Goal: Task Accomplishment & Management: Complete application form

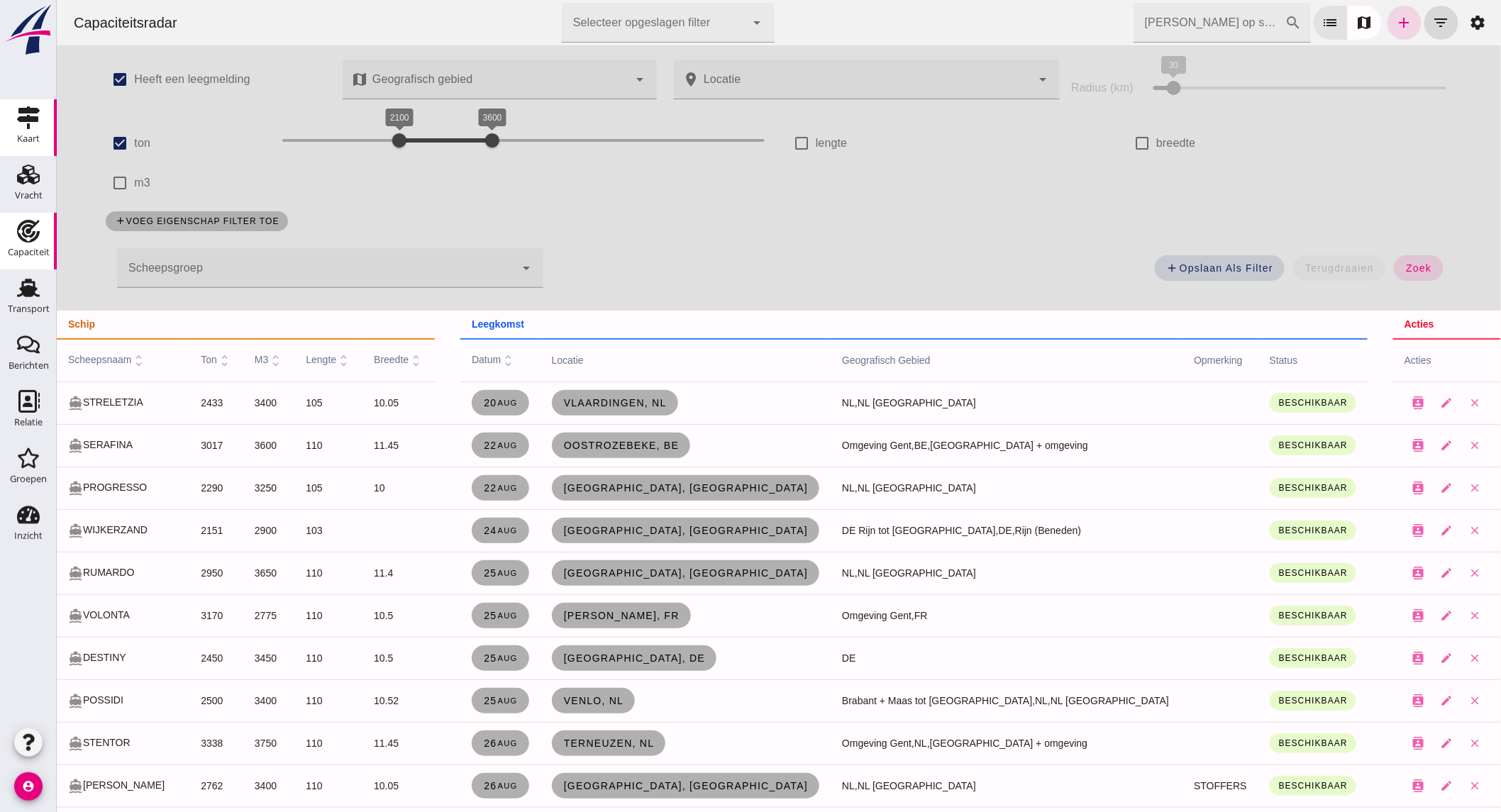
scroll to position [590, 0]
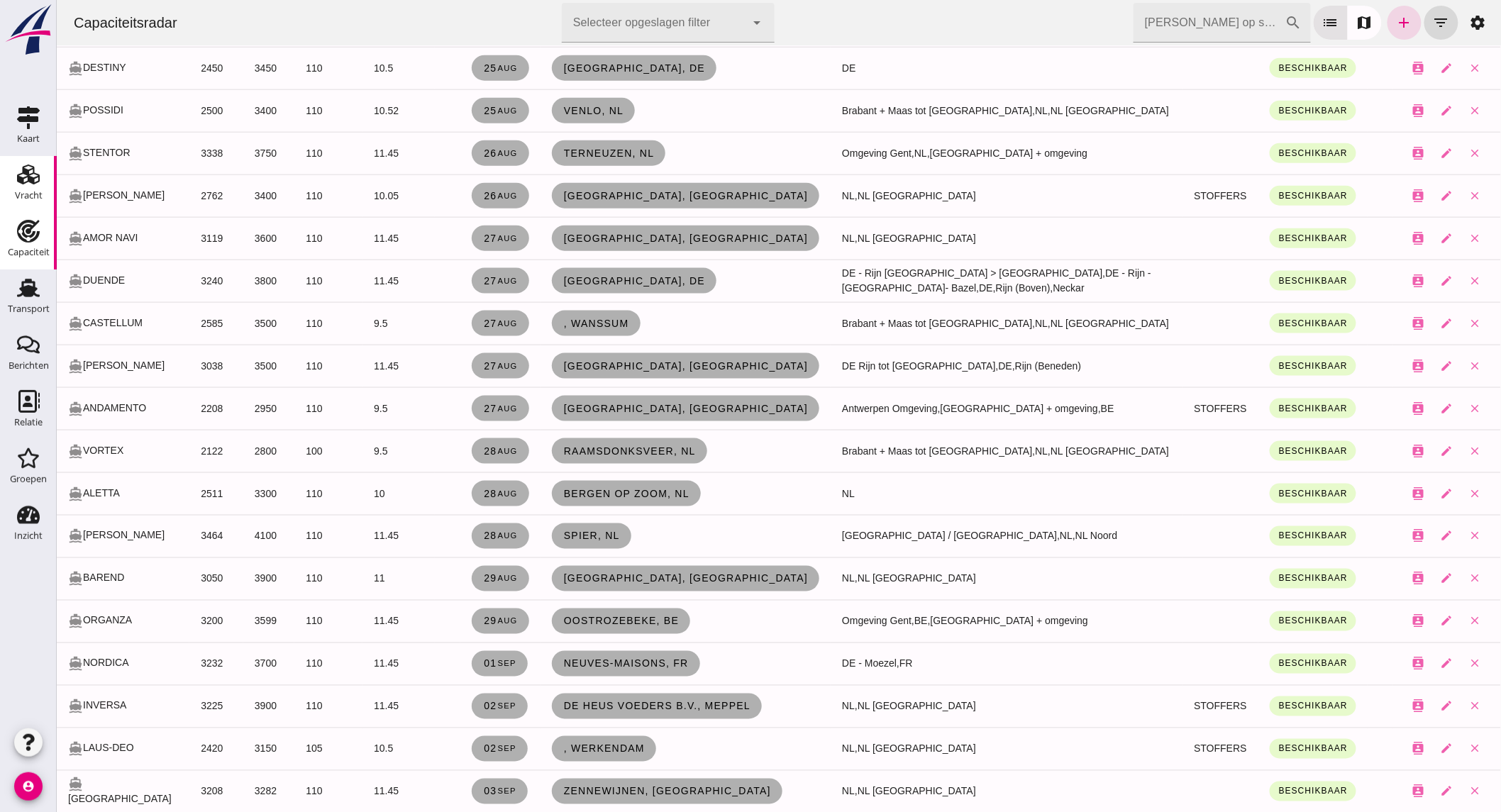
click at [37, 173] on use at bounding box center [28, 174] width 23 height 20
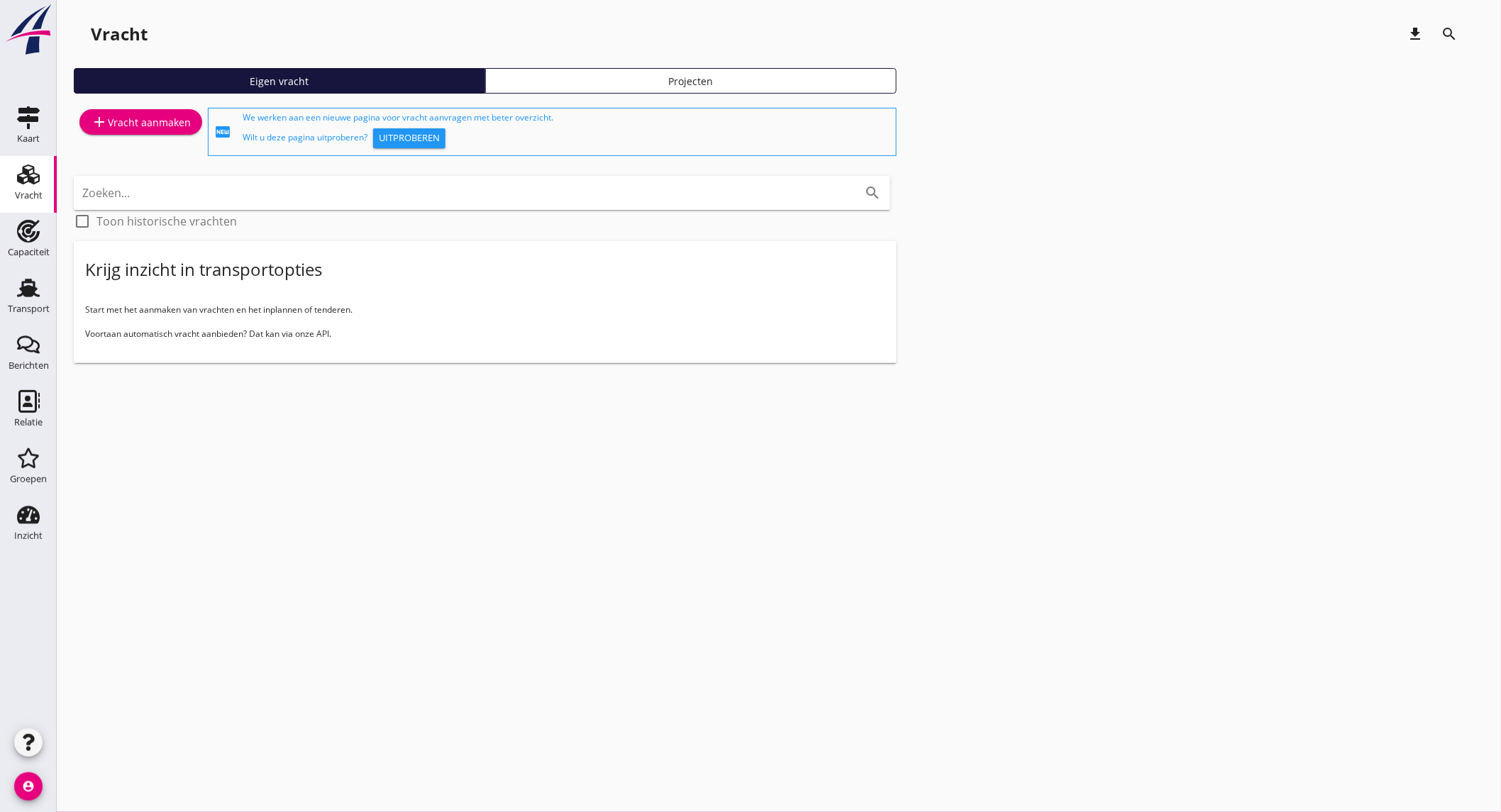
click at [166, 117] on div "add Vracht aanmaken" at bounding box center [141, 122] width 100 height 17
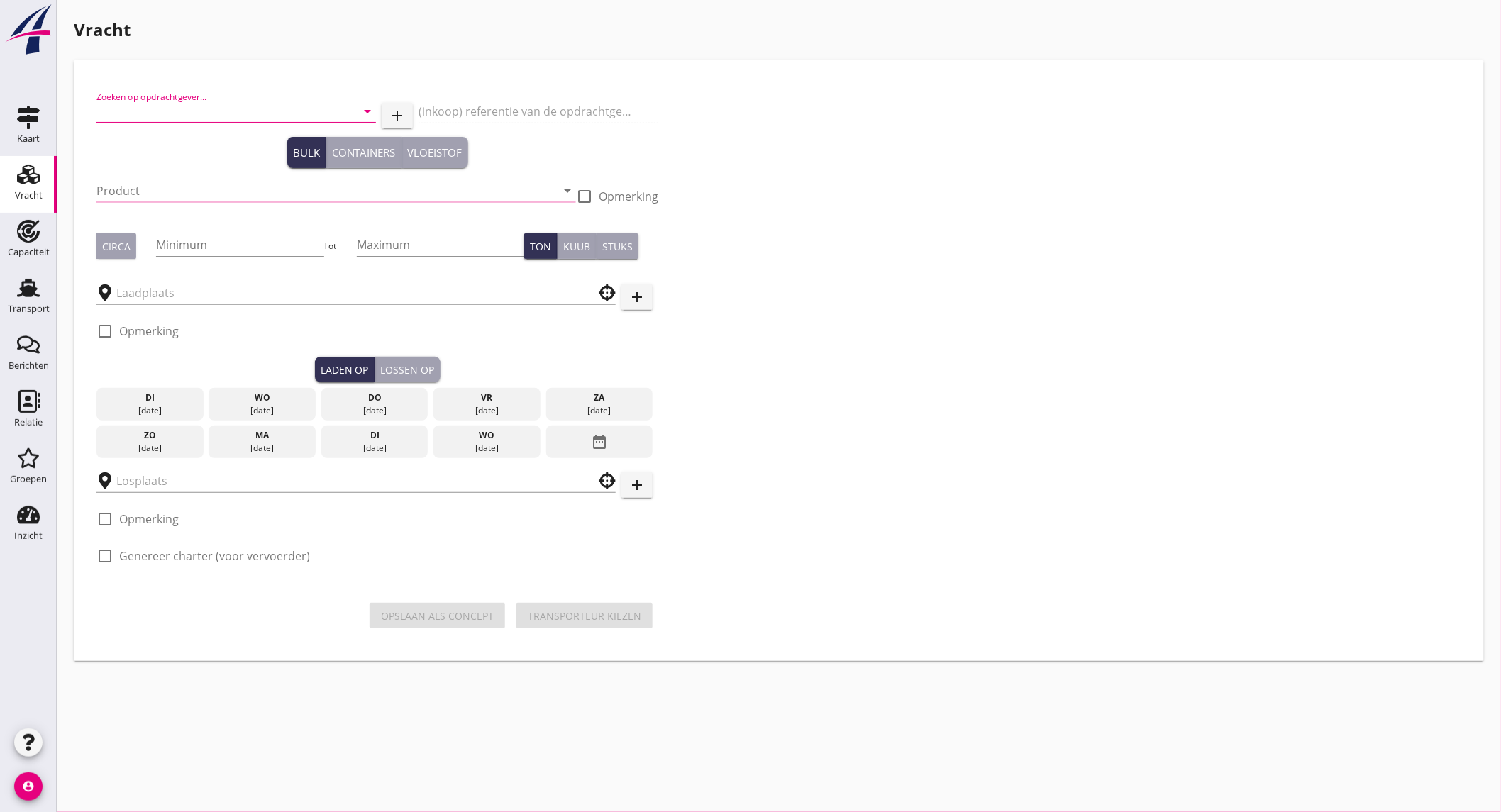
click at [166, 117] on input "Zoeken op opdrachtgever..." at bounding box center [216, 112] width 240 height 23
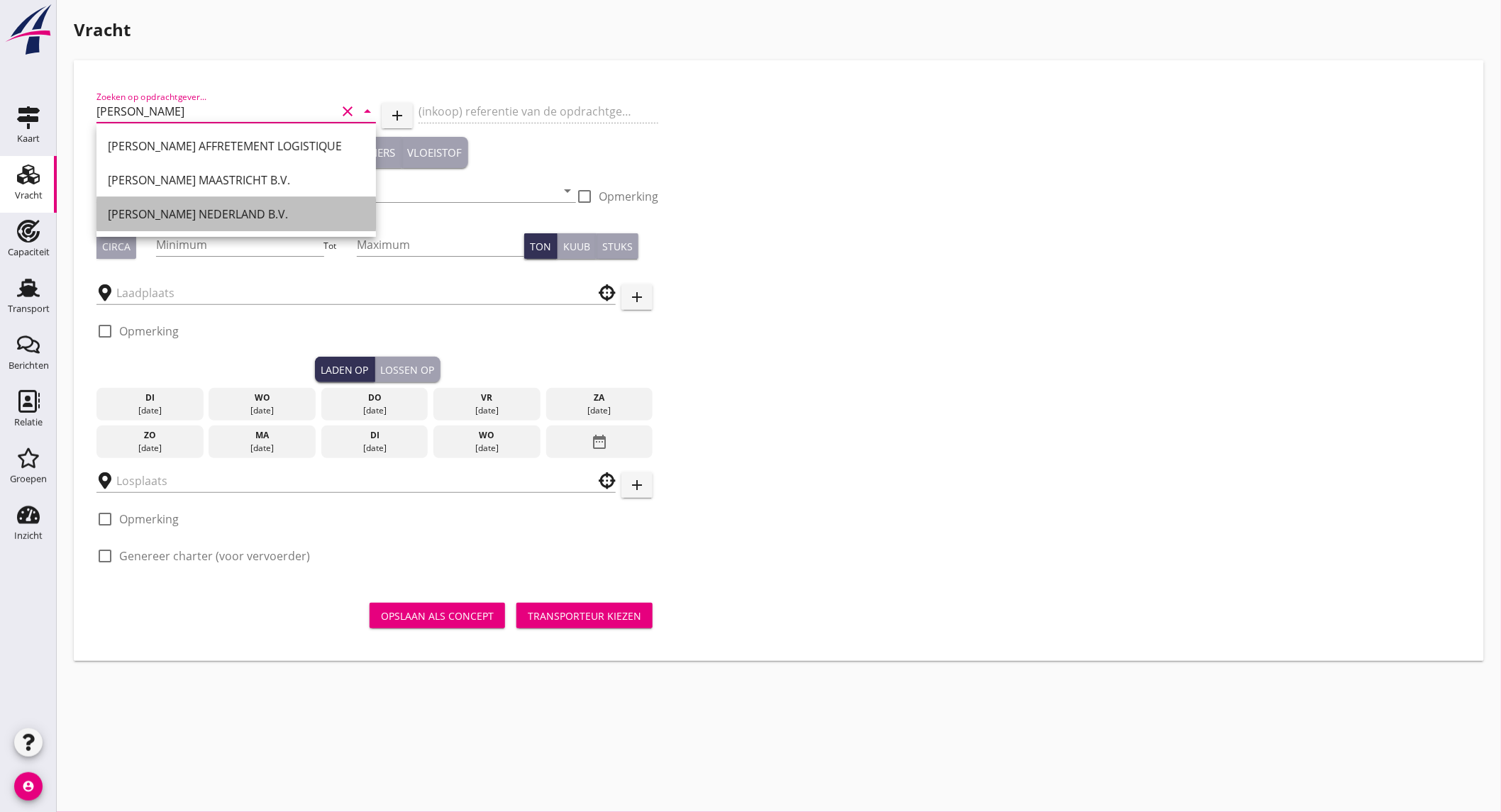
click at [268, 215] on div "[PERSON_NAME] NEDERLAND B.V." at bounding box center [236, 214] width 257 height 17
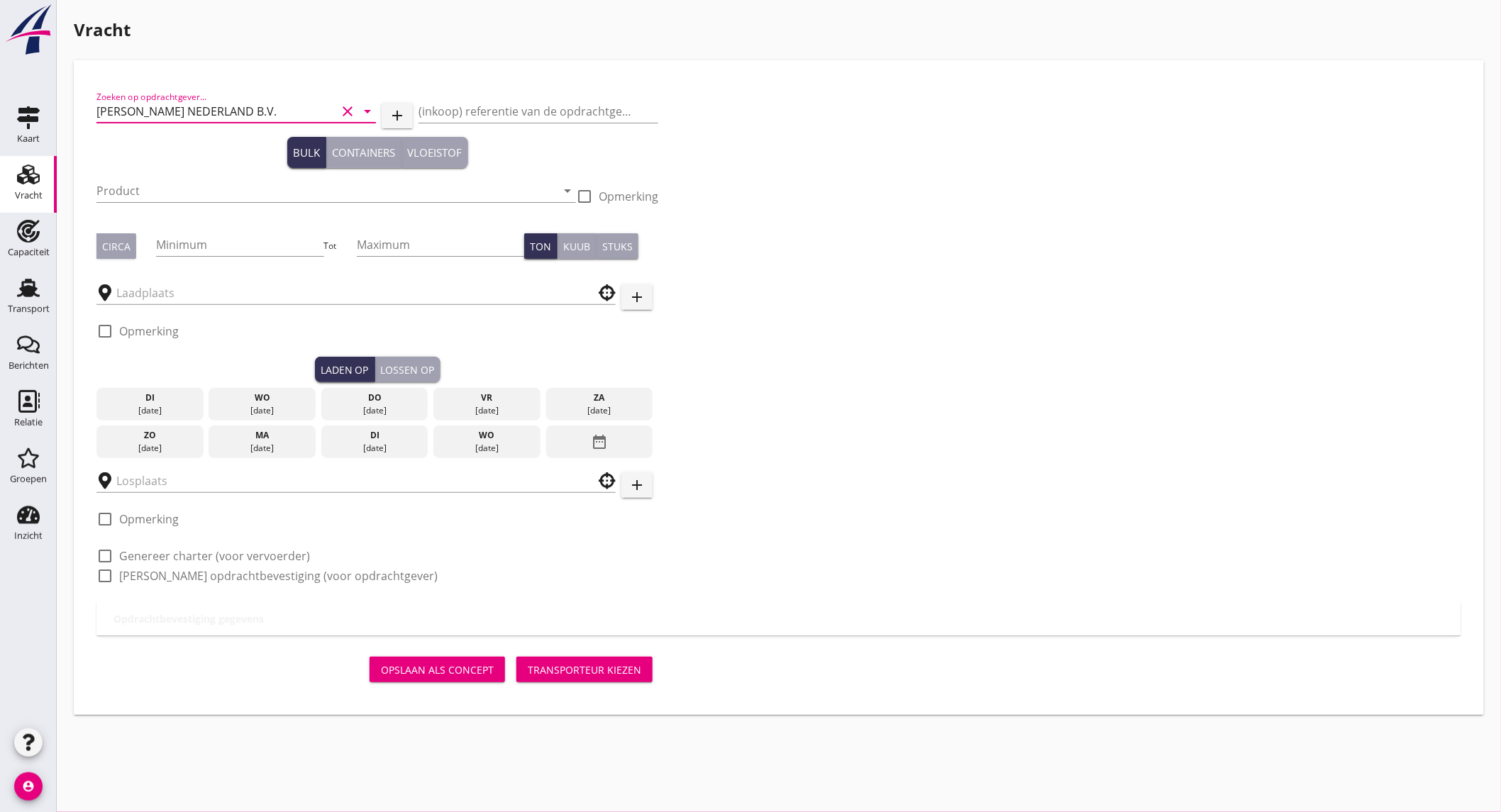
type input "[PERSON_NAME] NEDERLAND B.V."
click at [192, 188] on input "Product" at bounding box center [326, 191] width 459 height 23
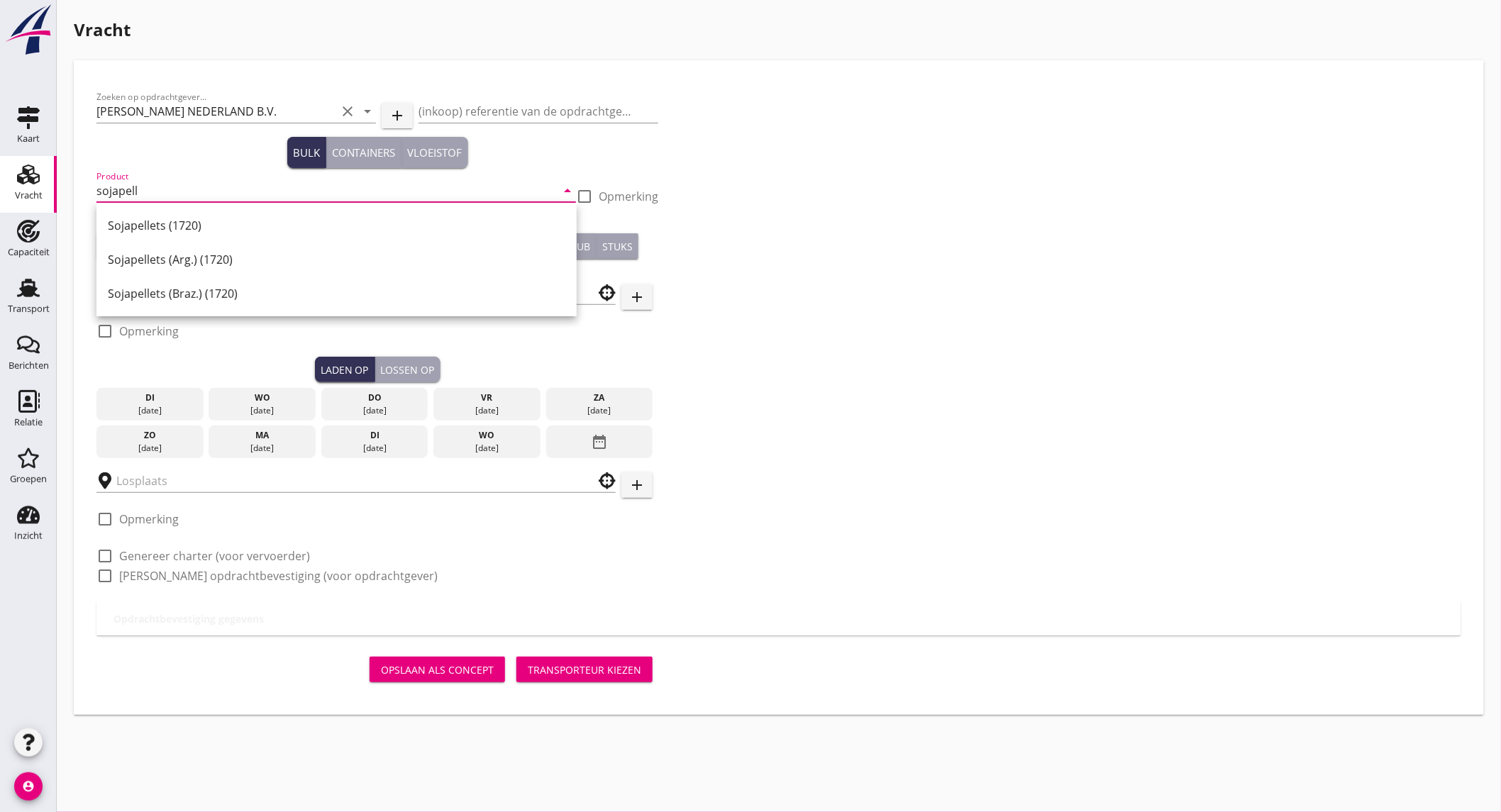
click at [185, 210] on div "Sojapellets (1720)" at bounding box center [336, 225] width 457 height 34
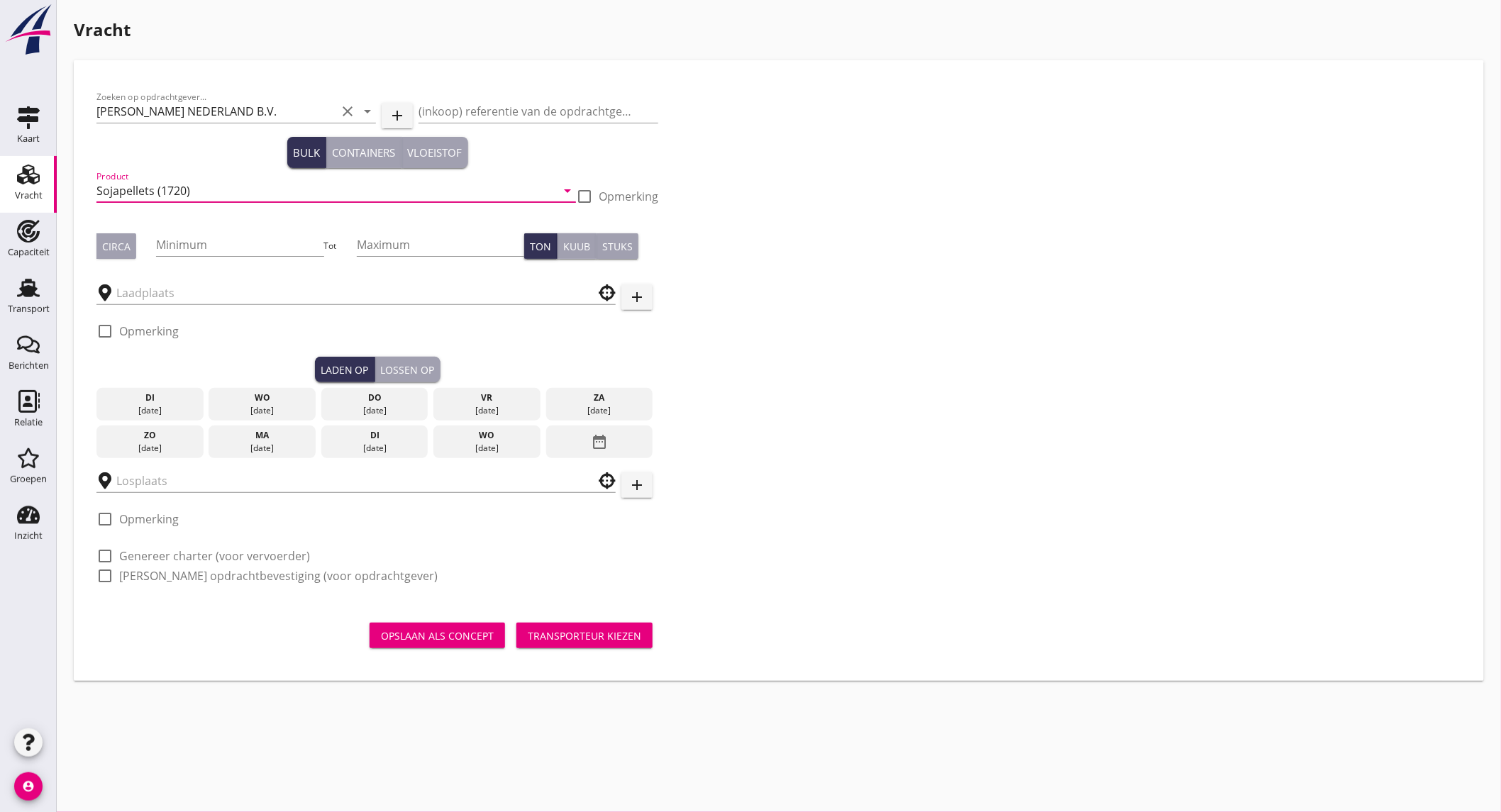
type input "Sojapellets (1720)"
drag, startPoint x: 111, startPoint y: 242, endPoint x: 193, endPoint y: 249, distance: 82.3
click at [114, 242] on div "Circa" at bounding box center [117, 246] width 28 height 15
click at [201, 249] on input "Minimum" at bounding box center [239, 245] width 167 height 23
type input "2200"
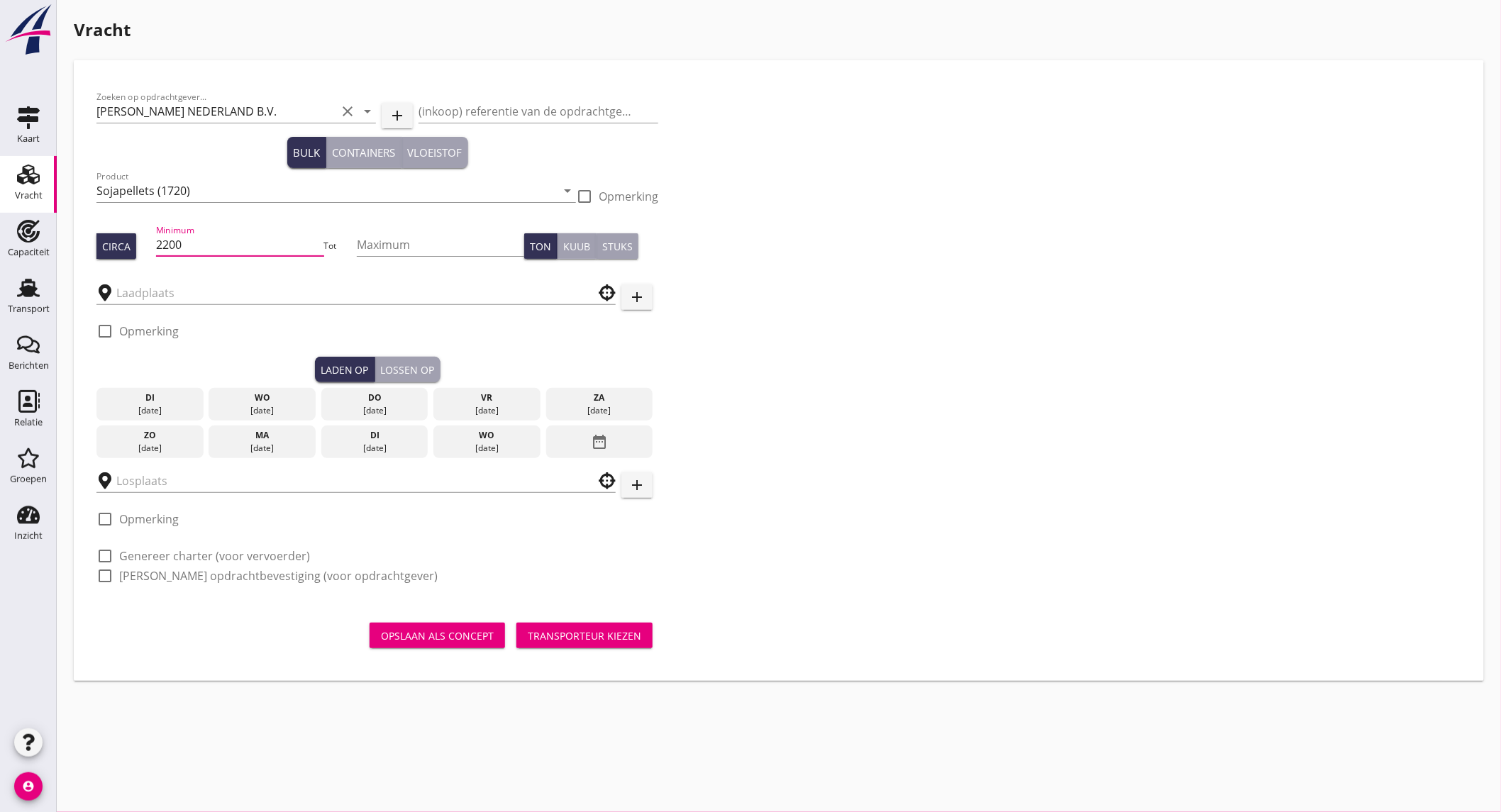
click at [584, 190] on div at bounding box center [584, 196] width 24 height 24
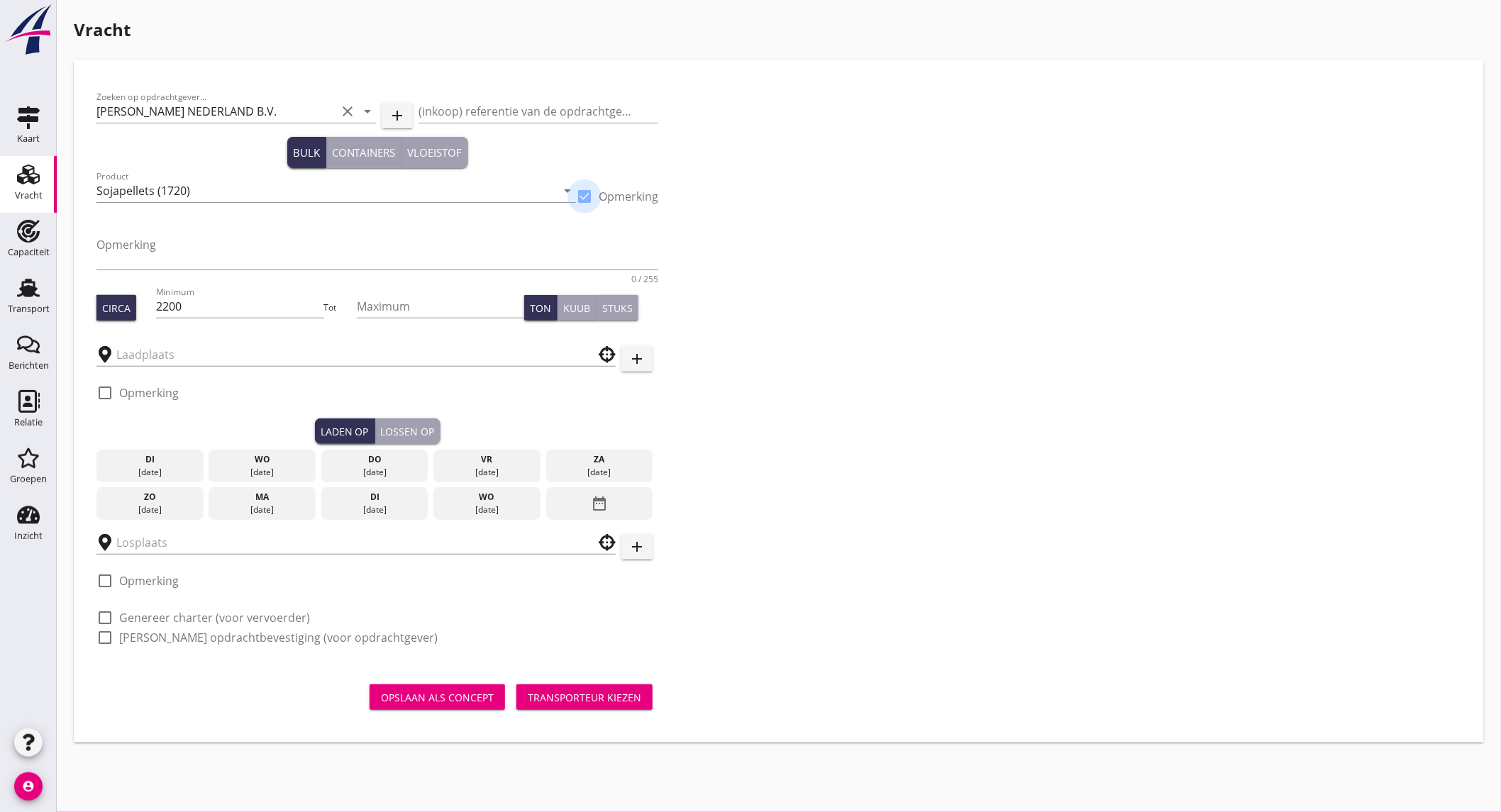
checkbox input "true"
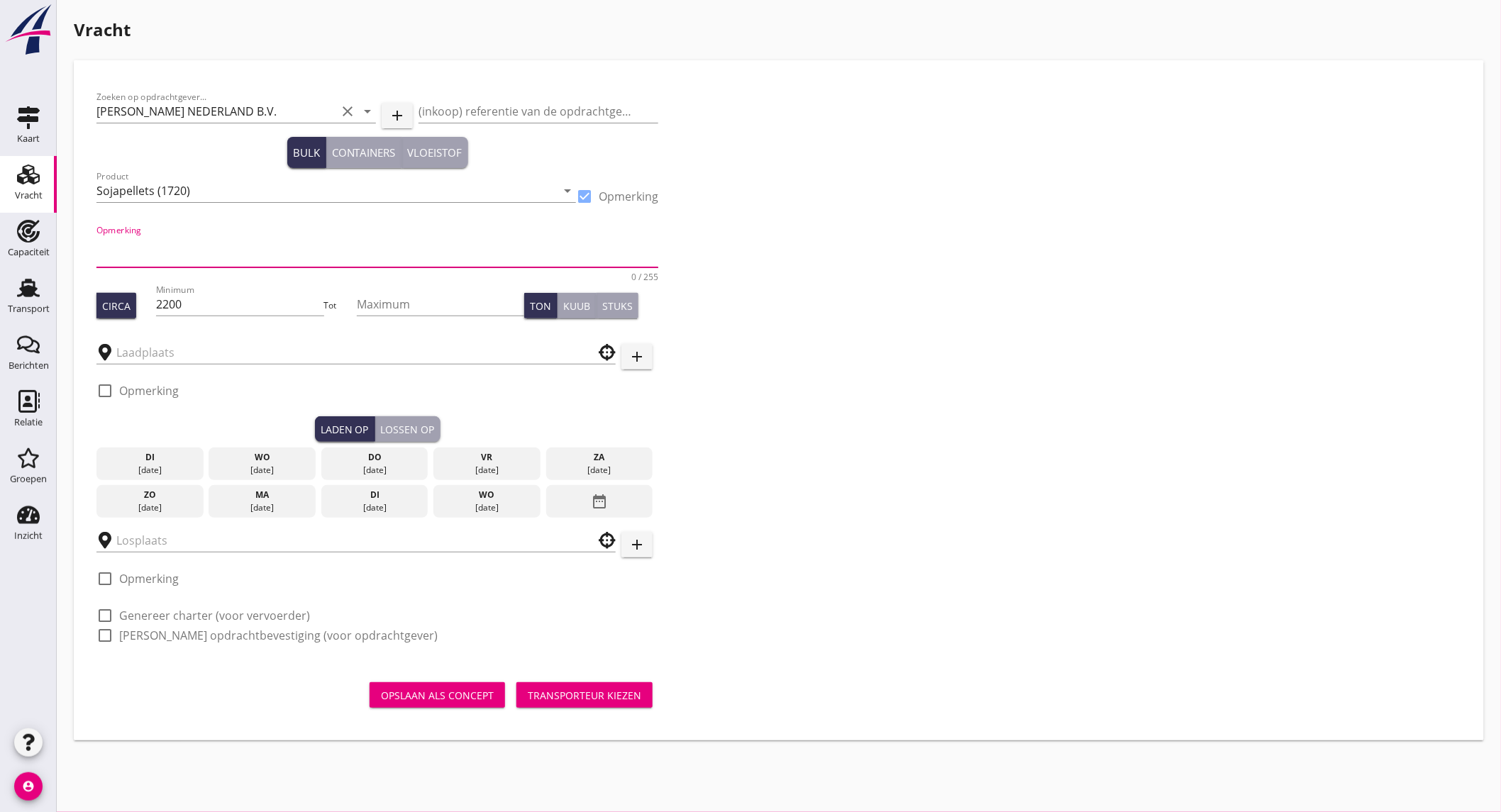
click at [518, 237] on textarea "Opmerking" at bounding box center [378, 250] width 562 height 34
type textarea "vol maken tot onder de luiken"
click at [268, 356] on input "text" at bounding box center [346, 353] width 459 height 23
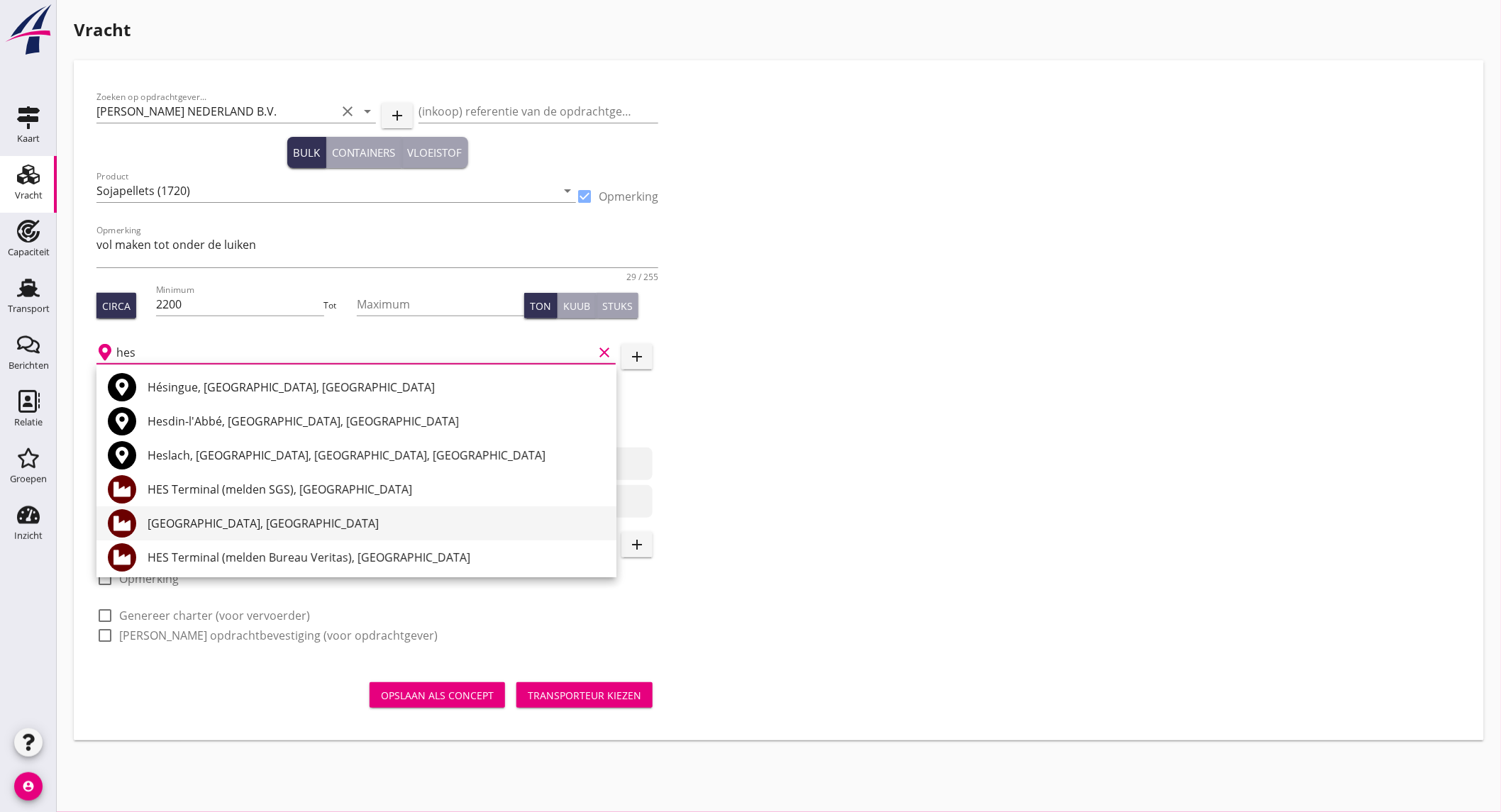
scroll to position [79, 0]
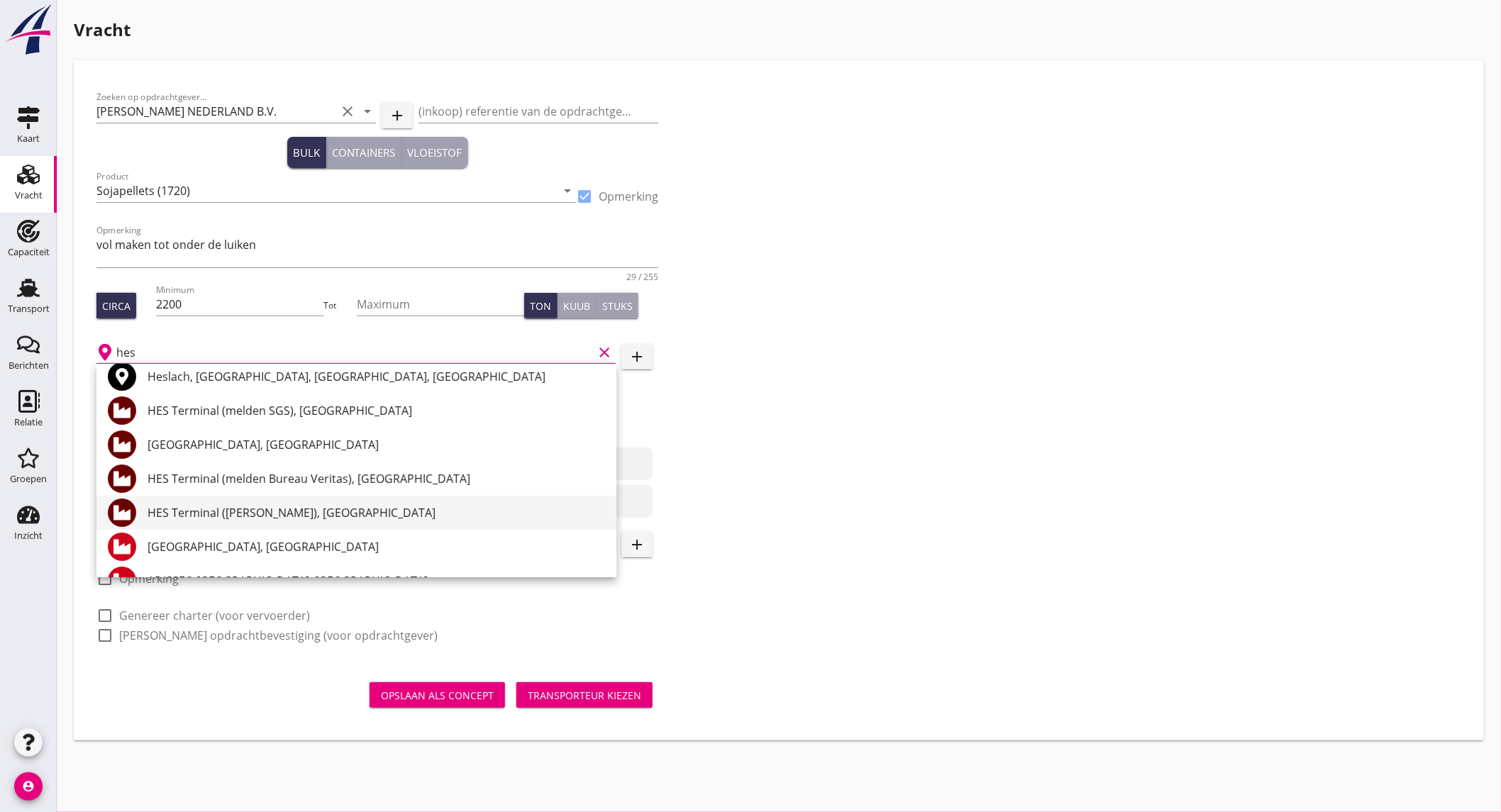
click at [310, 515] on div "HES Terminal ([PERSON_NAME]), [GEOGRAPHIC_DATA]" at bounding box center [375, 513] width 457 height 17
type input "HES Terminal ([PERSON_NAME]), [GEOGRAPHIC_DATA]"
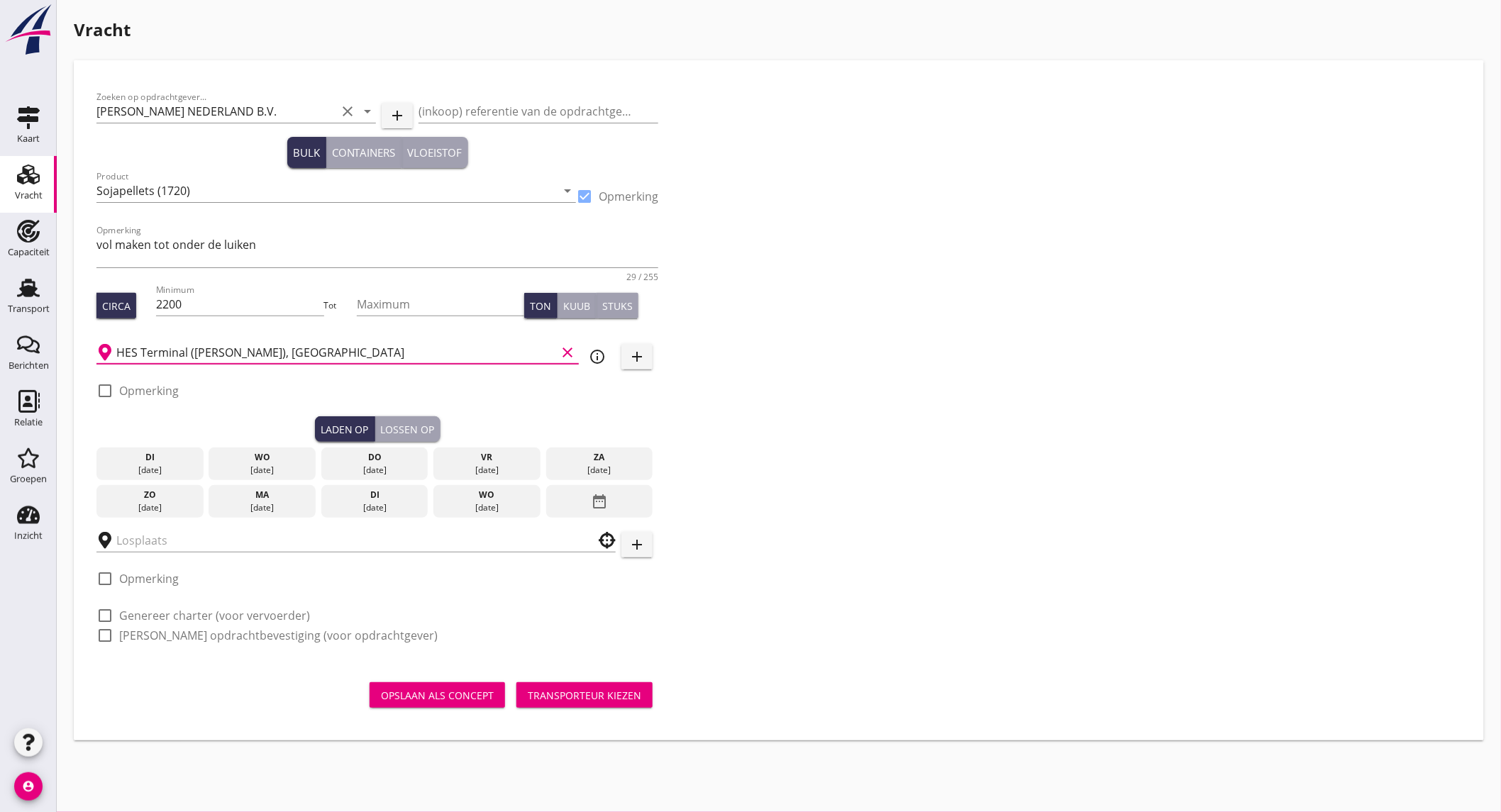
click at [144, 393] on label "Opmerking" at bounding box center [149, 391] width 60 height 14
checkbox input "true"
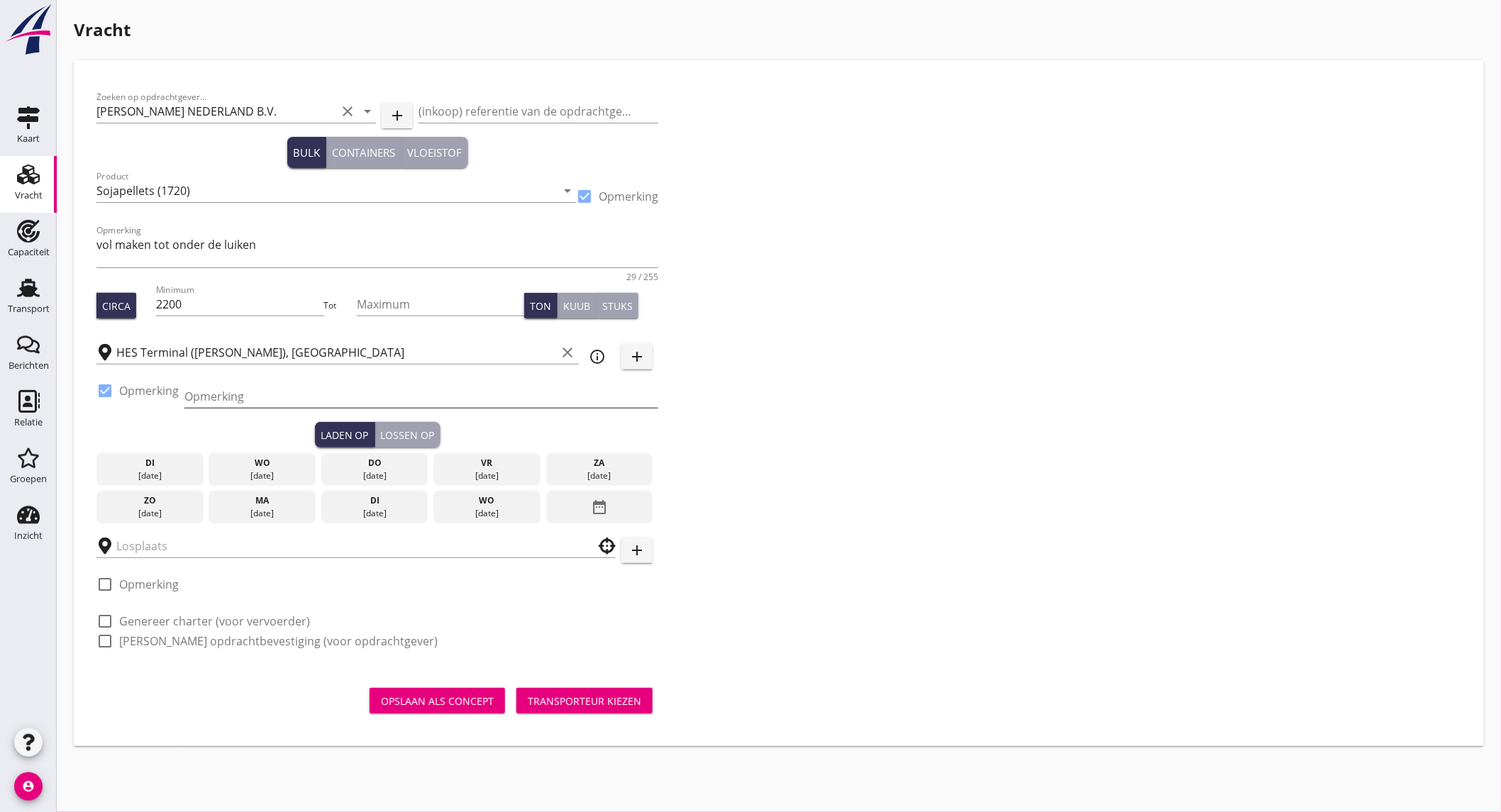
click at [284, 399] on input "Opmerking" at bounding box center [421, 397] width 474 height 23
click at [301, 392] on input "Opmerking" at bounding box center [421, 397] width 474 height 23
type input "h"
type input "ex. [PERSON_NAME] // mercuriushaven"
click at [372, 470] on div "[DATE]" at bounding box center [375, 476] width 100 height 13
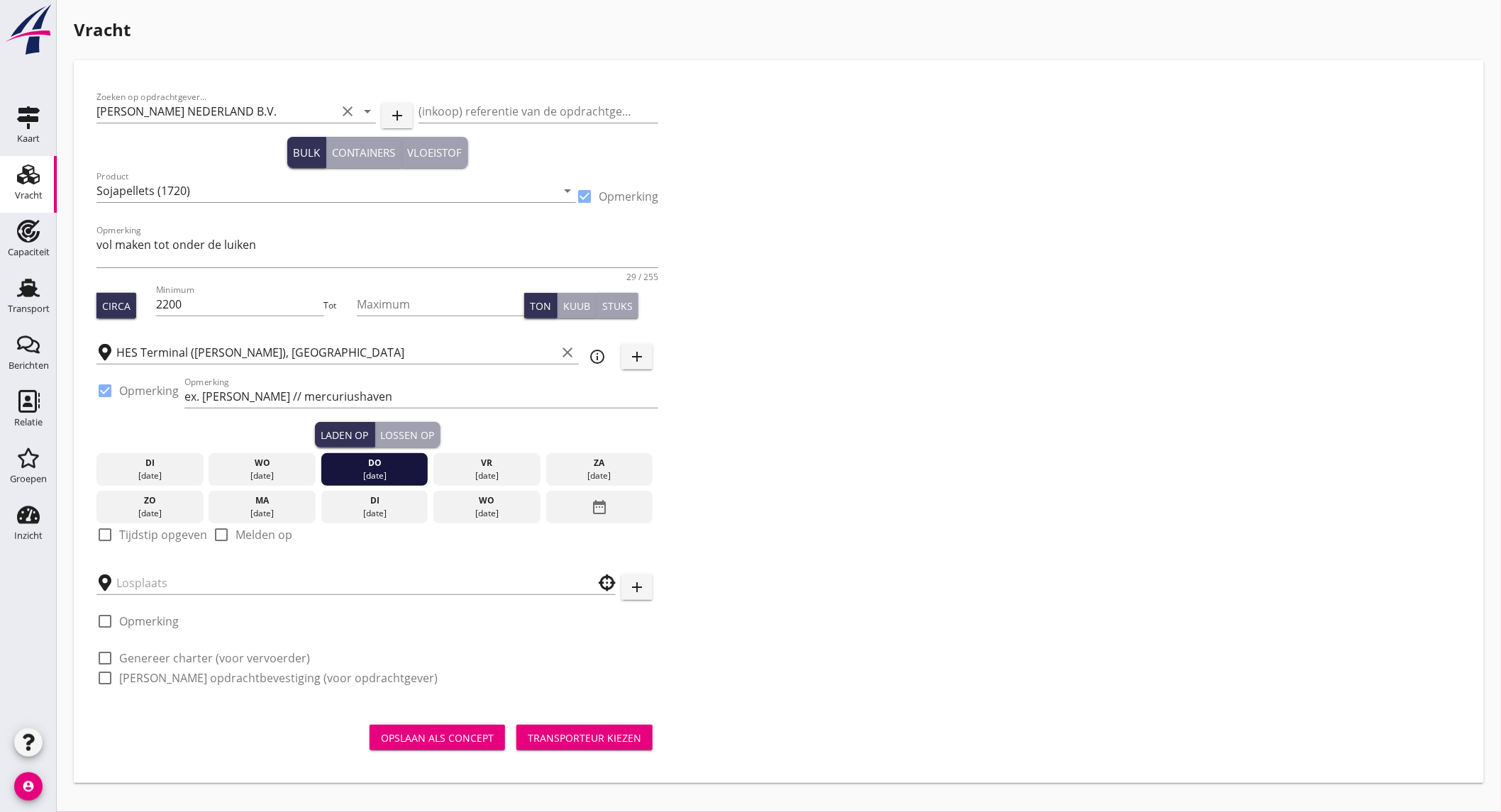
click at [164, 532] on label "Tijdstip opgeven" at bounding box center [164, 535] width 88 height 14
checkbox input "true"
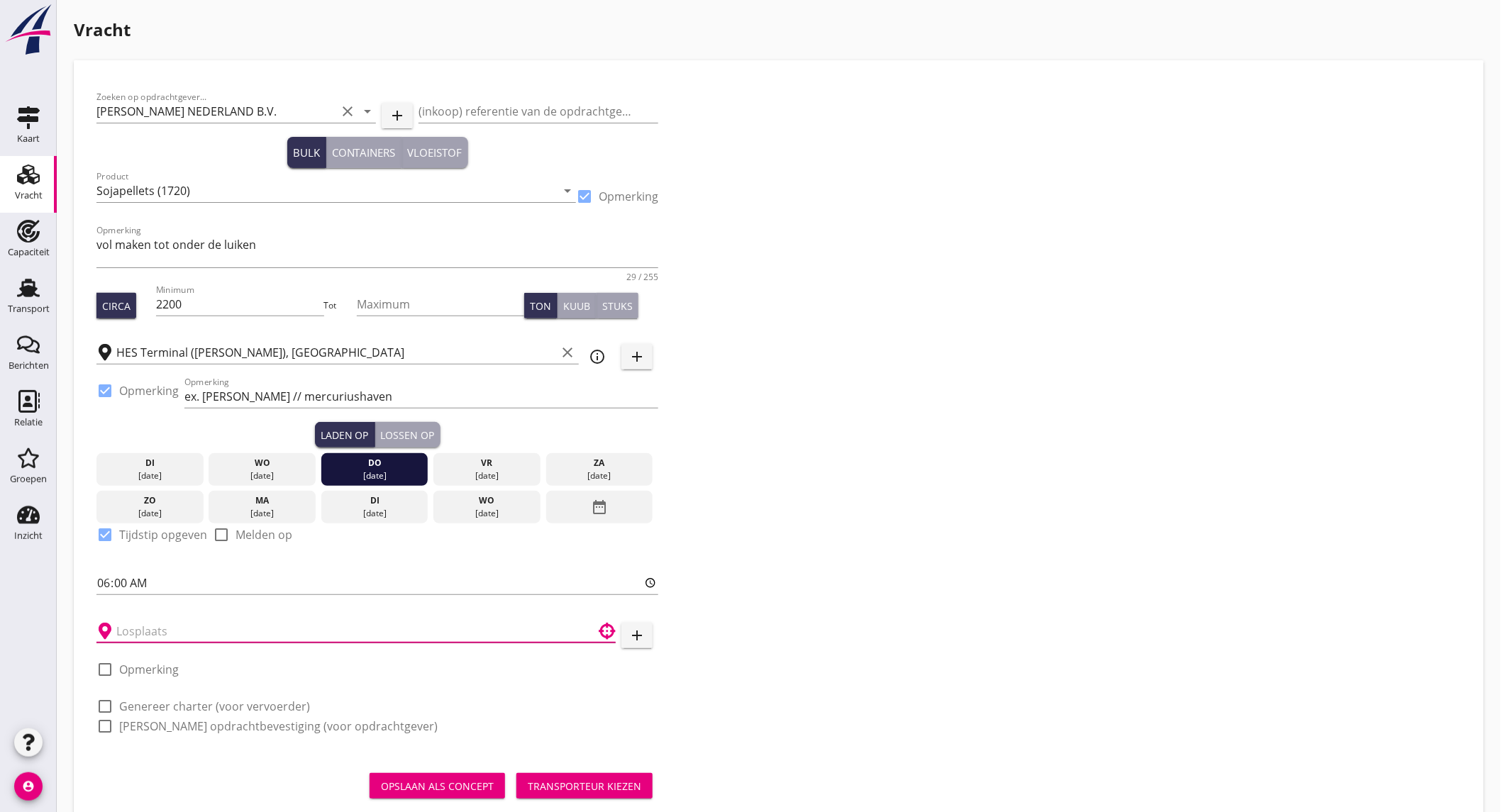
click at [152, 630] on input "text" at bounding box center [346, 631] width 459 height 23
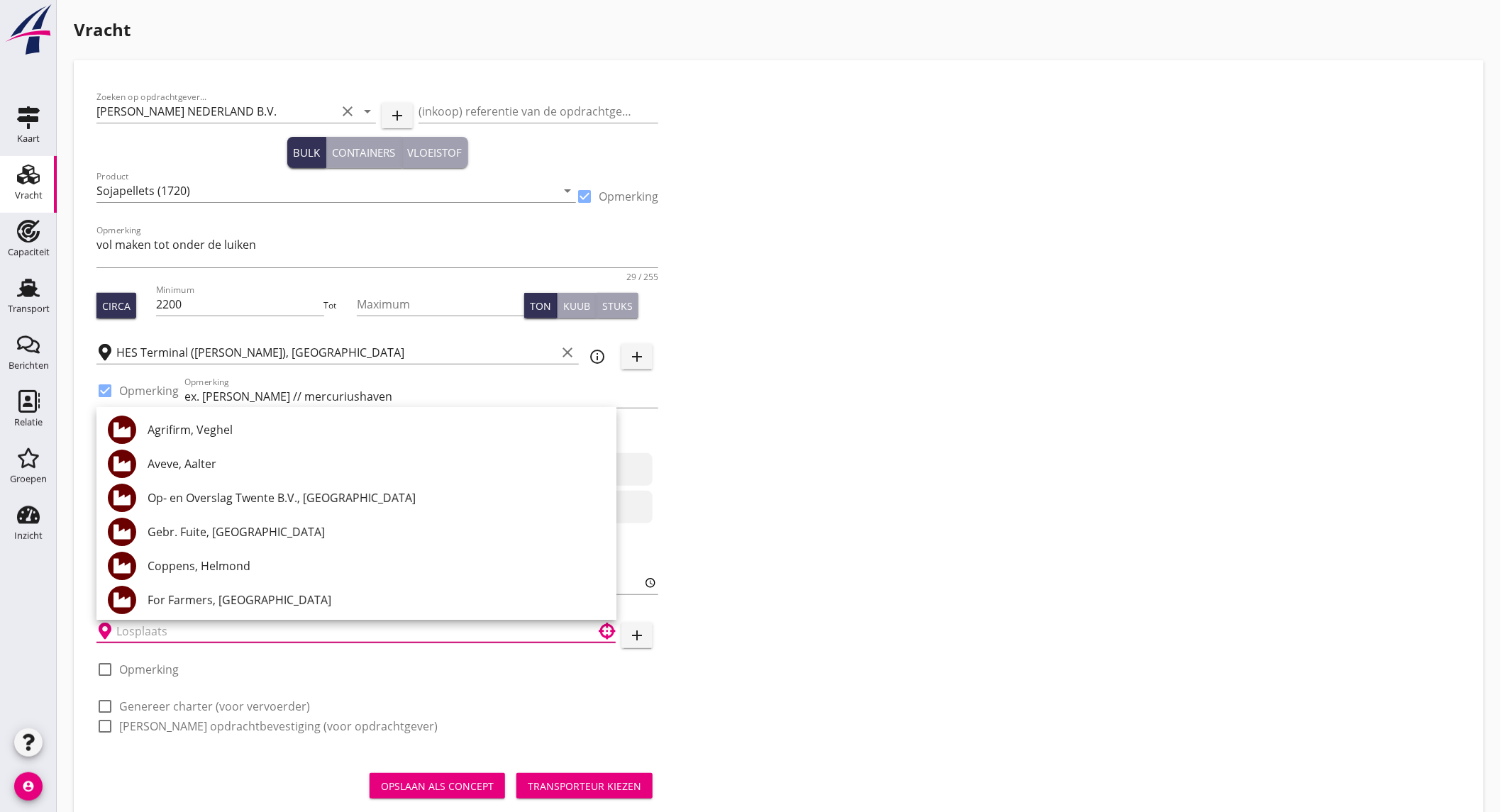
click at [261, 631] on input "text" at bounding box center [346, 631] width 459 height 23
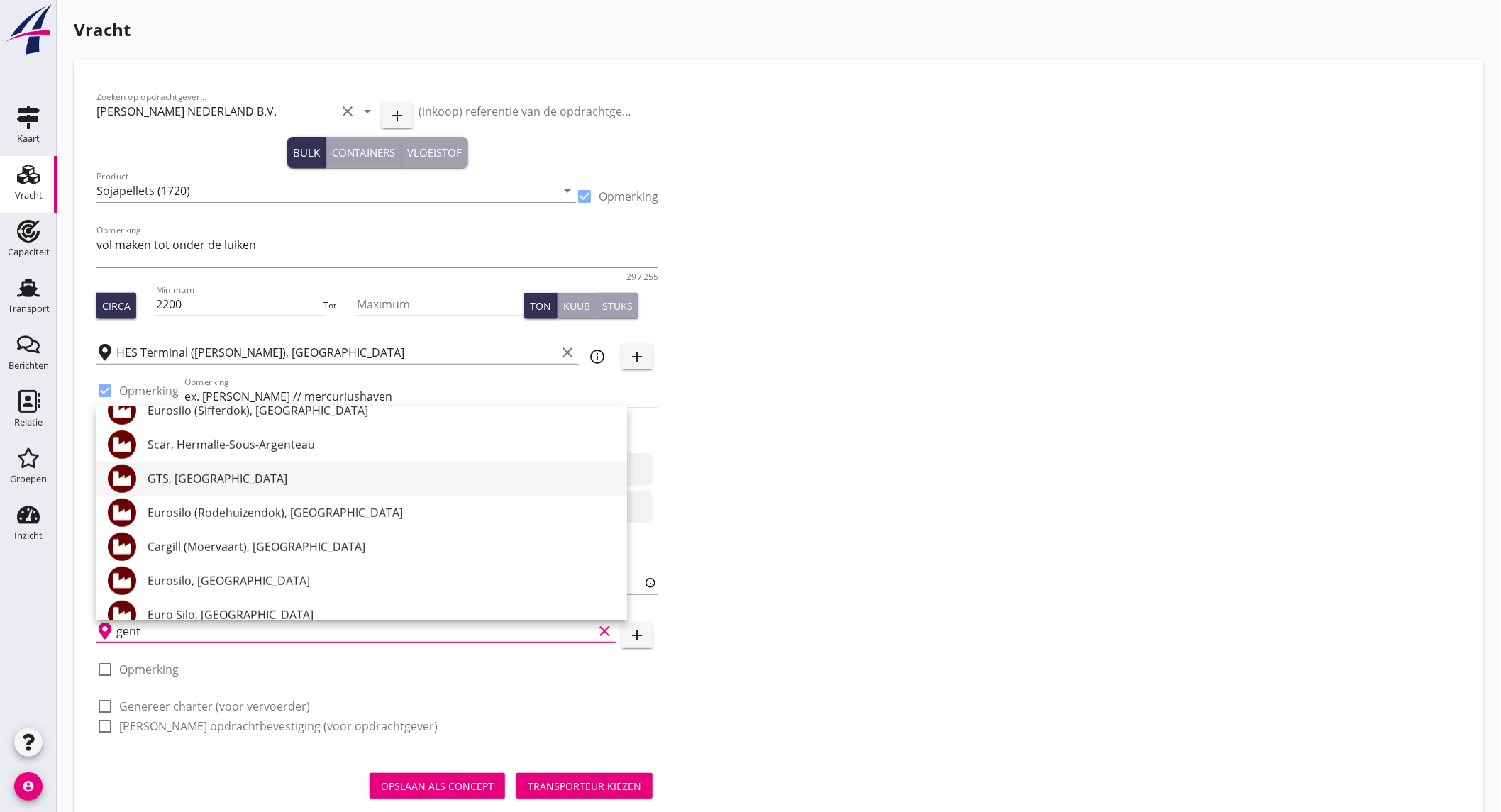
scroll to position [315, 0]
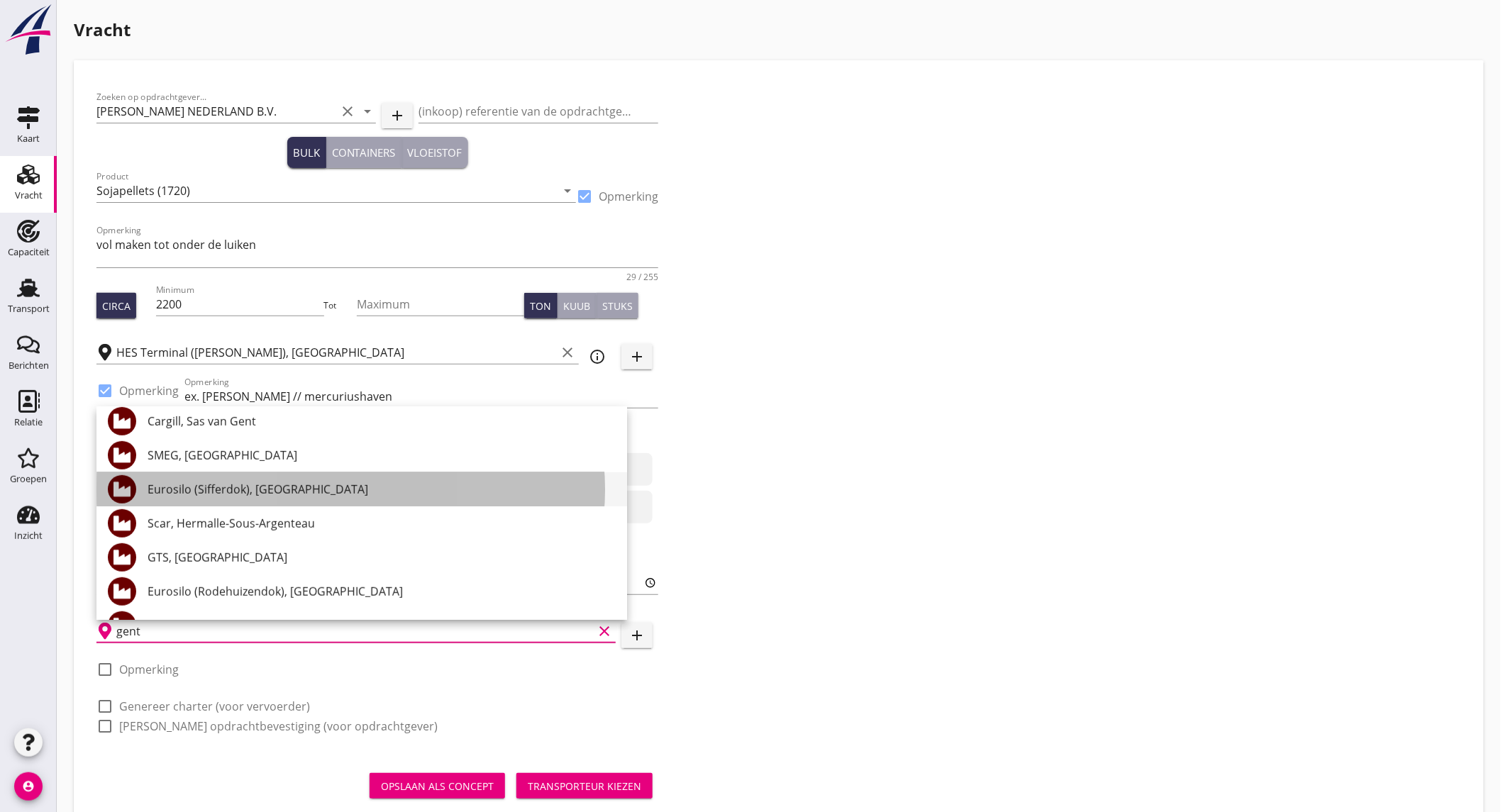
click at [284, 483] on div "Eurosilo (Sifferdok), [GEOGRAPHIC_DATA]" at bounding box center [381, 489] width 468 height 17
type input "Eurosilo (Sifferdok), [GEOGRAPHIC_DATA]"
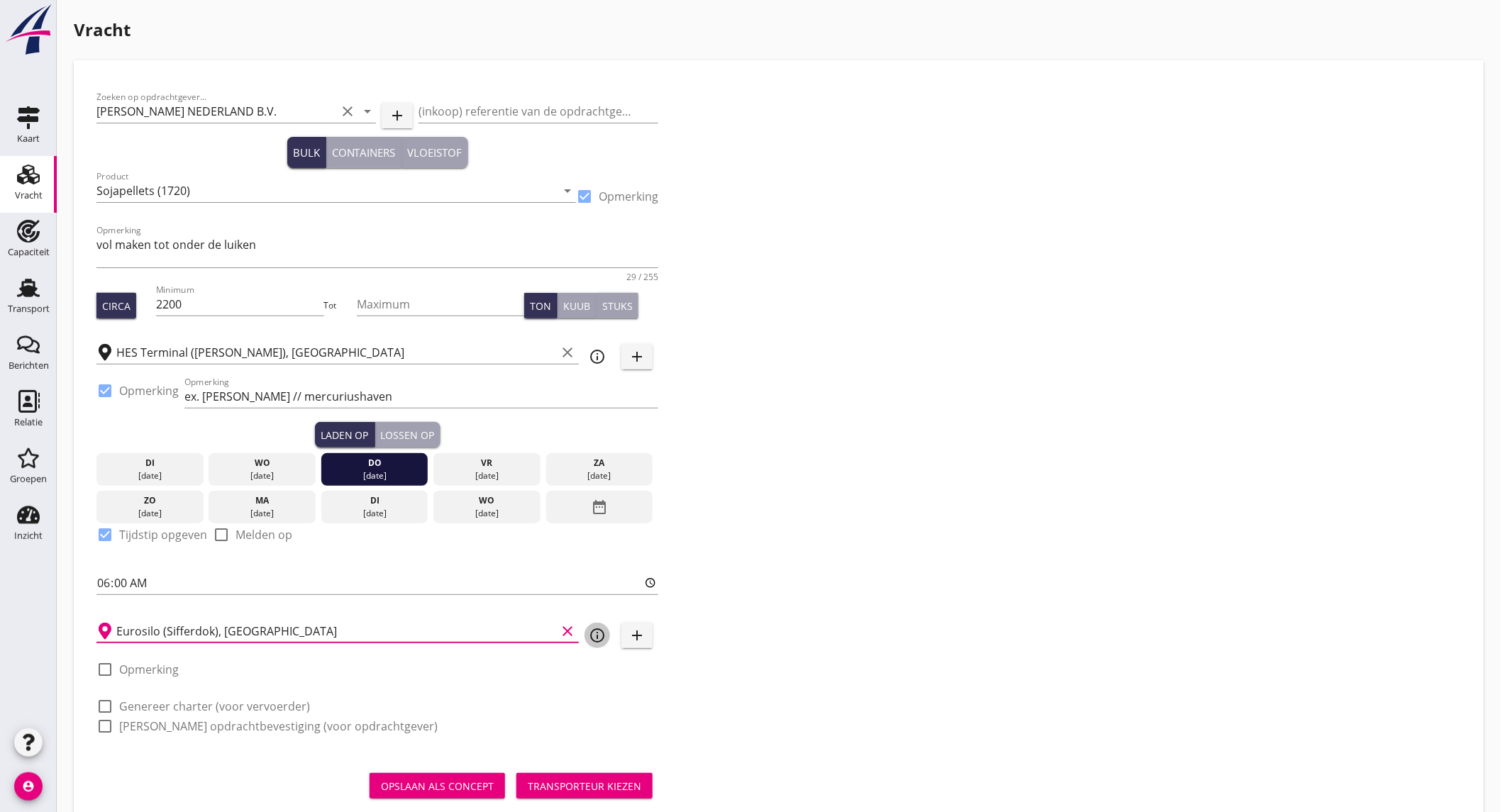
click at [596, 633] on icon "info_outline" at bounding box center [597, 636] width 17 height 17
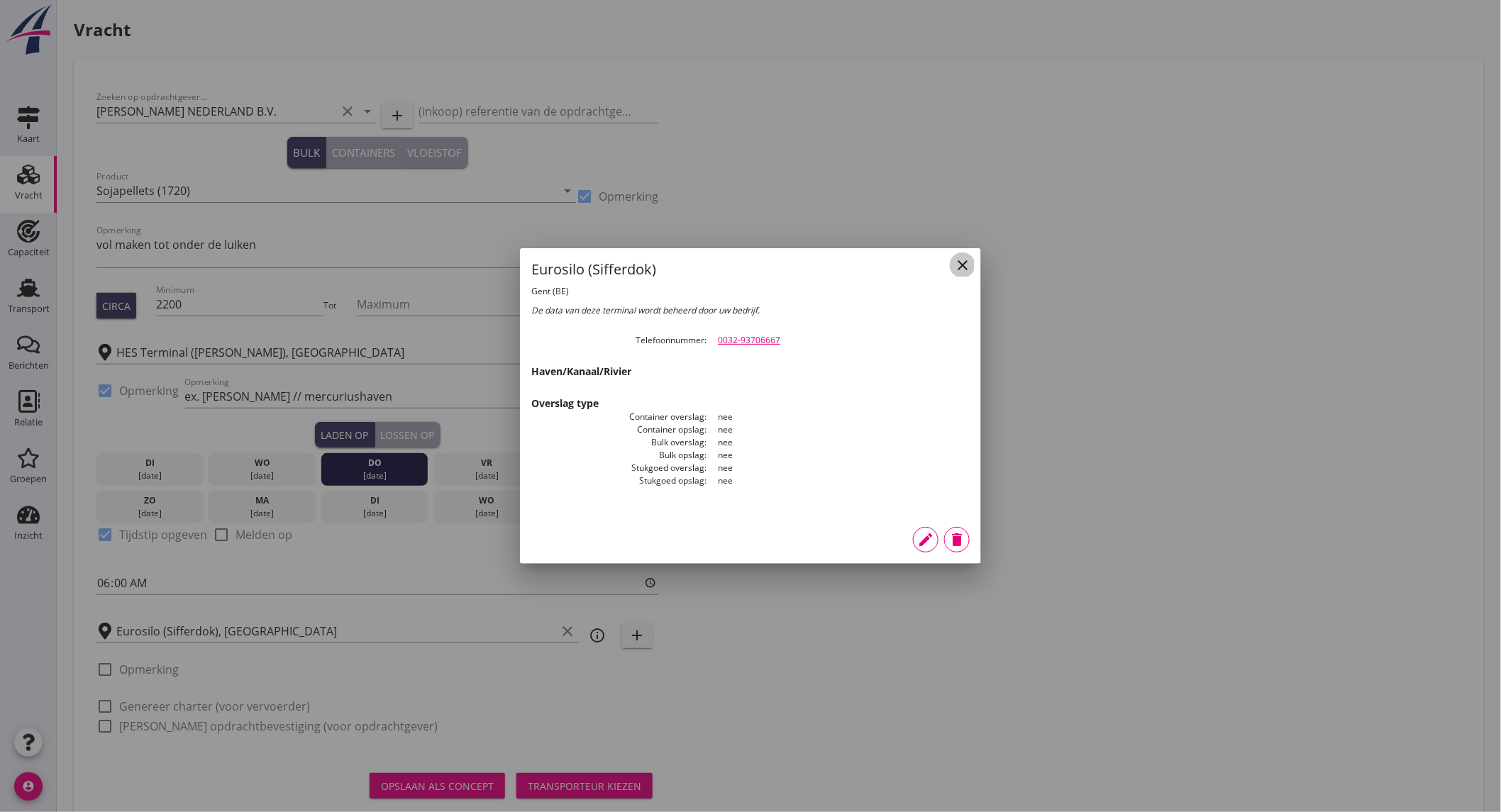
click at [970, 261] on icon "close" at bounding box center [963, 265] width 17 height 17
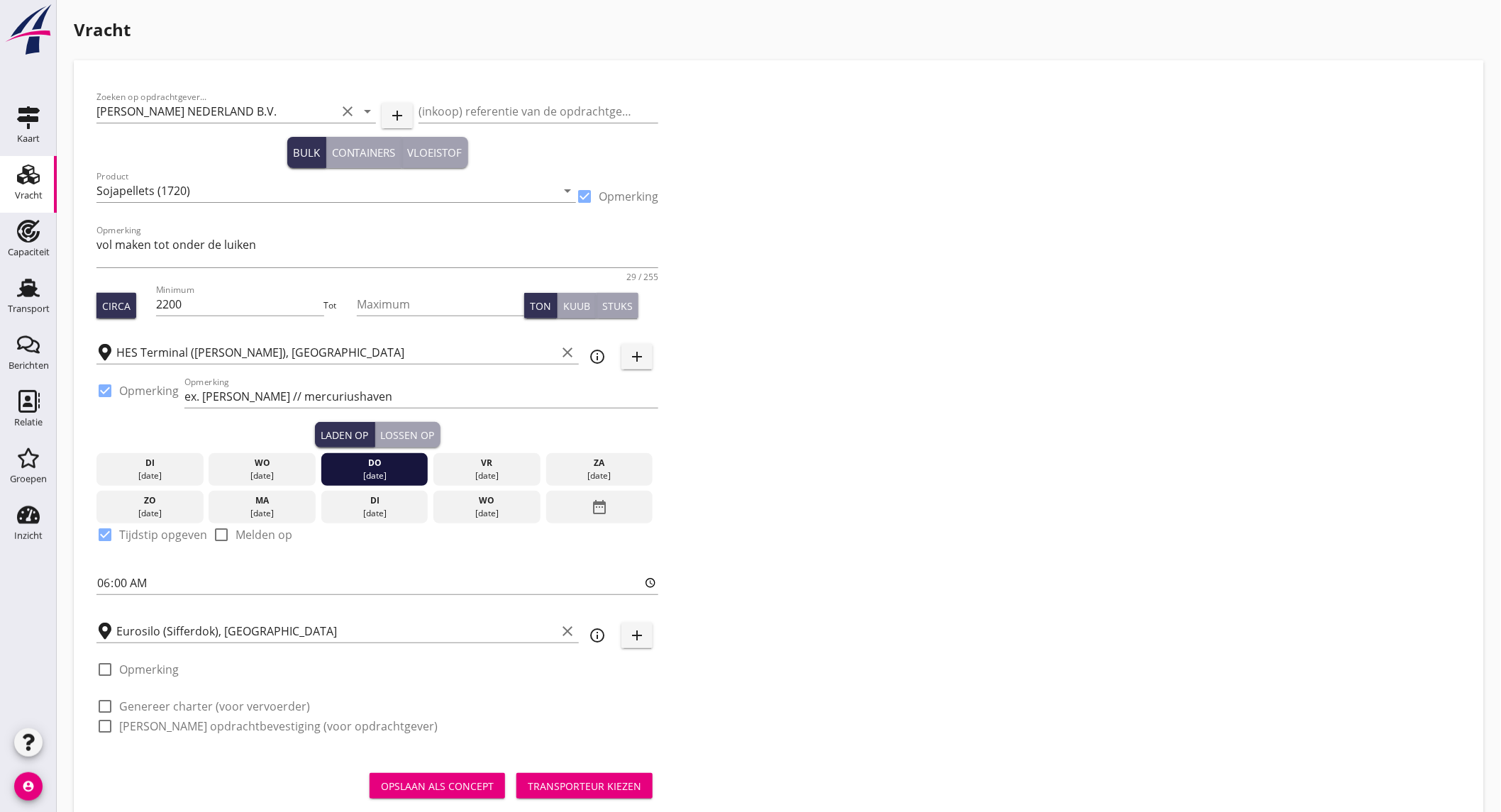
drag, startPoint x: 147, startPoint y: 698, endPoint x: 149, endPoint y: 713, distance: 15.1
click at [147, 700] on label "Genereer charter (voor vervoerder)" at bounding box center [215, 707] width 191 height 14
checkbox input "true"
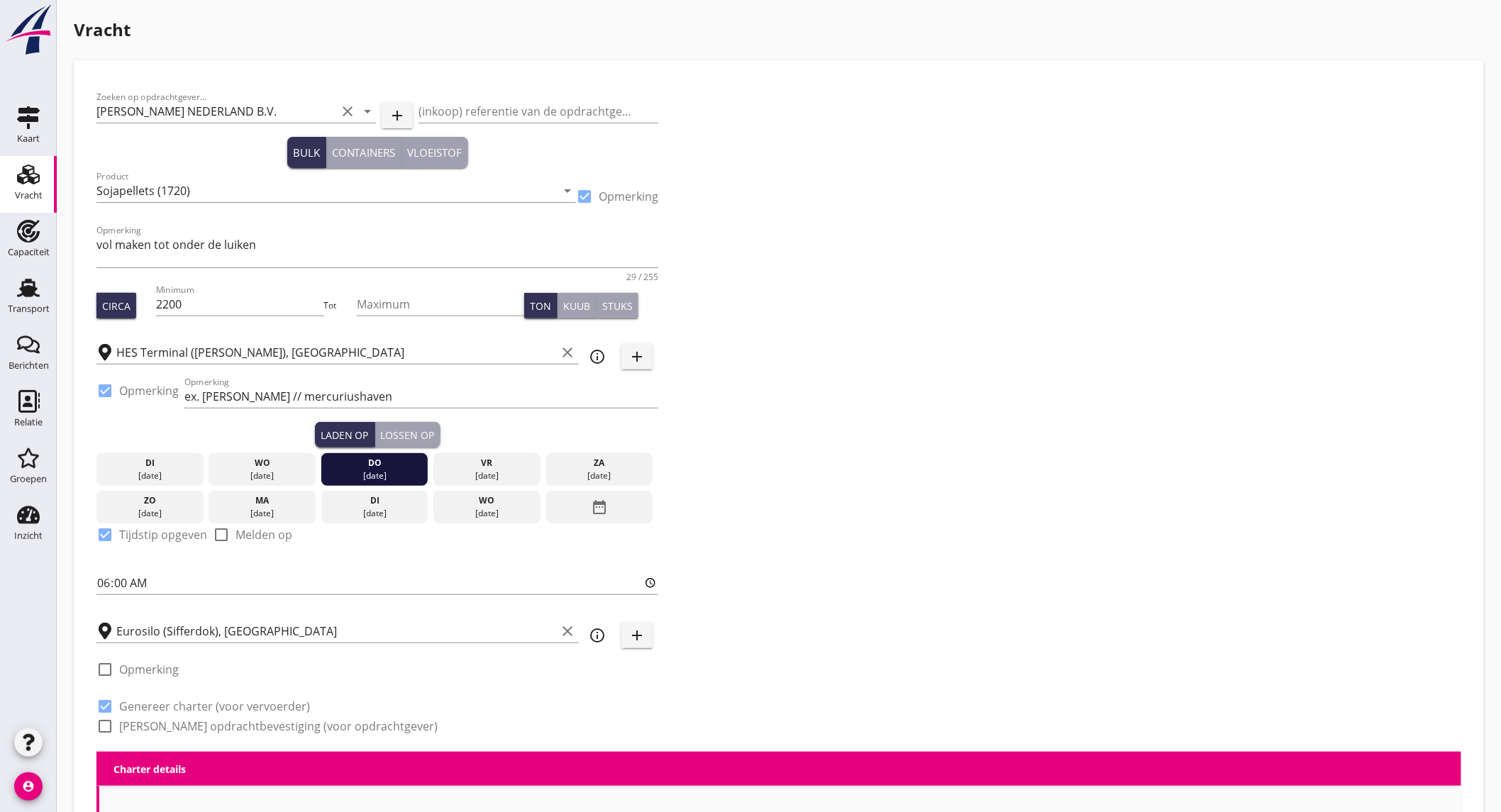
checkbox input "true"
click at [150, 718] on div "check_box_outline_blank [PERSON_NAME] opdrachtbevestiging (voor opdrachtgever)" at bounding box center [267, 727] width 341 height 17
click at [150, 724] on label "[PERSON_NAME] opdrachtbevestiging (voor opdrachtgever)" at bounding box center [279, 727] width 319 height 14
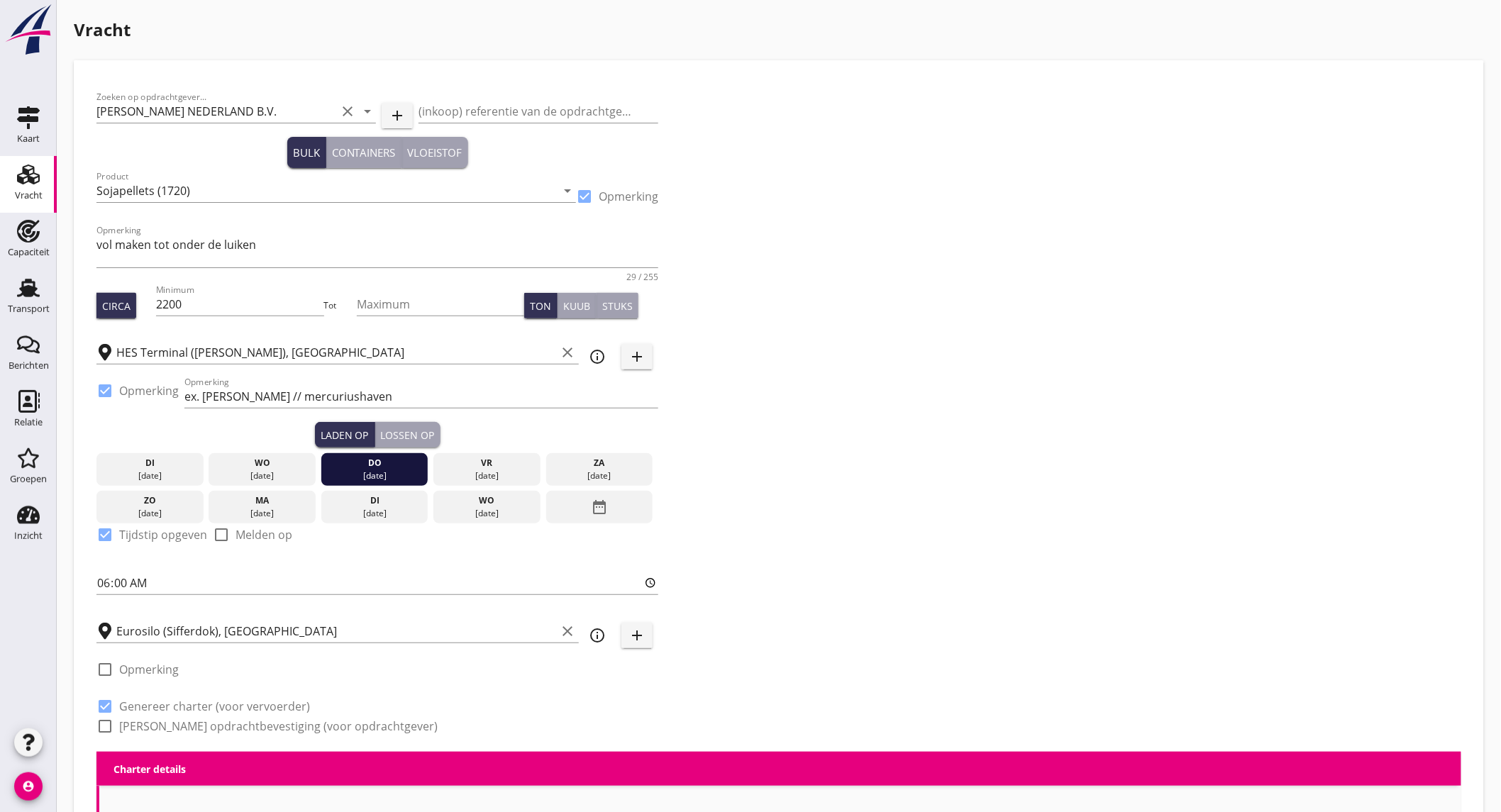
checkbox input "true"
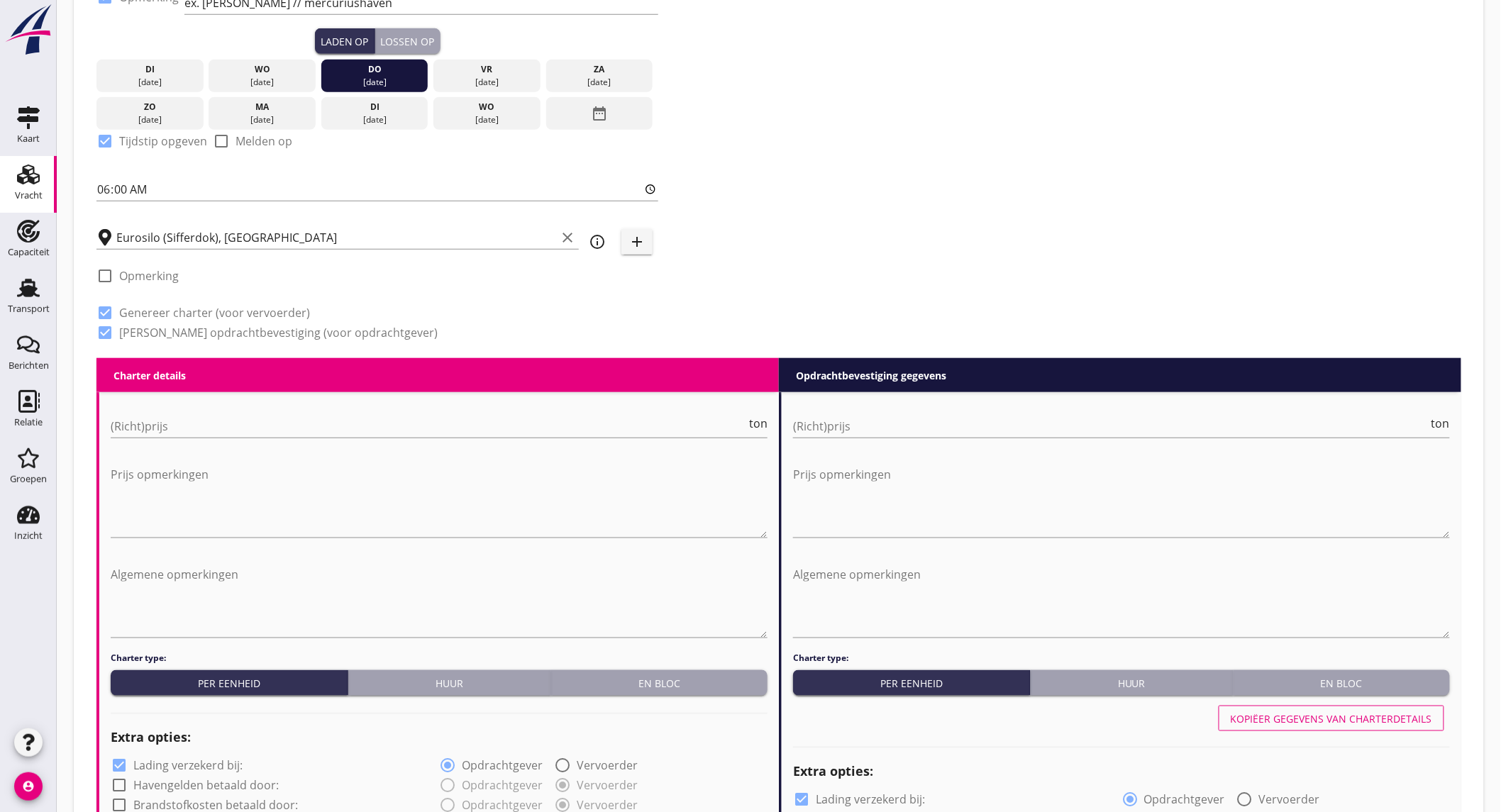
scroll to position [472, 0]
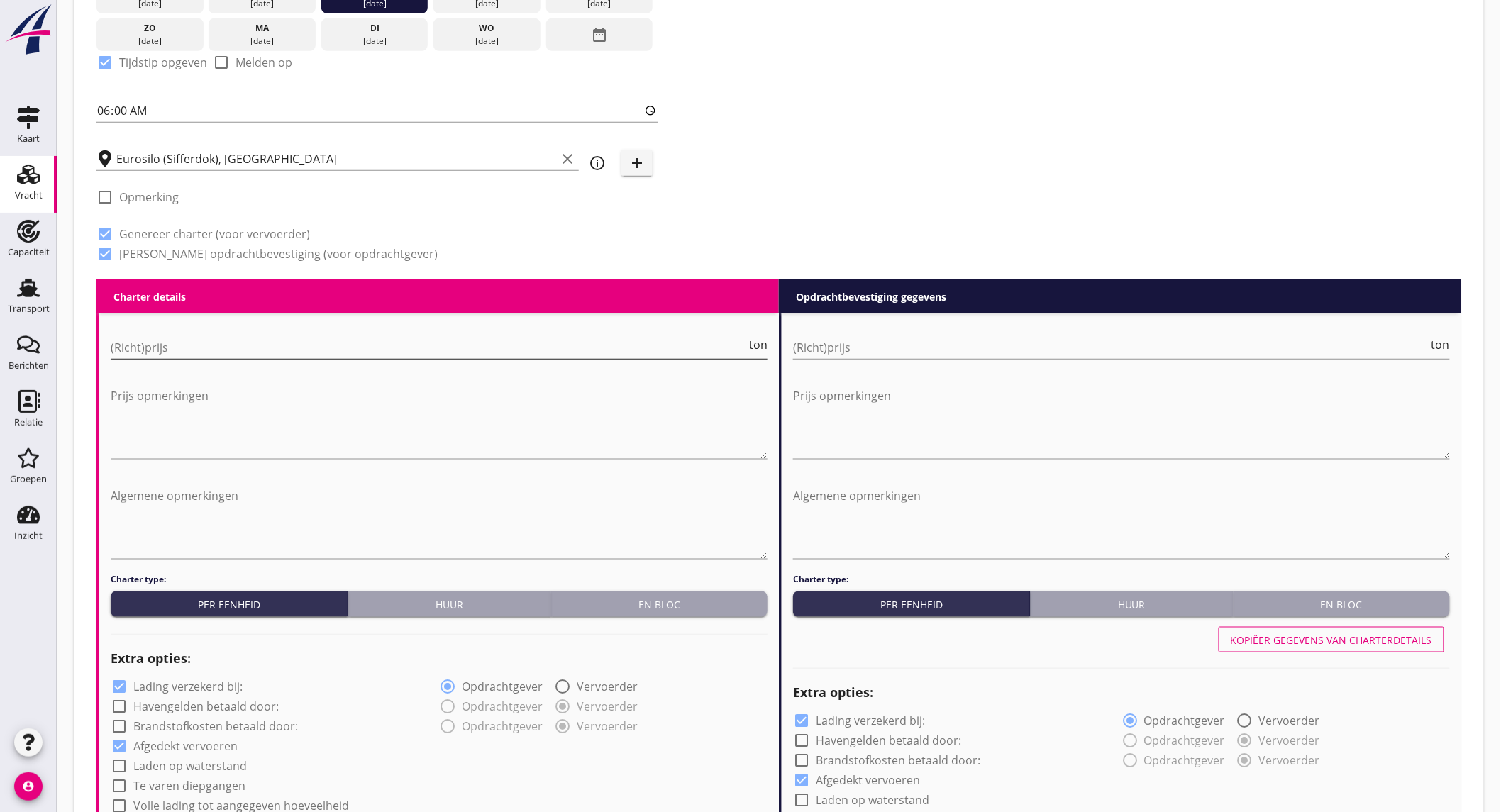
click at [339, 349] on input "(Richt)prijs" at bounding box center [429, 348] width 636 height 23
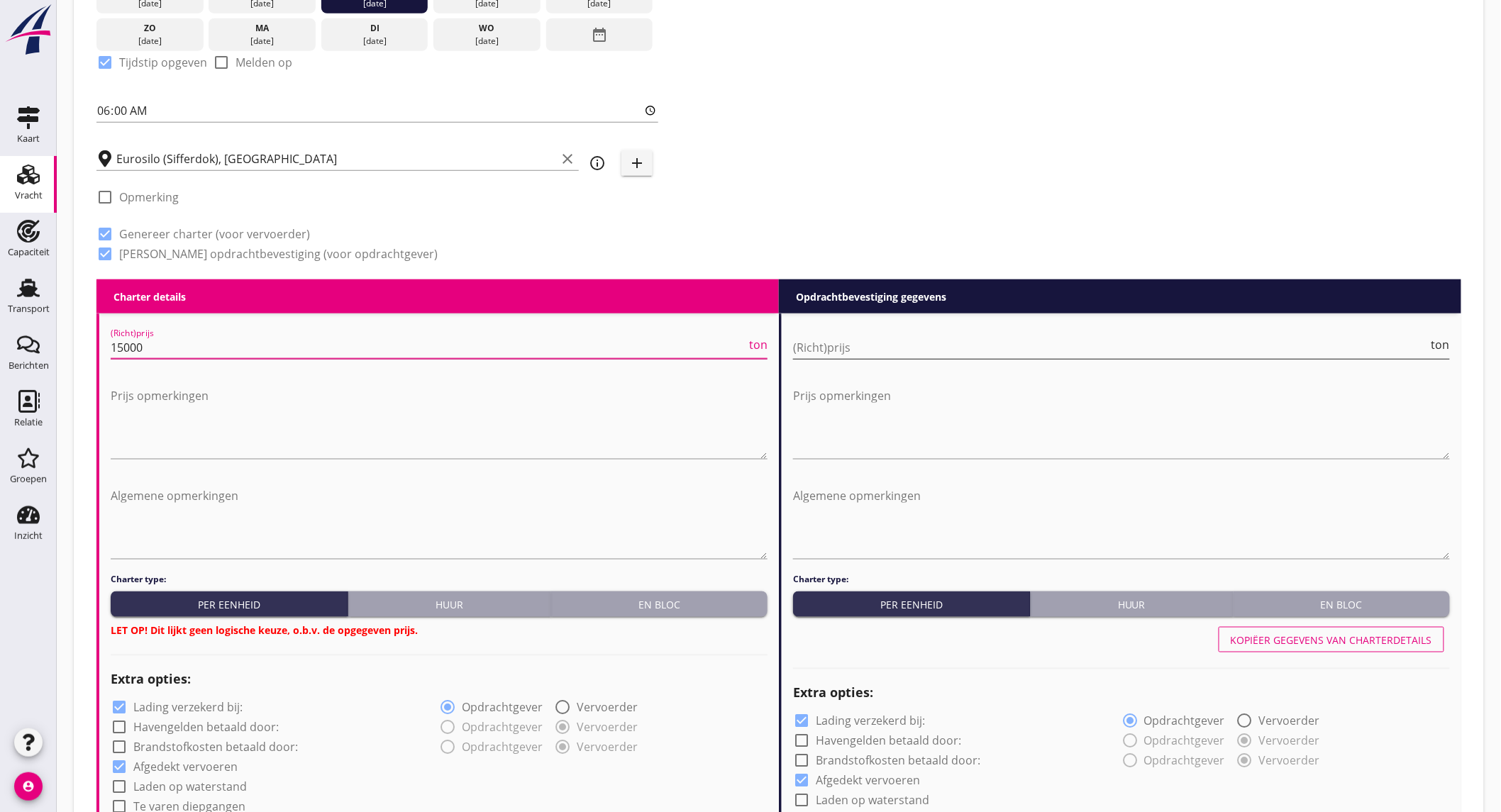
type input "15000"
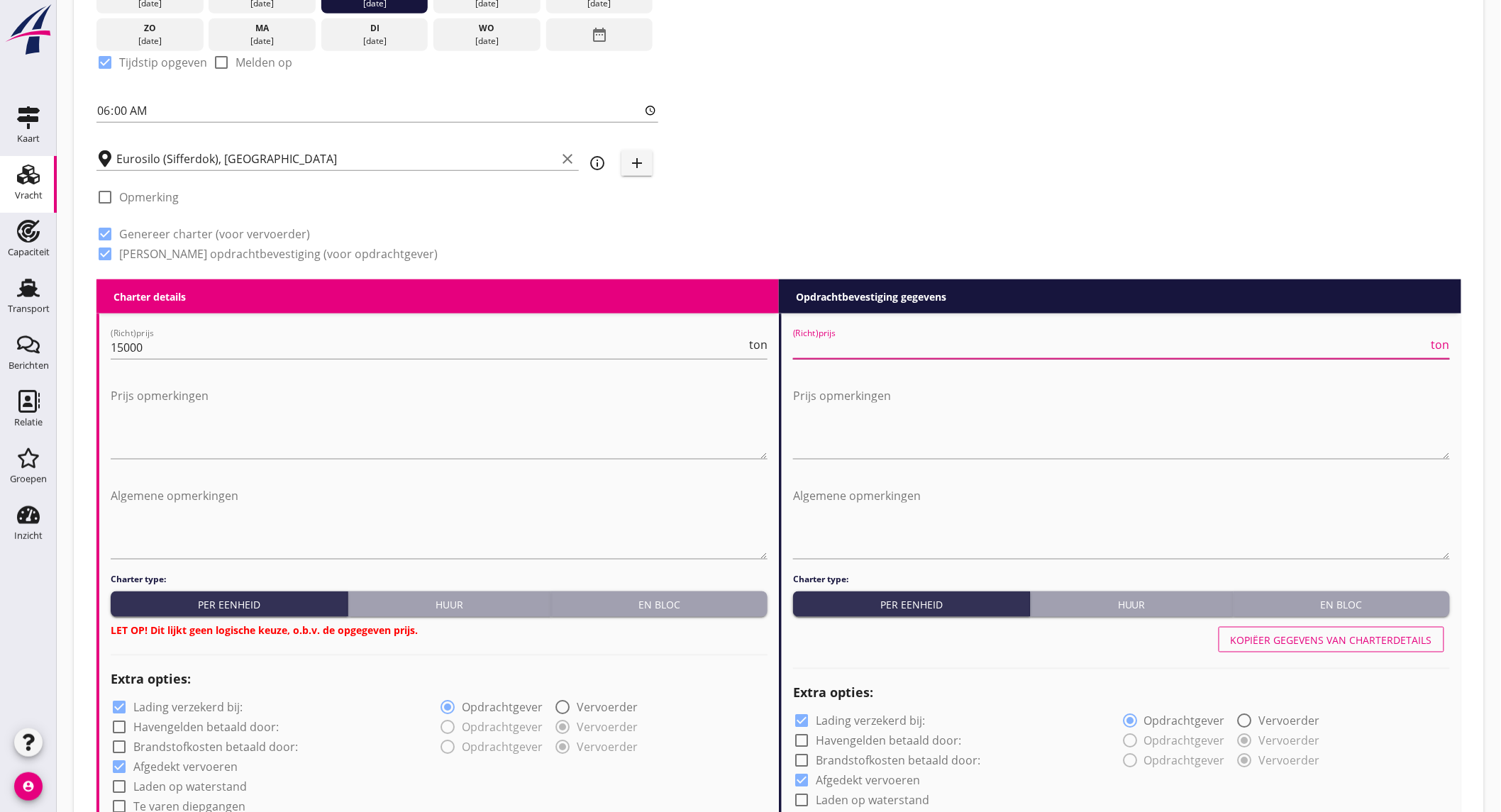
click at [821, 348] on input "(Richt)prijs" at bounding box center [1111, 348] width 636 height 23
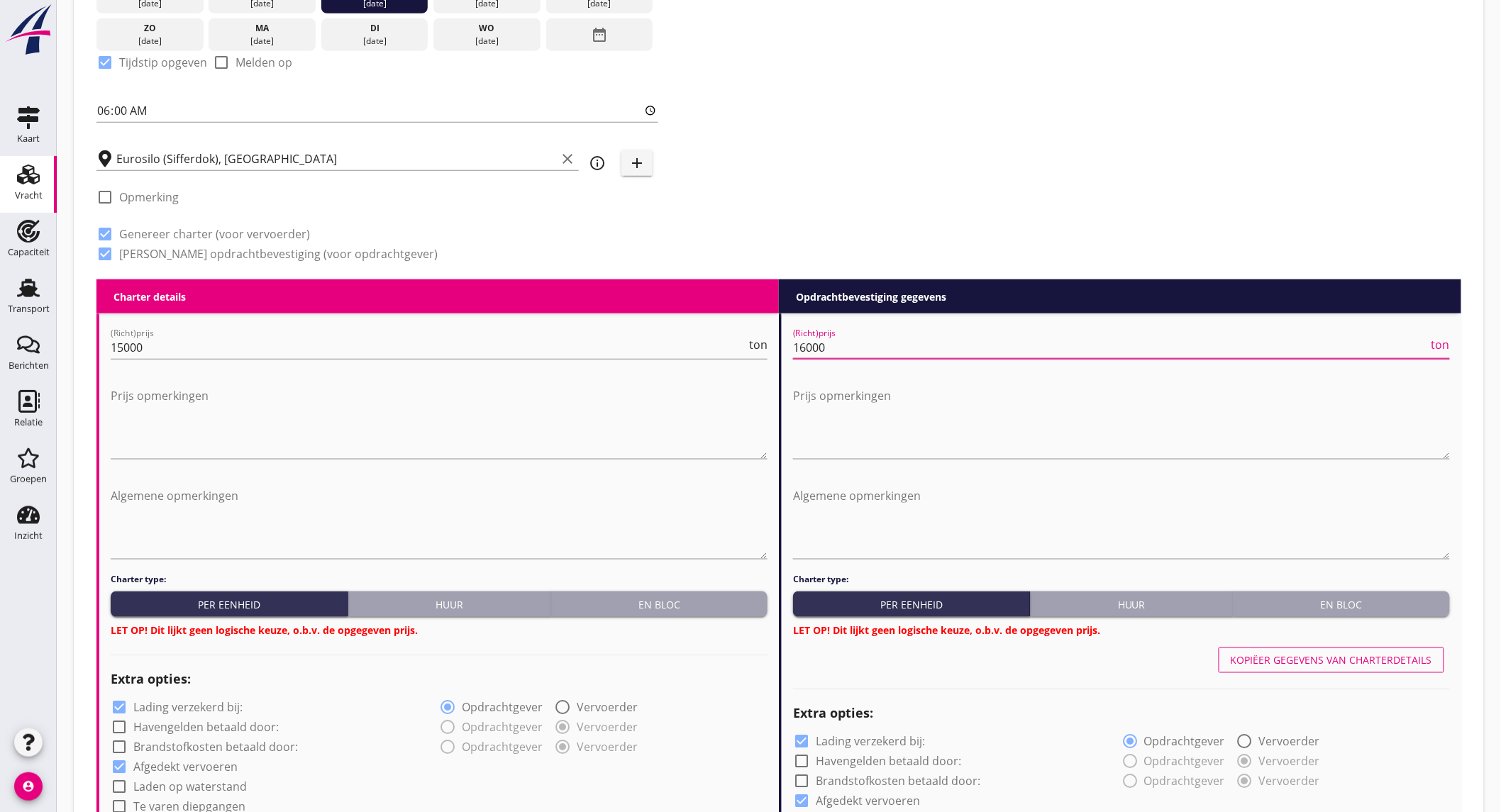
type input "16000"
click at [720, 603] on div "En bloc" at bounding box center [659, 604] width 205 height 15
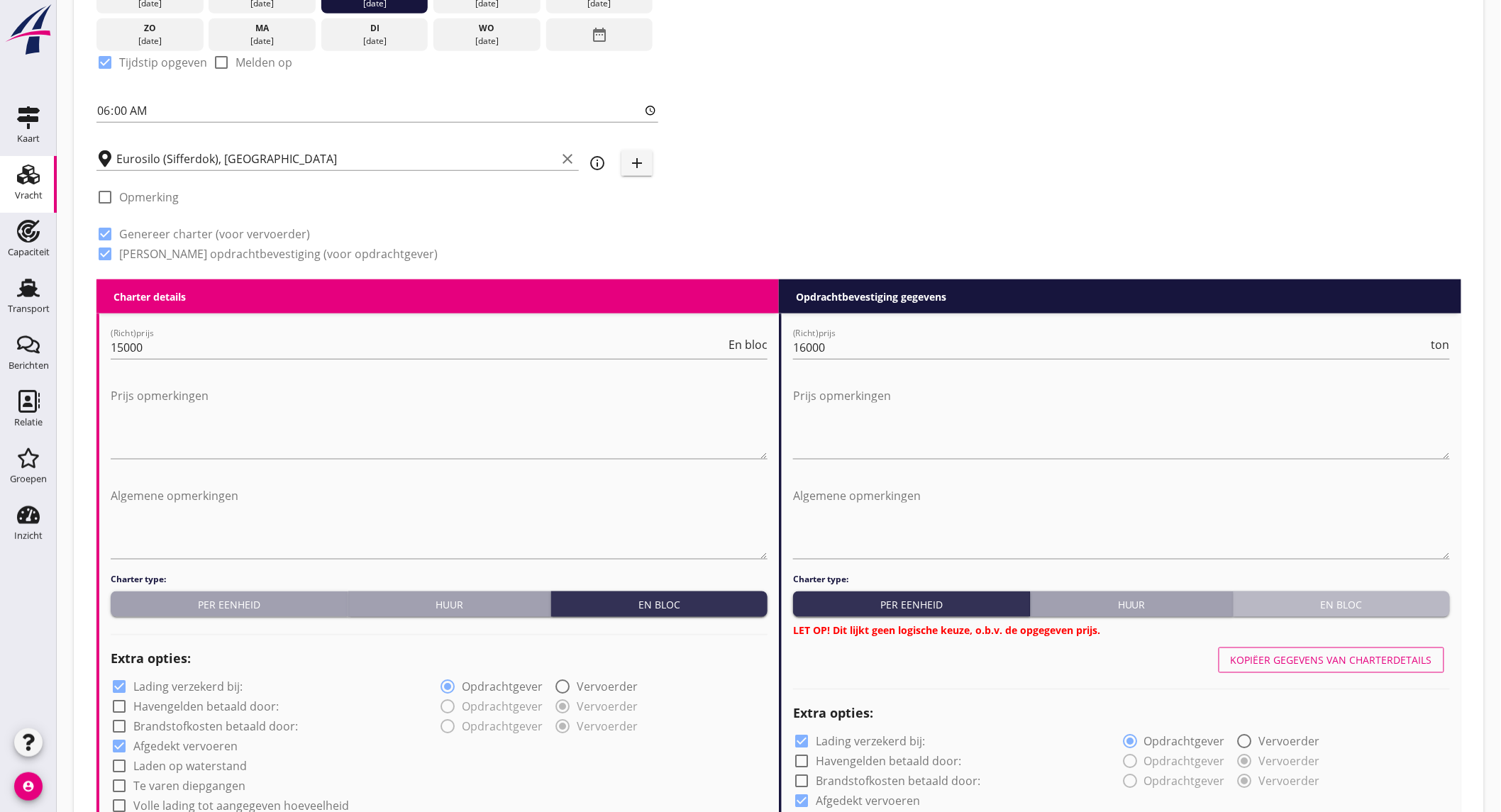
click at [1310, 605] on div "En bloc" at bounding box center [1342, 604] width 205 height 15
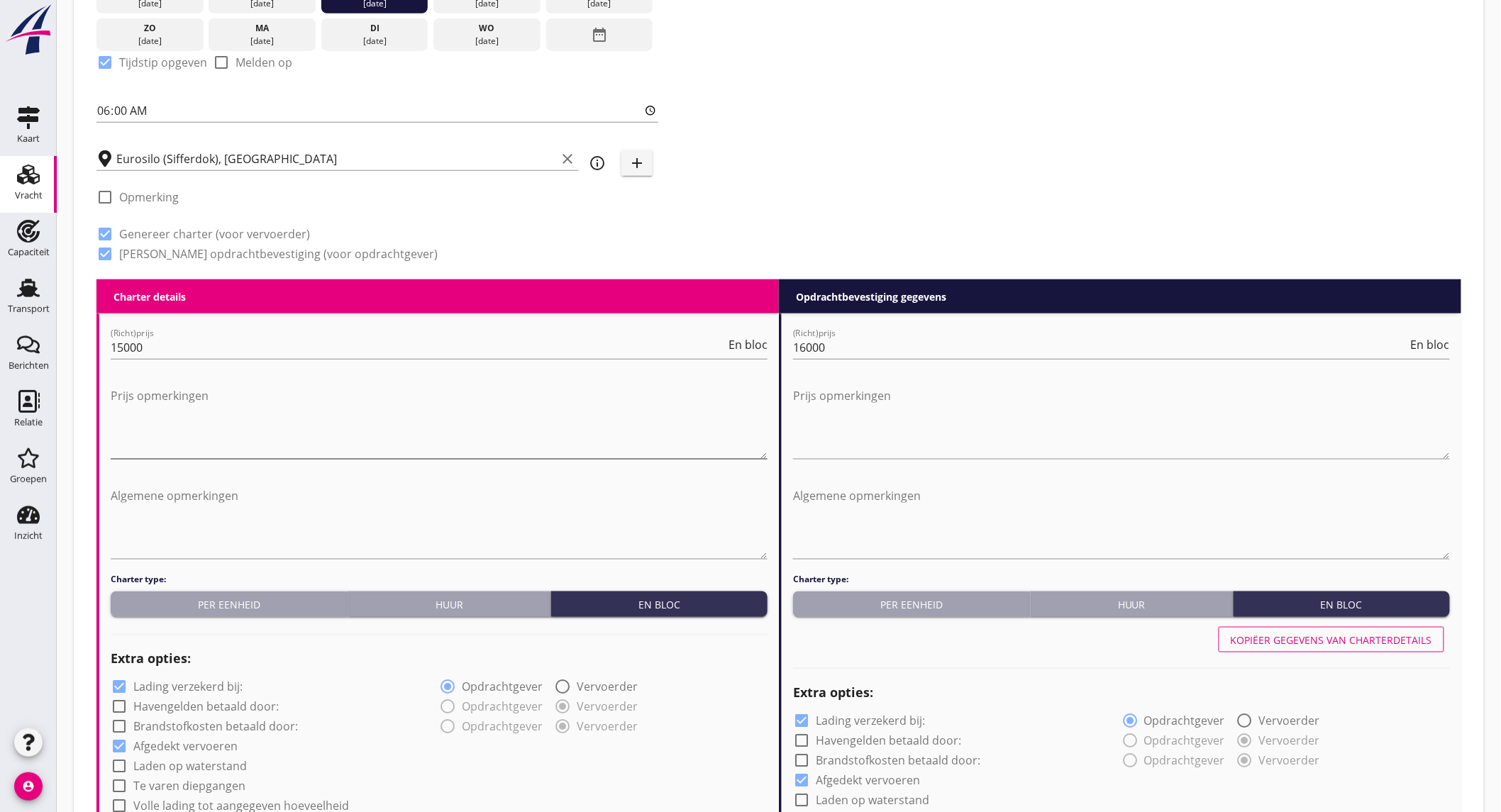
scroll to position [946, 0]
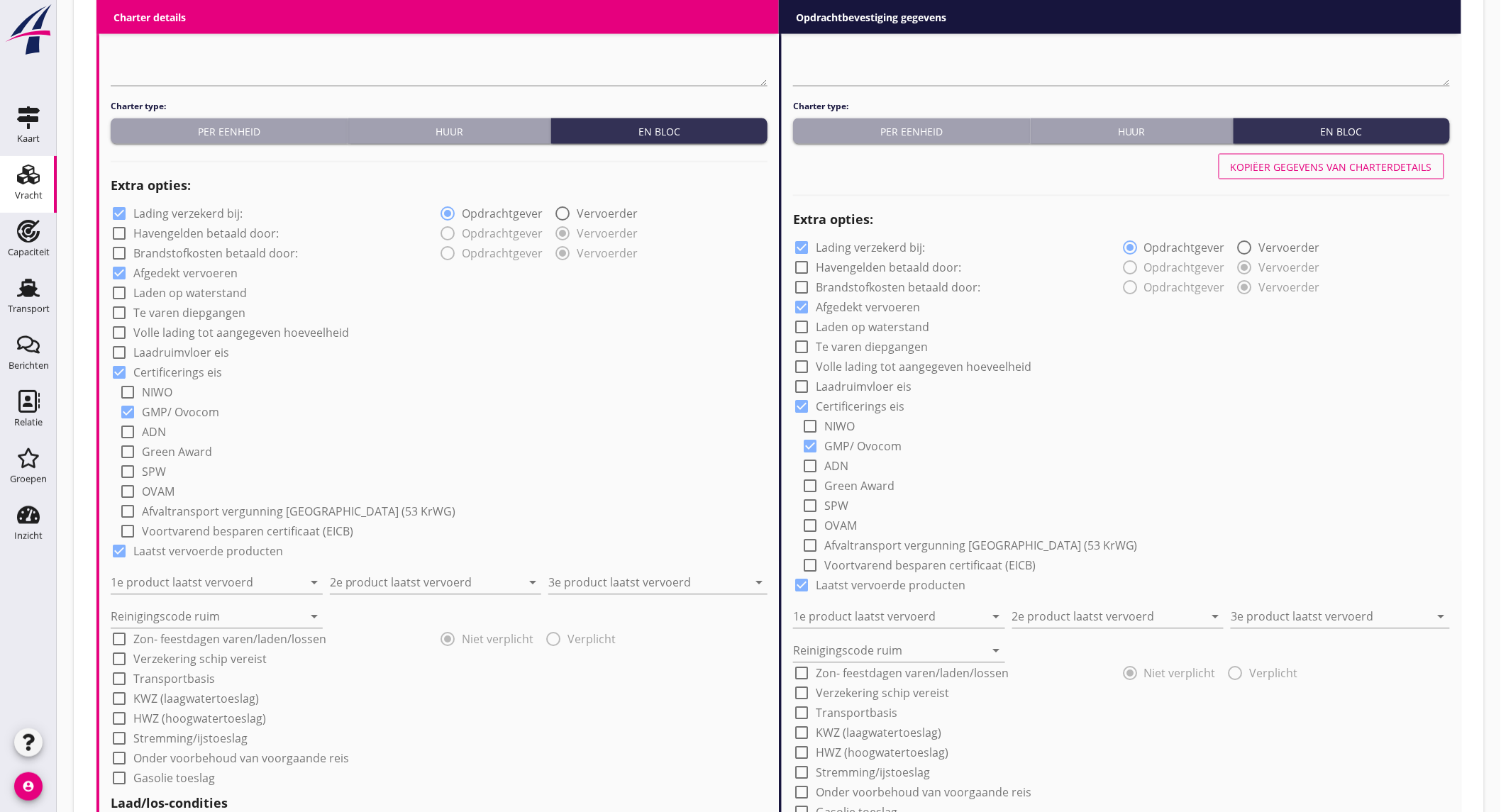
click at [185, 208] on label "Lading verzekerd bij:" at bounding box center [188, 214] width 109 height 14
checkbox input "false"
click at [236, 577] on input "1e product laatst vervoerd" at bounding box center [207, 583] width 192 height 23
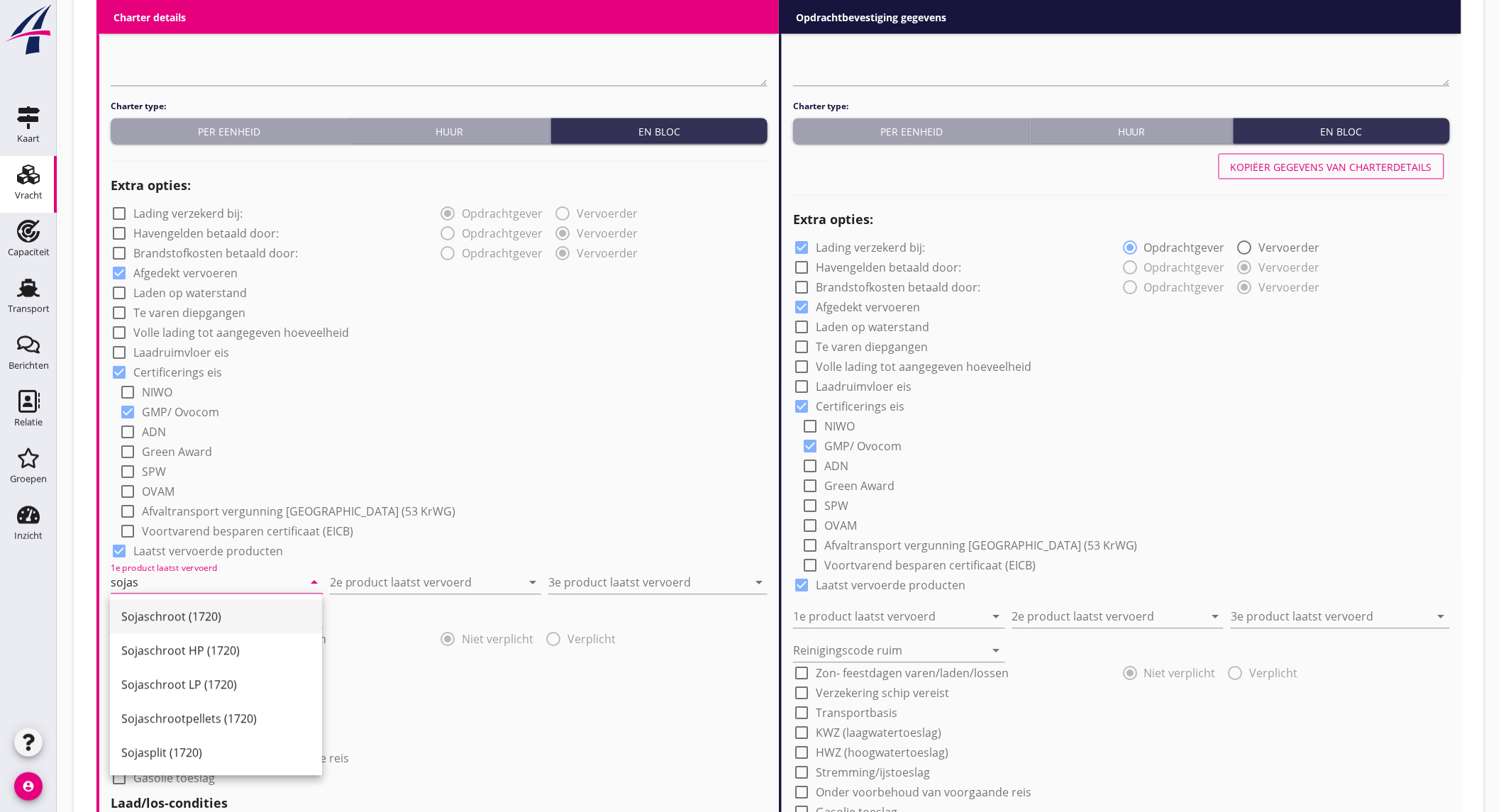
click at [215, 611] on div "Sojaschroot (1720)" at bounding box center [216, 617] width 189 height 17
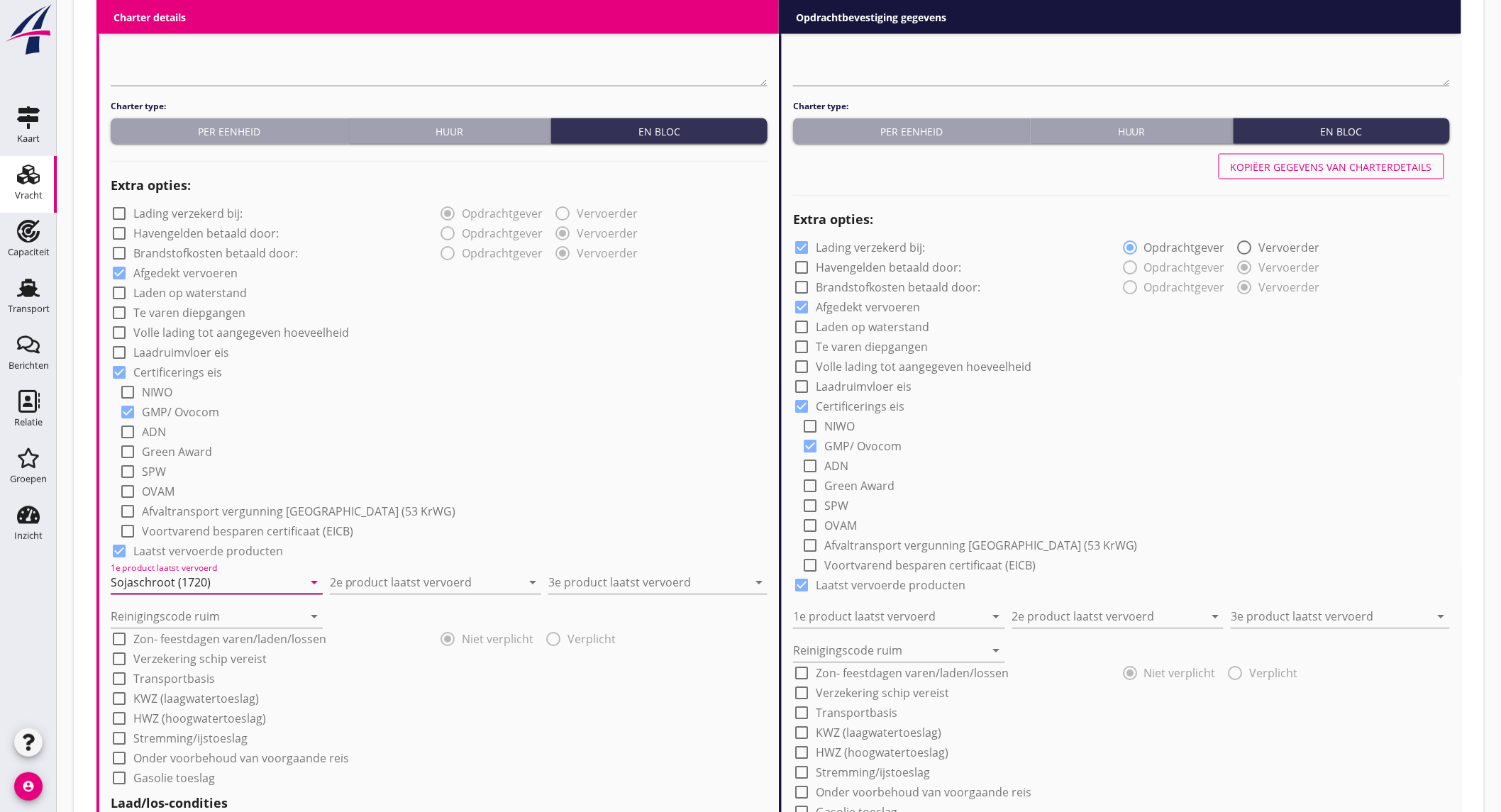
click at [147, 584] on input "Sojaschroot (1720)" at bounding box center [207, 583] width 192 height 23
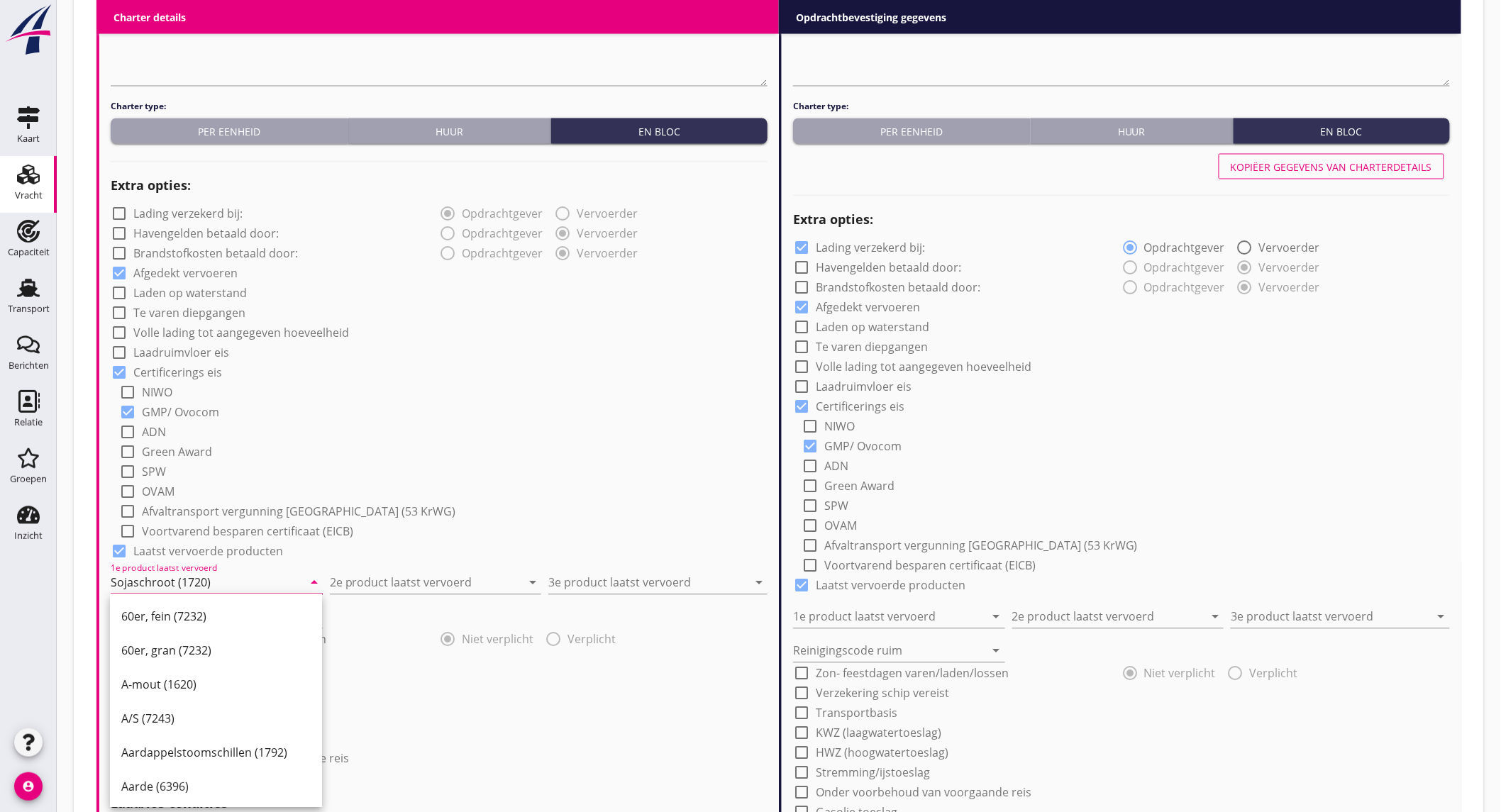
click at [147, 584] on input "Sojaschroot (1720)" at bounding box center [207, 583] width 192 height 23
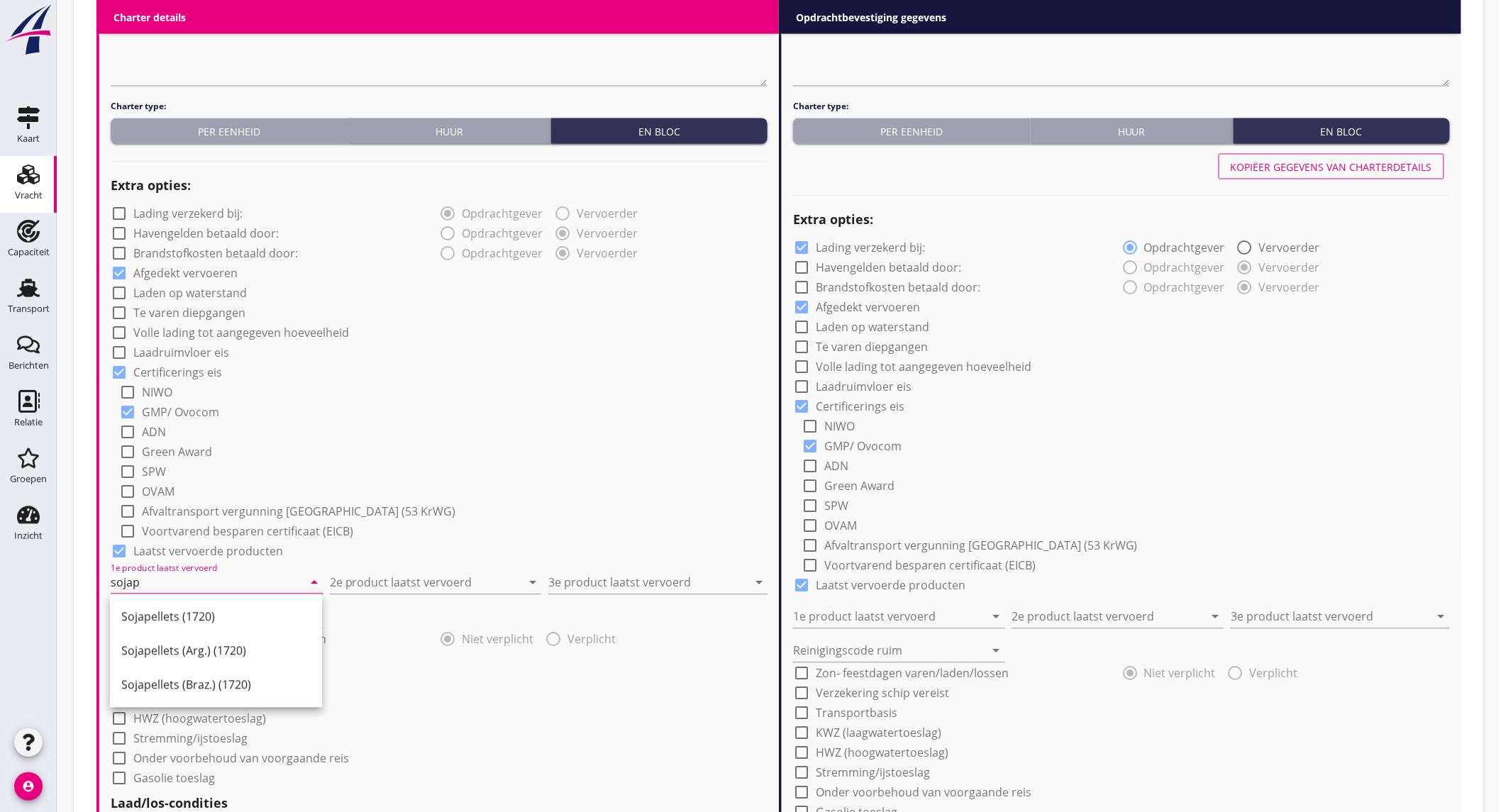
click at [184, 616] on div "Sojapellets (1720)" at bounding box center [216, 617] width 189 height 17
type input "Sojapellets (1720)"
drag, startPoint x: 416, startPoint y: 567, endPoint x: 415, endPoint y: 575, distance: 8.1
click at [416, 569] on div "2e product laatst vervoerd arrow_drop_down" at bounding box center [436, 579] width 212 height 31
click at [415, 578] on input "2e product laatst vervoerd" at bounding box center [426, 583] width 192 height 23
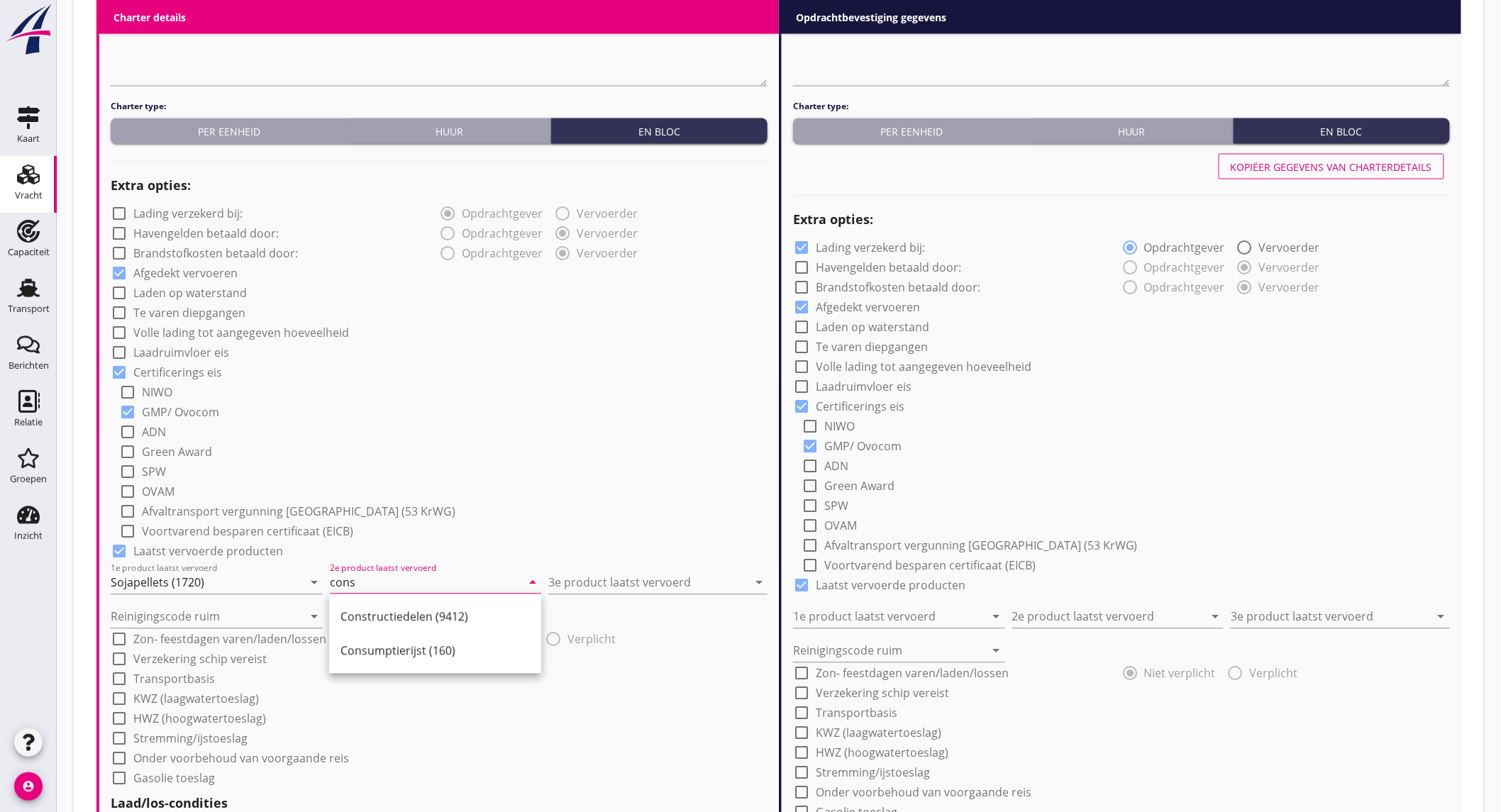
drag, startPoint x: 351, startPoint y: 618, endPoint x: 695, endPoint y: 601, distance: 344.4
click at [356, 618] on div "Constructiedelen (9412)" at bounding box center [435, 617] width 189 height 17
type input "Constructiedelen (9412)"
click at [679, 578] on input "3e product laatst vervoerd" at bounding box center [648, 583] width 199 height 23
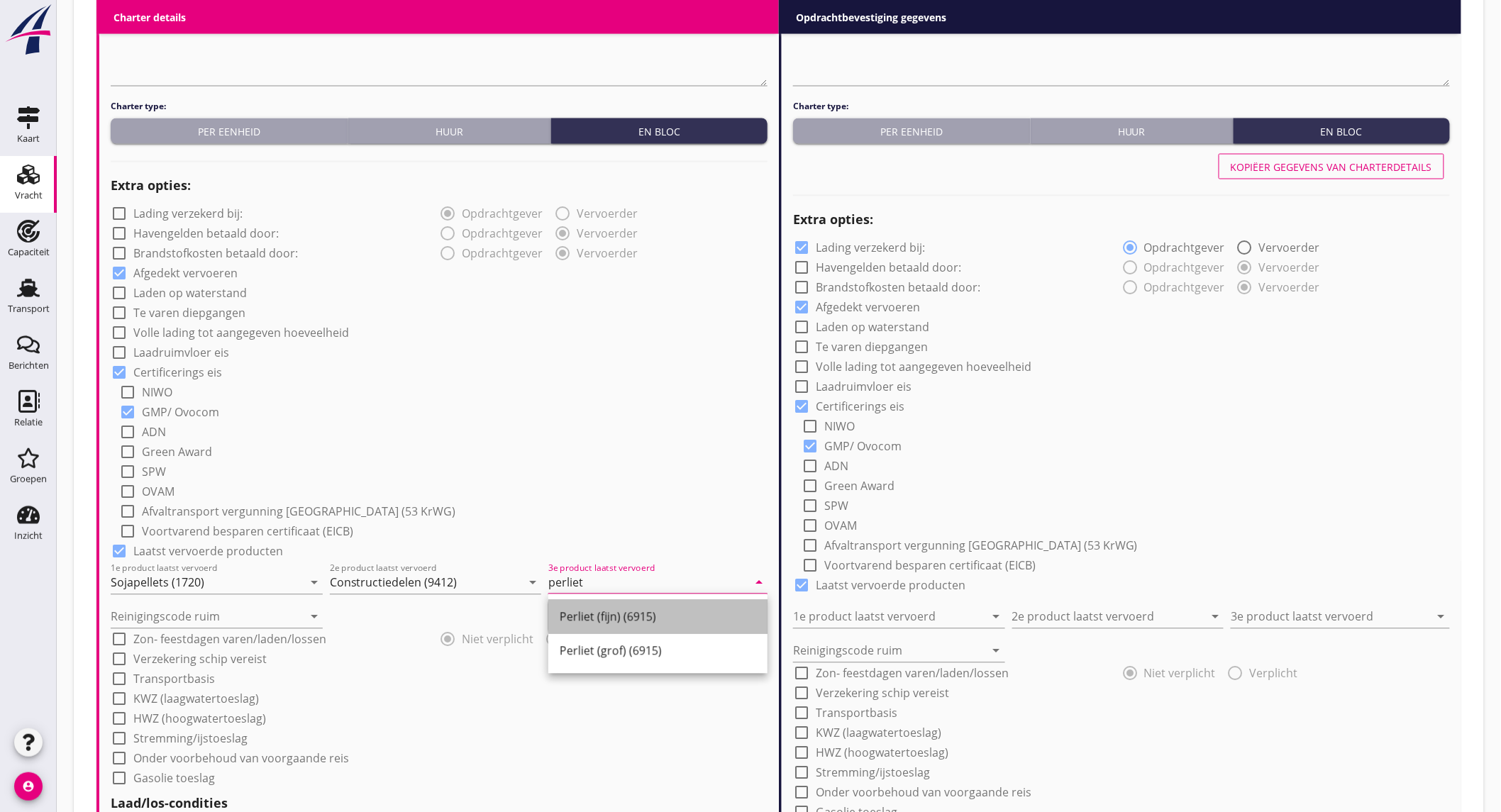
click at [654, 609] on div "Perliet (fijn) (6915)" at bounding box center [658, 617] width 196 height 17
type input "Perliet (fijn) (6915)"
click at [182, 621] on input "Reinigingscode ruim" at bounding box center [207, 617] width 192 height 23
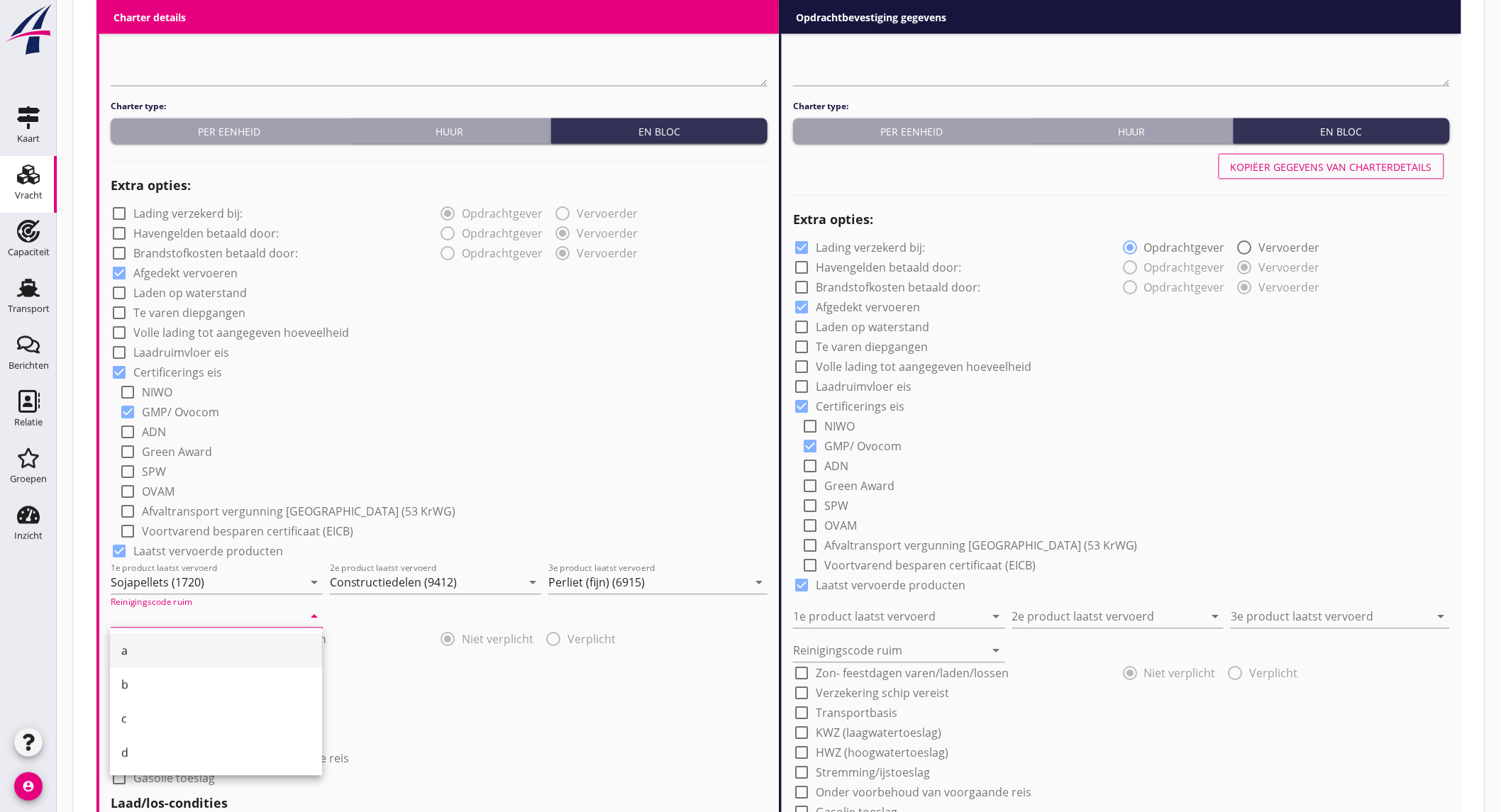
click at [184, 647] on div "a" at bounding box center [216, 651] width 189 height 17
type input "a"
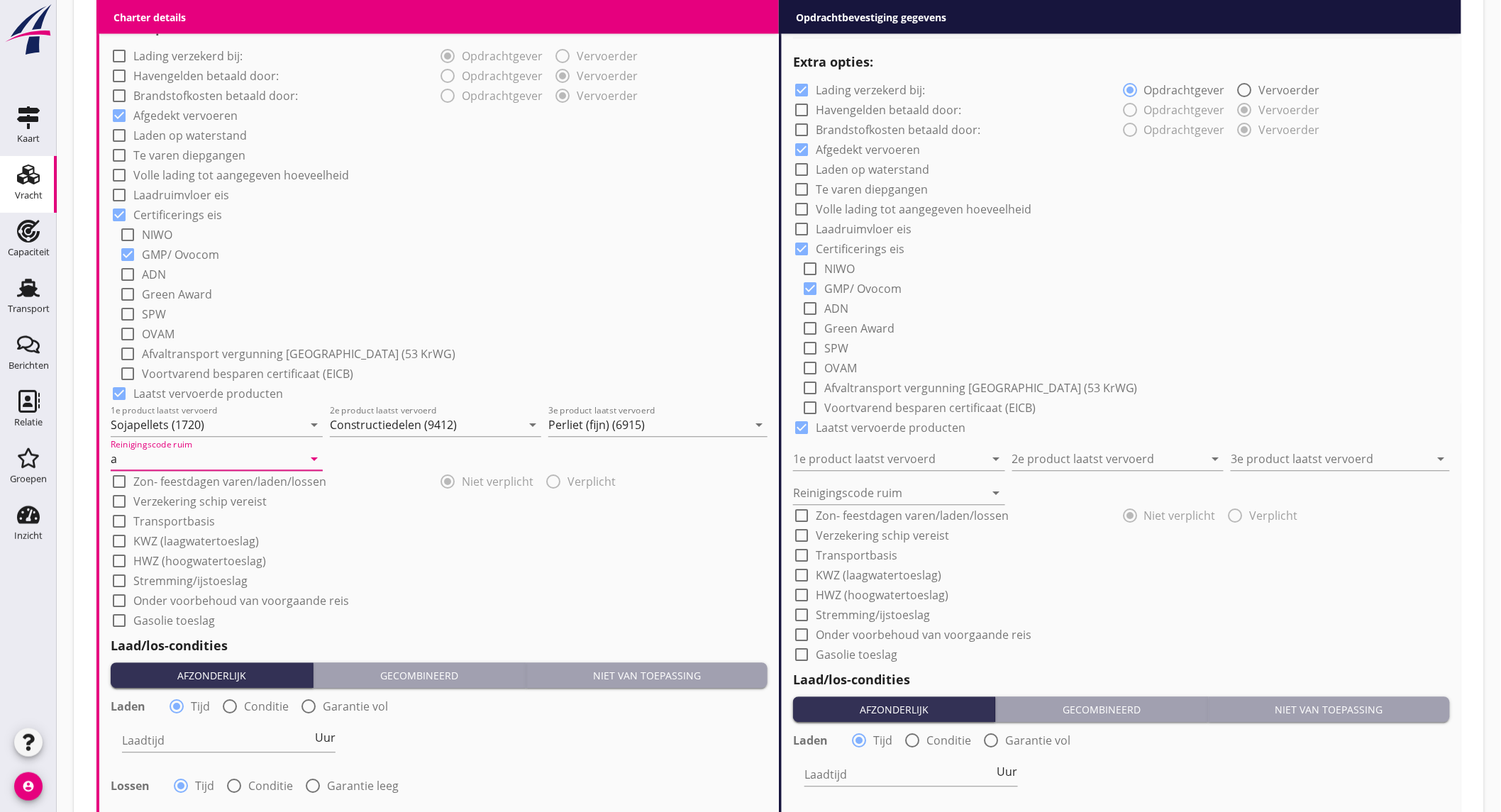
scroll to position [1182, 0]
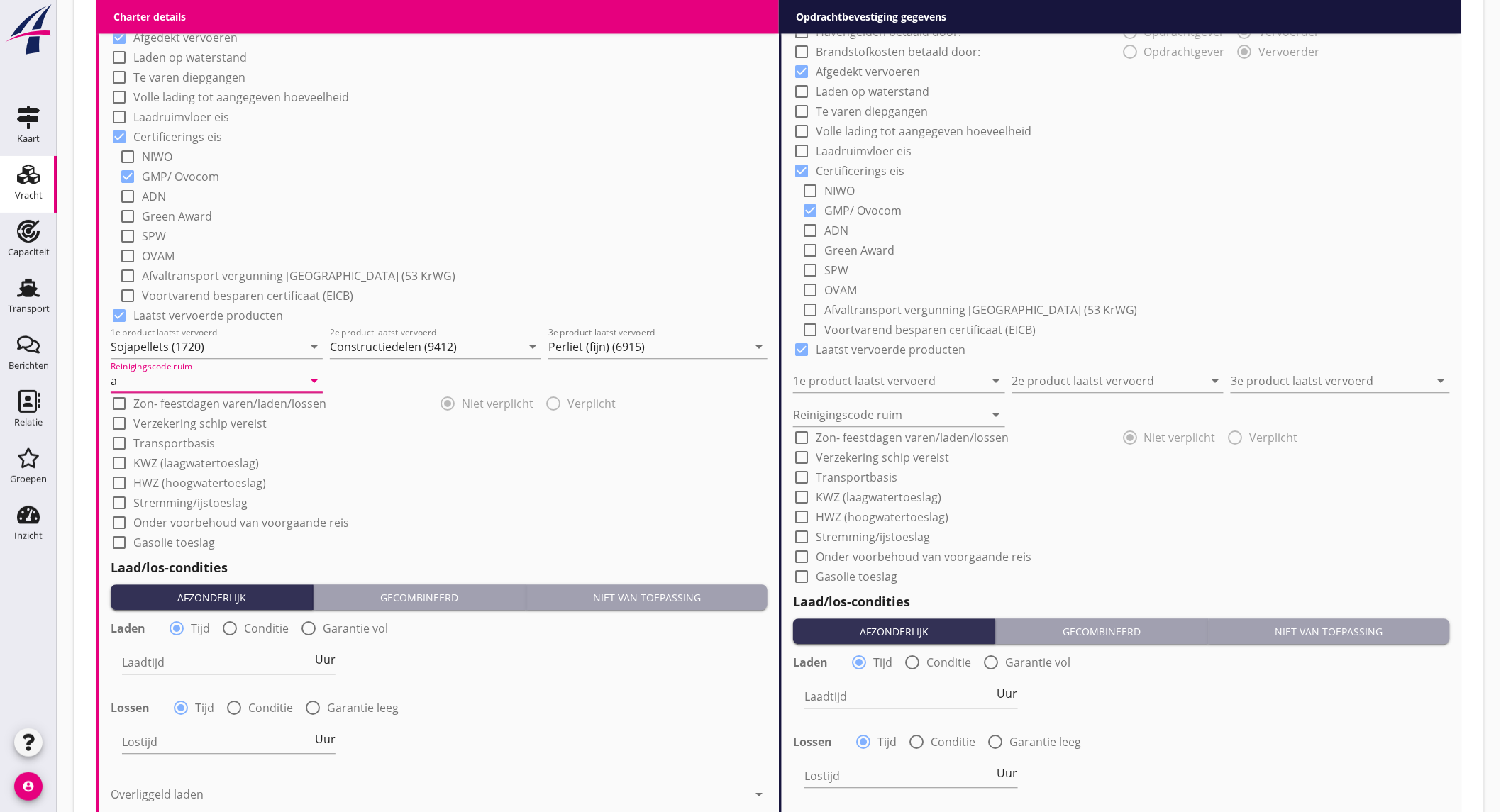
click at [495, 607] on button "Gecombineerd" at bounding box center [420, 597] width 212 height 26
radio input "false"
radio input "true"
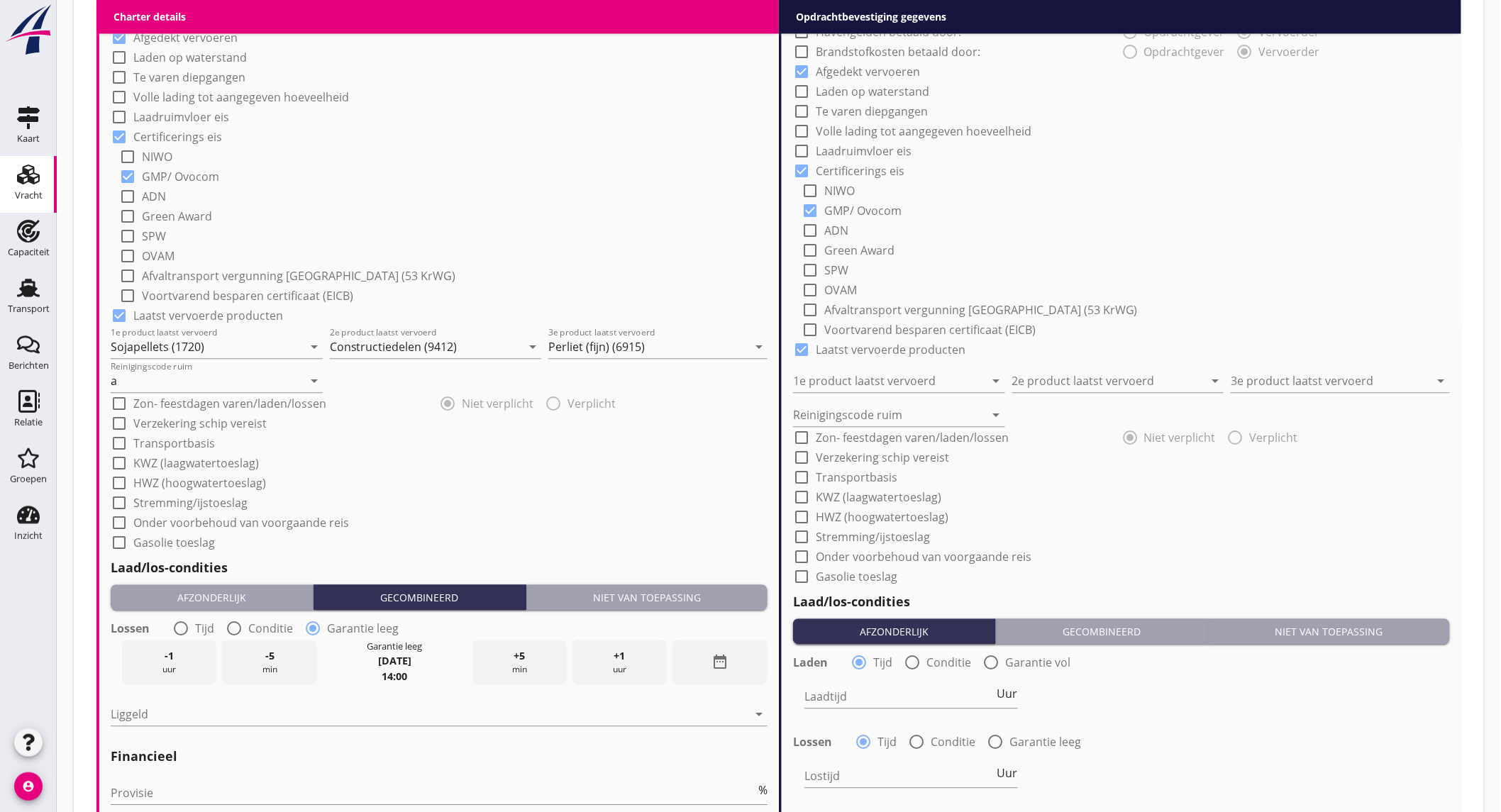
click at [272, 521] on label "Onder voorbehoud van voorgaande reis" at bounding box center [241, 523] width 215 height 14
checkbox input "true"
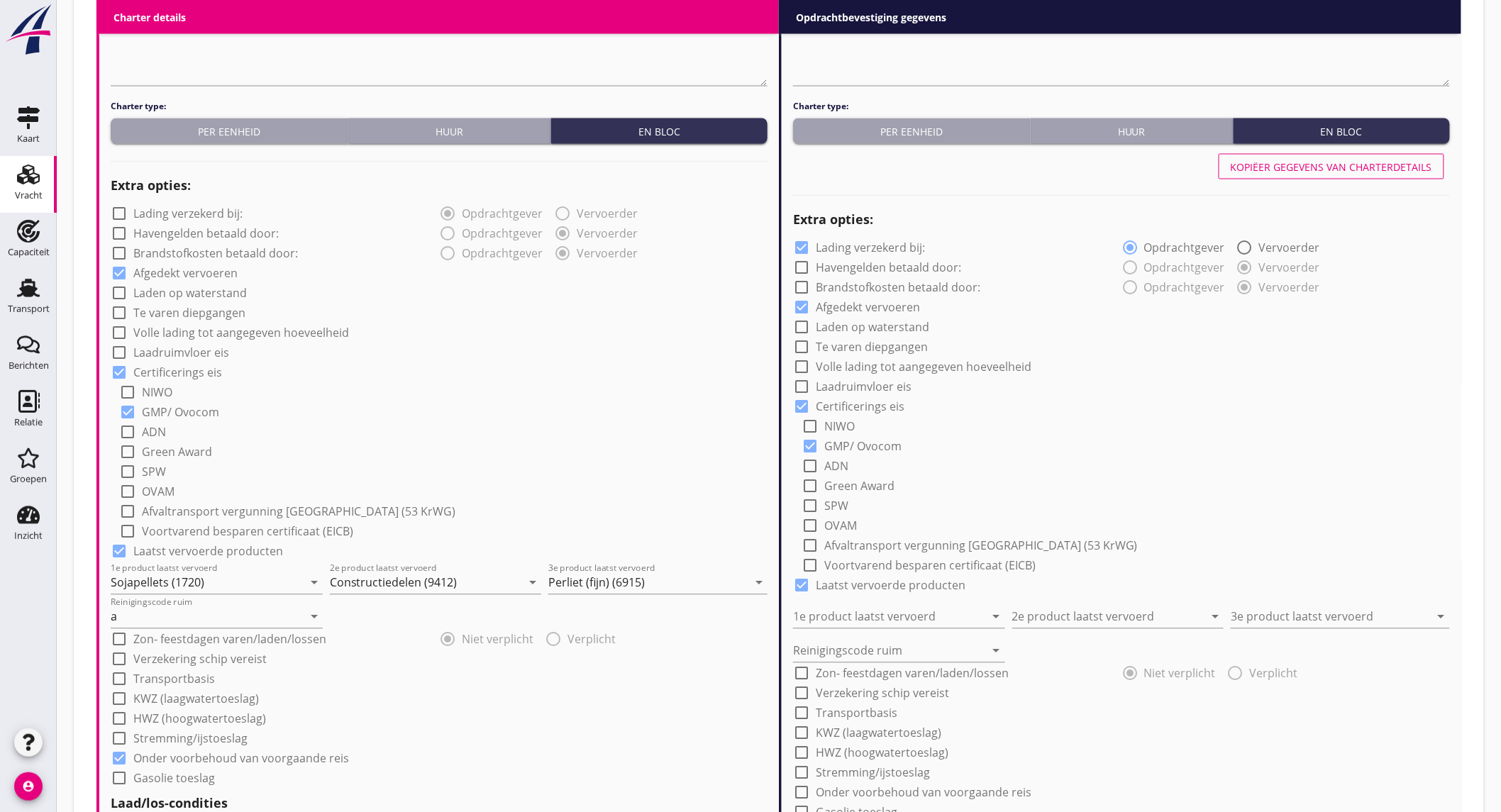
scroll to position [1565, 0]
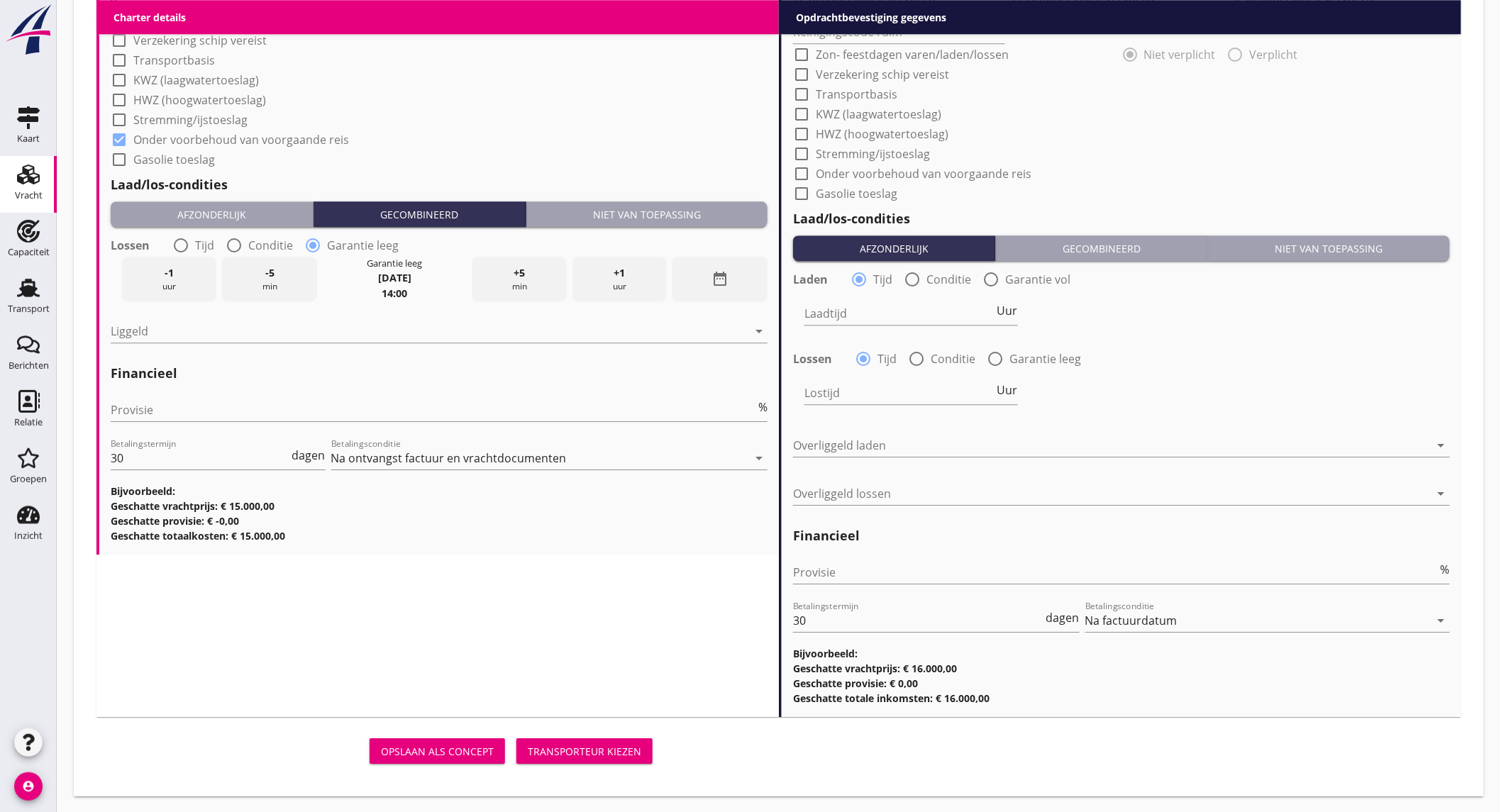
click at [713, 266] on div "date_range" at bounding box center [720, 279] width 95 height 45
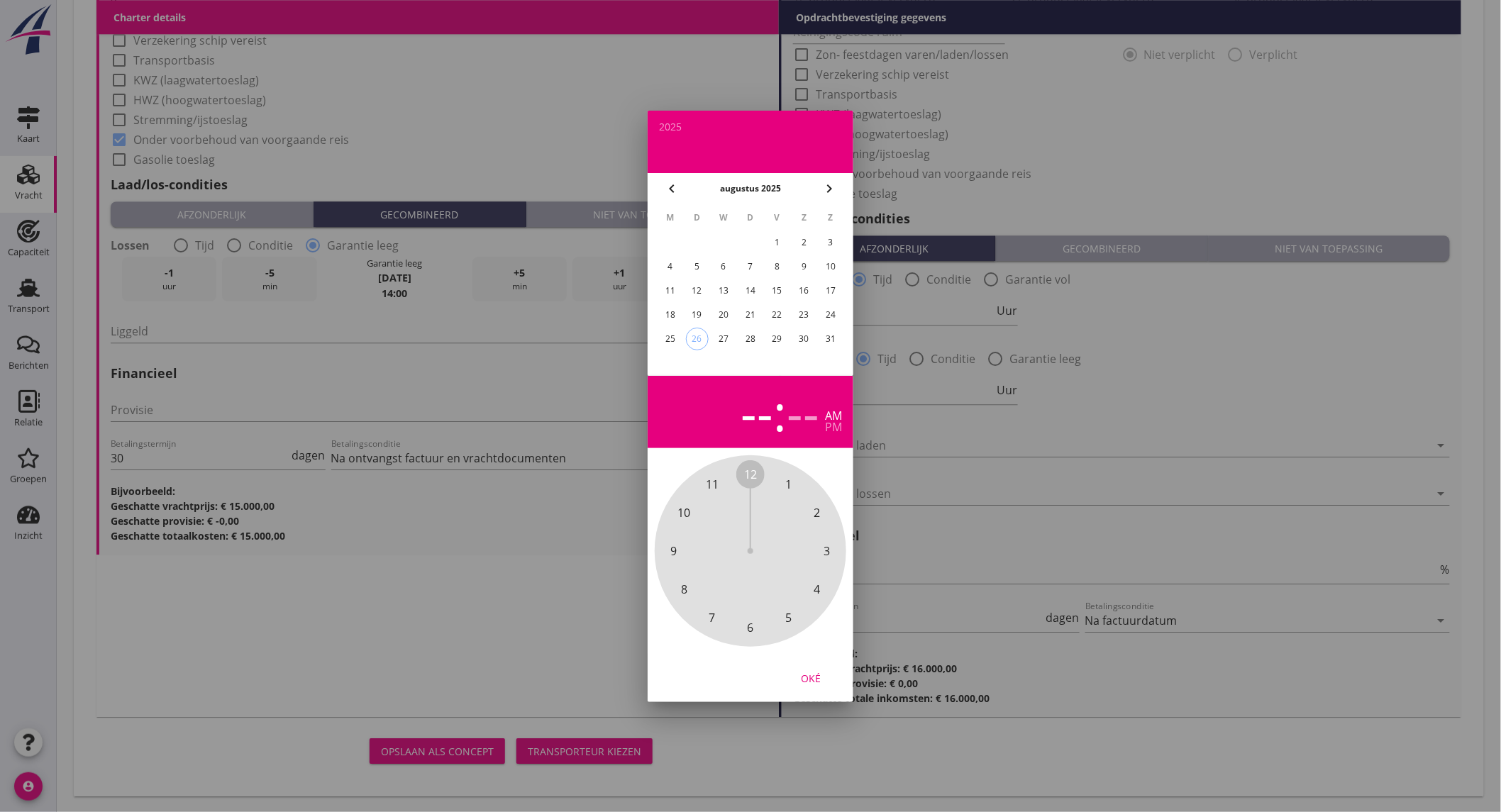
click at [826, 188] on icon "chevron_right" at bounding box center [829, 188] width 17 height 17
click at [700, 244] on div "2" at bounding box center [698, 242] width 23 height 23
click at [834, 427] on div "pm" at bounding box center [833, 427] width 17 height 11
drag, startPoint x: 745, startPoint y: 476, endPoint x: 729, endPoint y: 489, distance: 20.6
click at [729, 489] on div "12 1 2 3 4 5 6 7 8 9 10 11" at bounding box center [750, 550] width 153 height 153
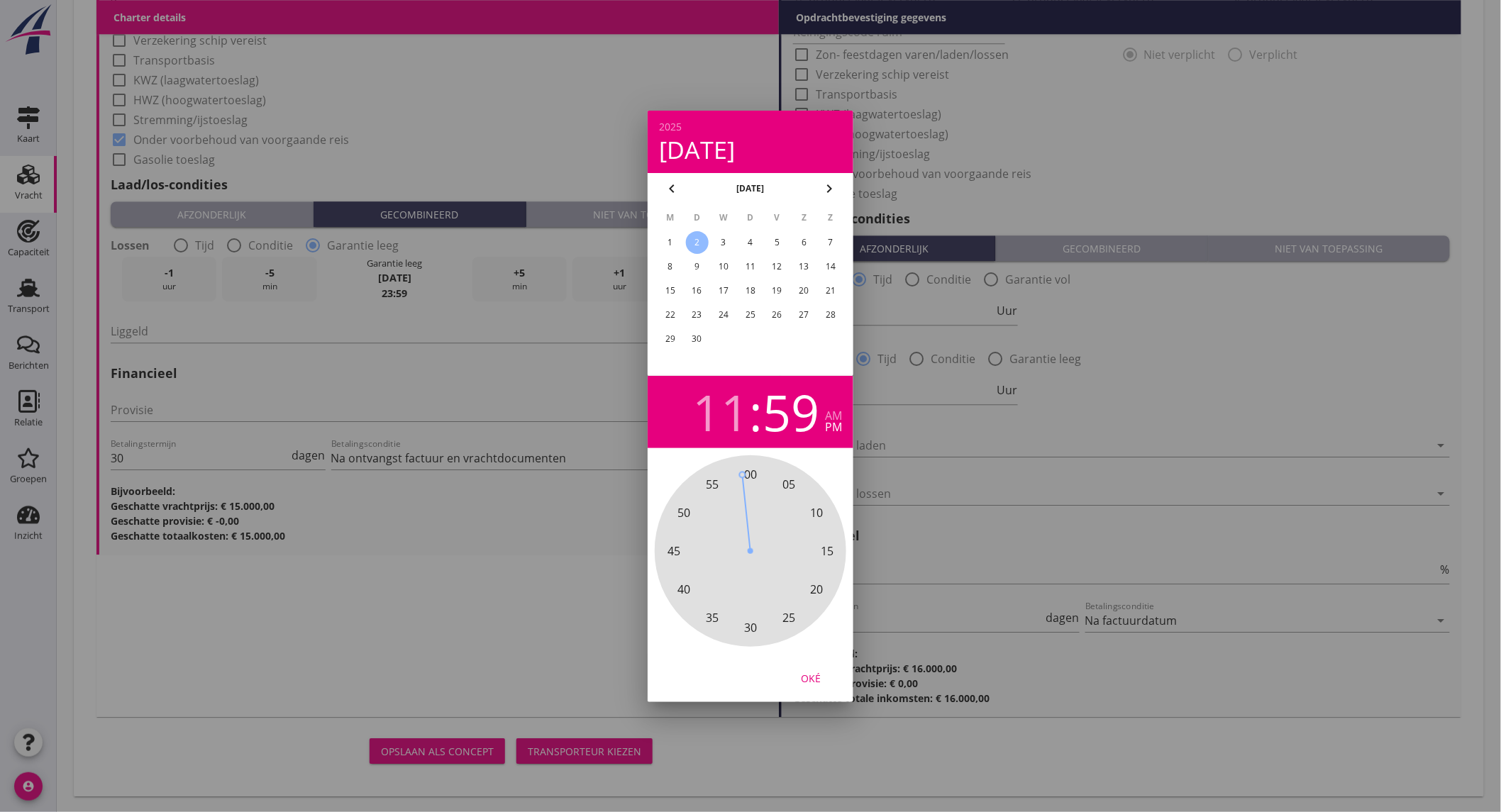
drag, startPoint x: 757, startPoint y: 473, endPoint x: 744, endPoint y: 479, distance: 14.3
click at [744, 479] on span "00" at bounding box center [750, 474] width 28 height 28
click at [819, 674] on div "Oké" at bounding box center [811, 678] width 40 height 15
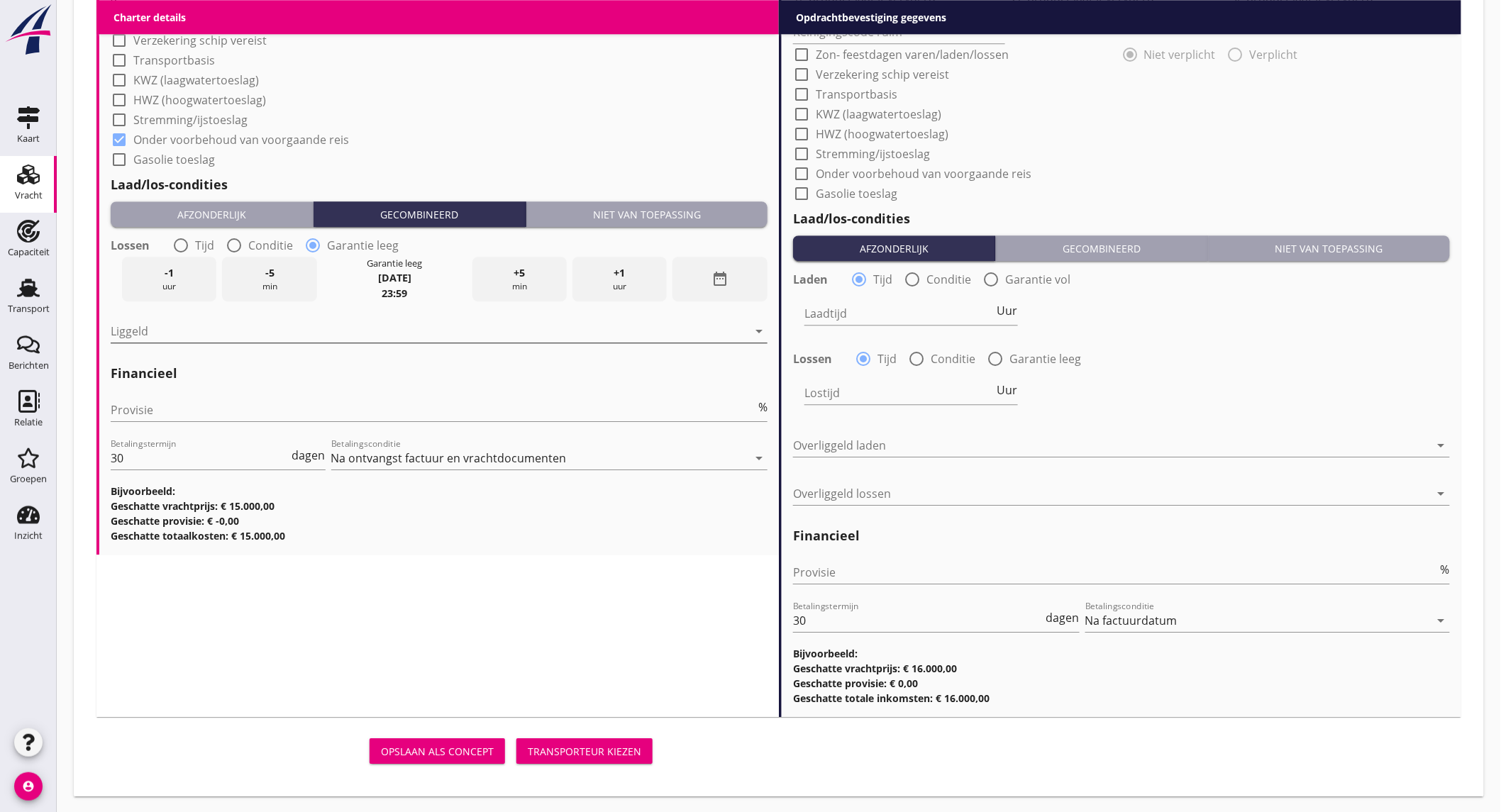
click at [156, 324] on div at bounding box center [429, 331] width 637 height 23
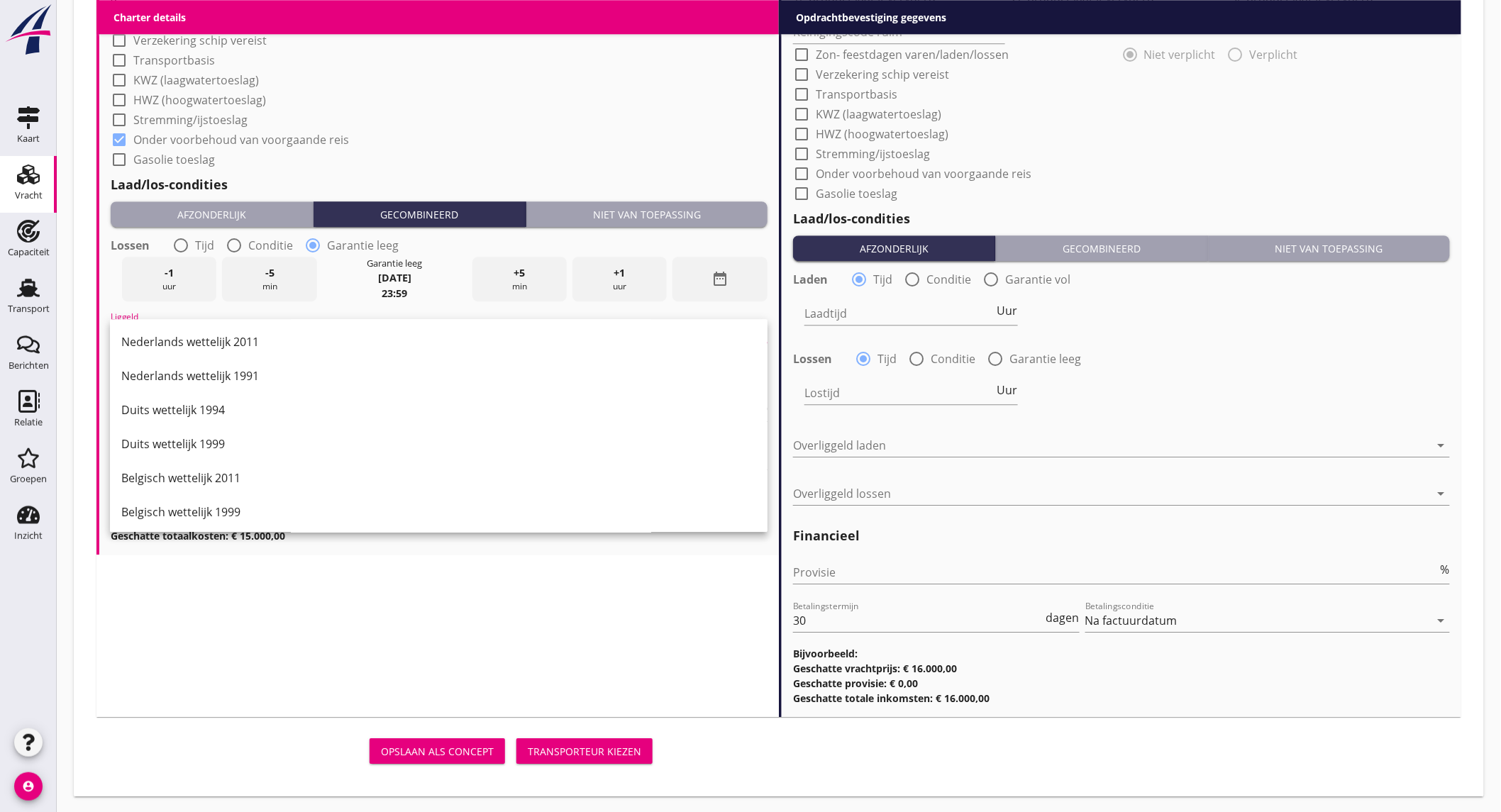
scroll to position [79, 0]
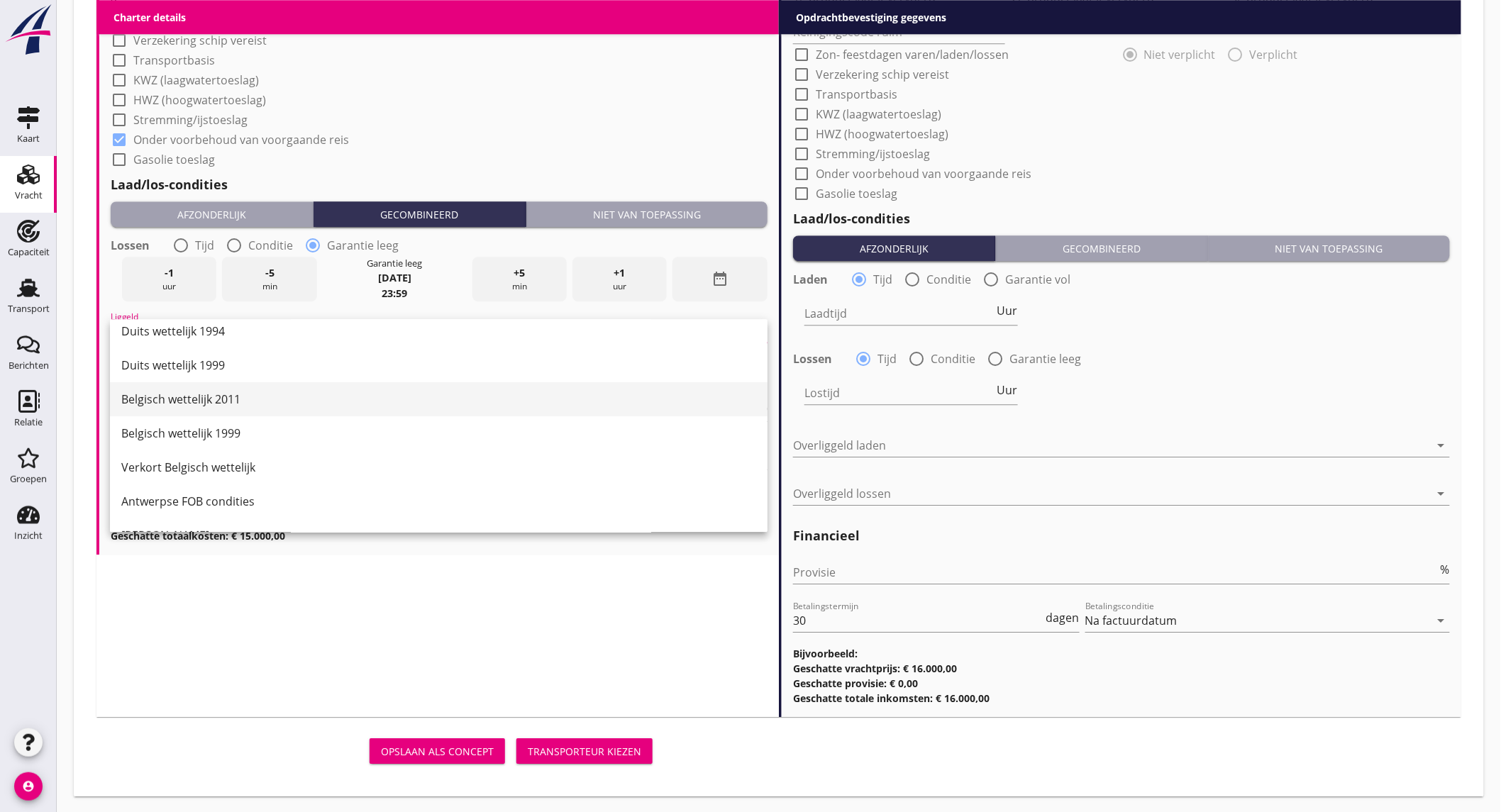
click at [277, 407] on div "Belgisch wettelijk 2011" at bounding box center [439, 400] width 635 height 17
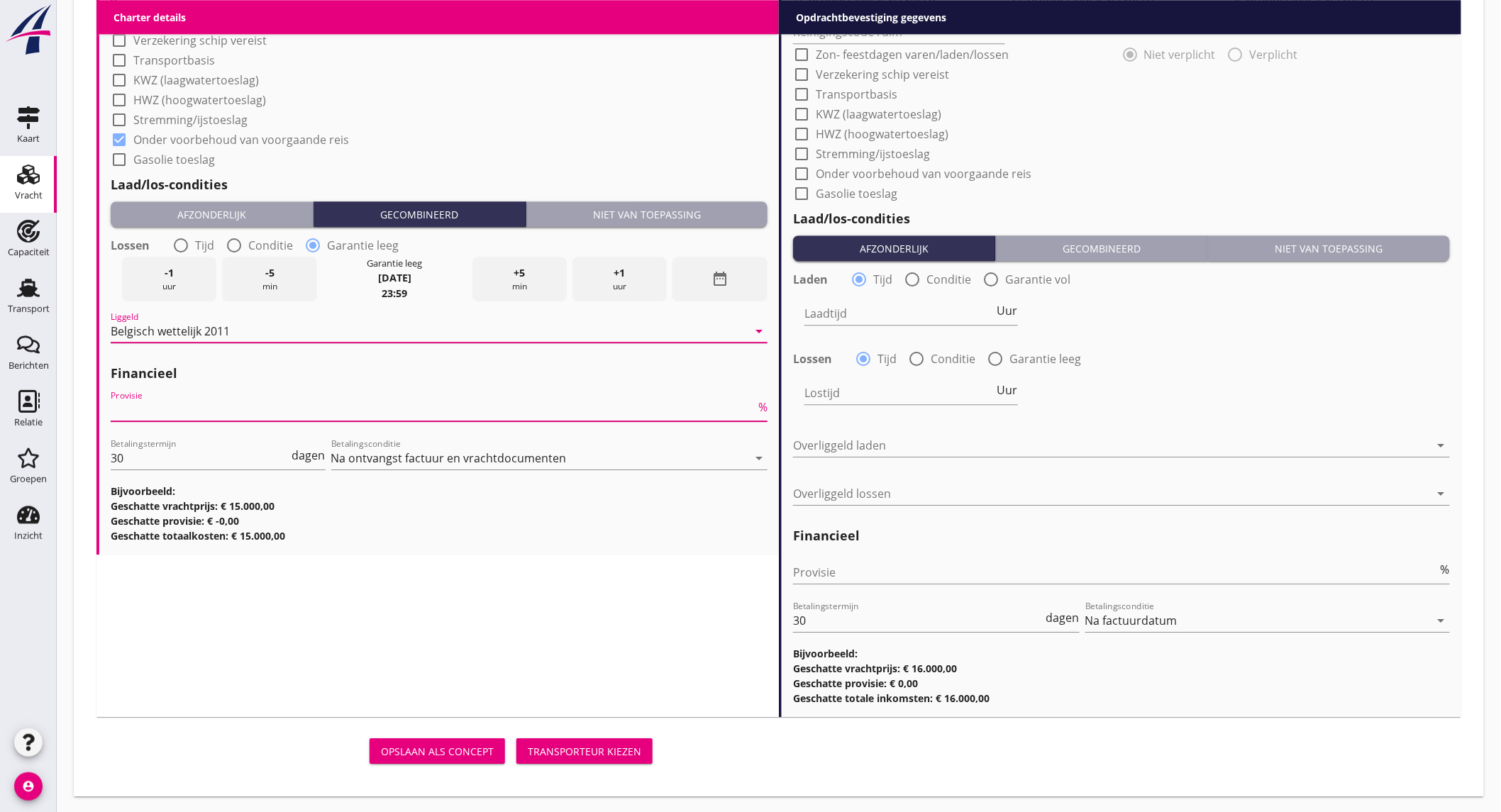
click at [236, 412] on input "Provisie" at bounding box center [433, 410] width 645 height 23
type input "5"
click at [912, 568] on input "Provisie" at bounding box center [1115, 572] width 645 height 23
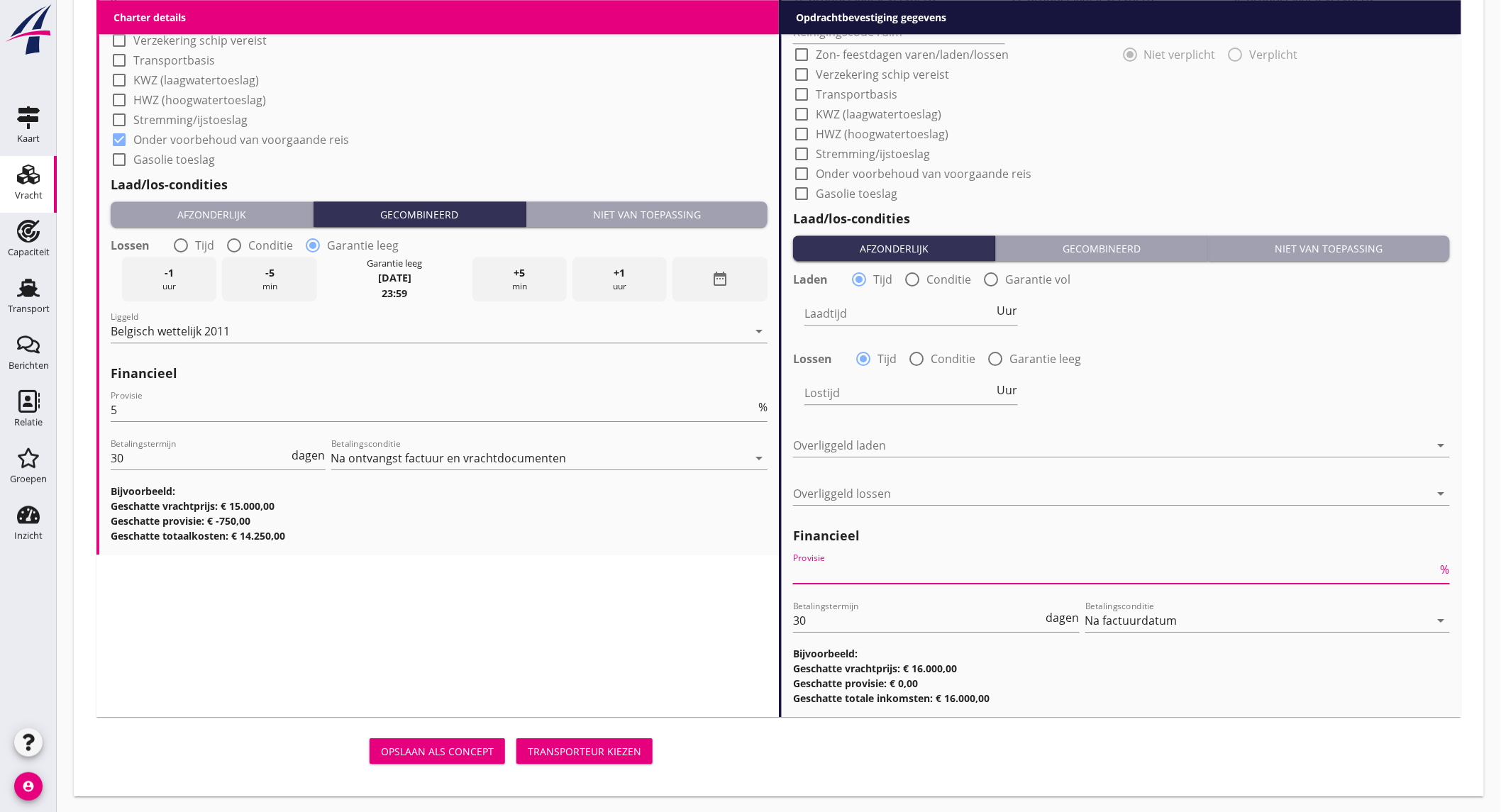
type input "2"
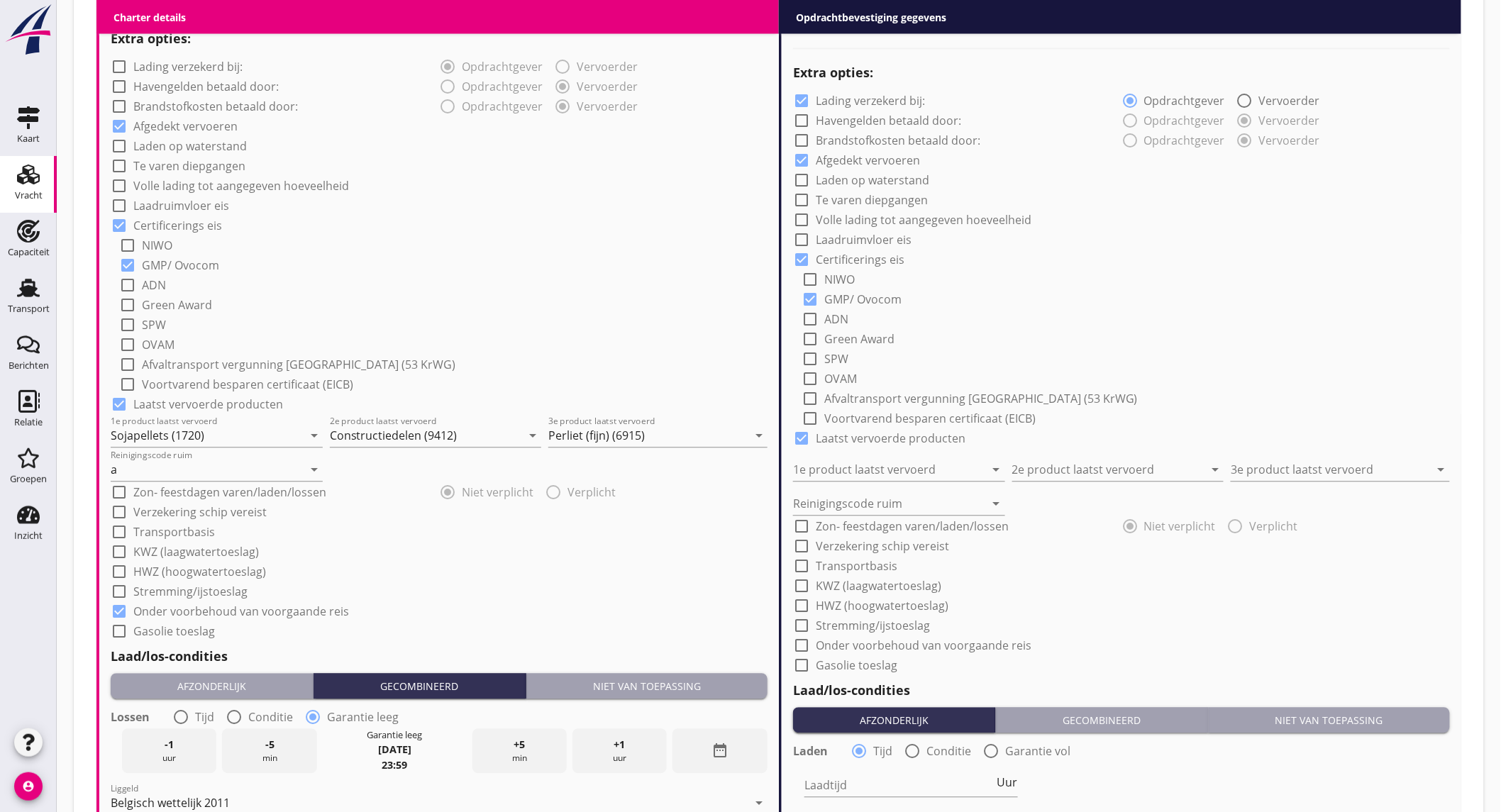
scroll to position [855, 0]
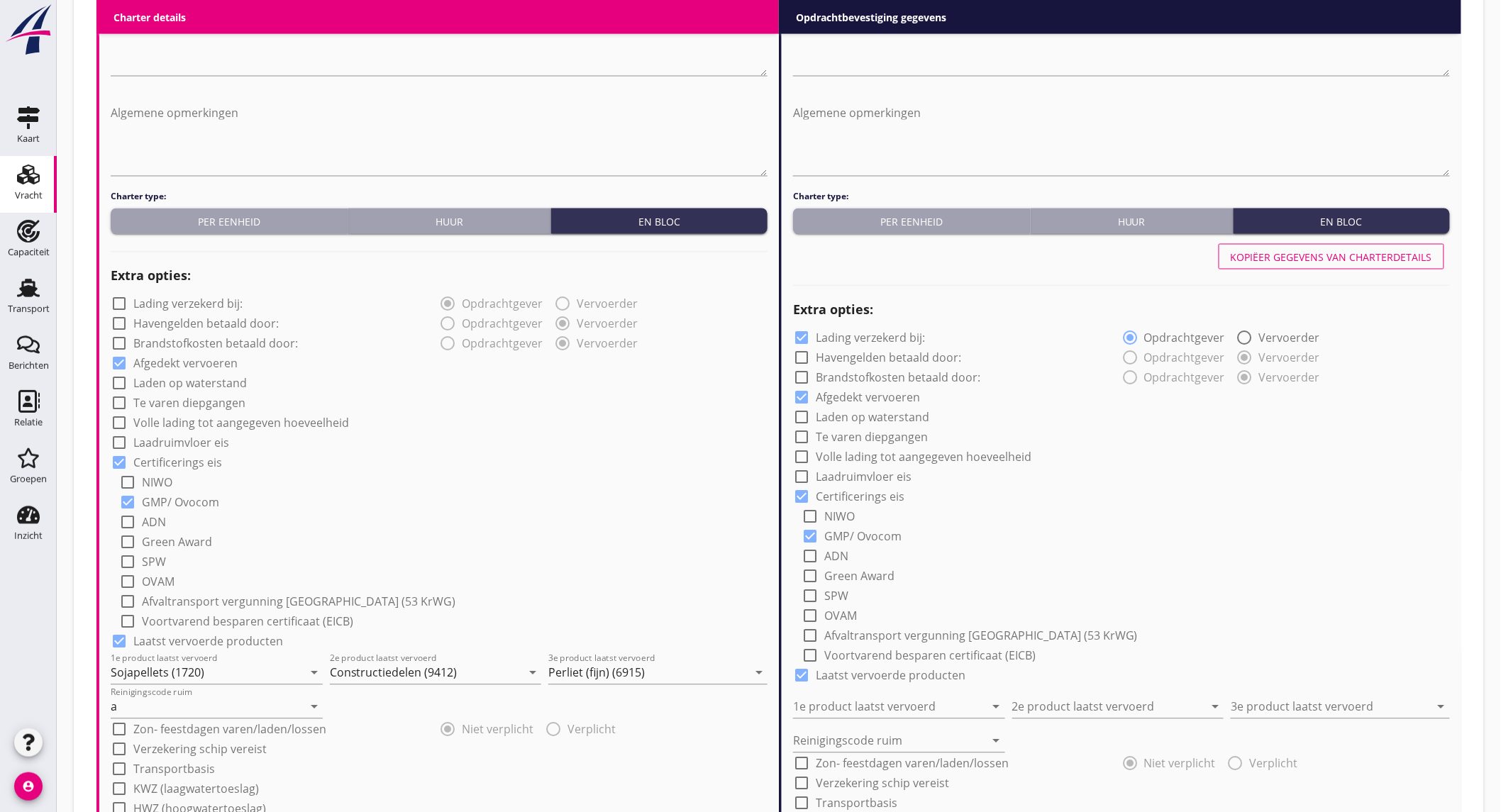
type input "2.5"
click at [1261, 257] on div "Kopiëer gegevens van charterdetails" at bounding box center [1331, 257] width 201 height 15
checkbox input "false"
type input "Sojapellets (1720)"
type input "Constructiedelen (9412)"
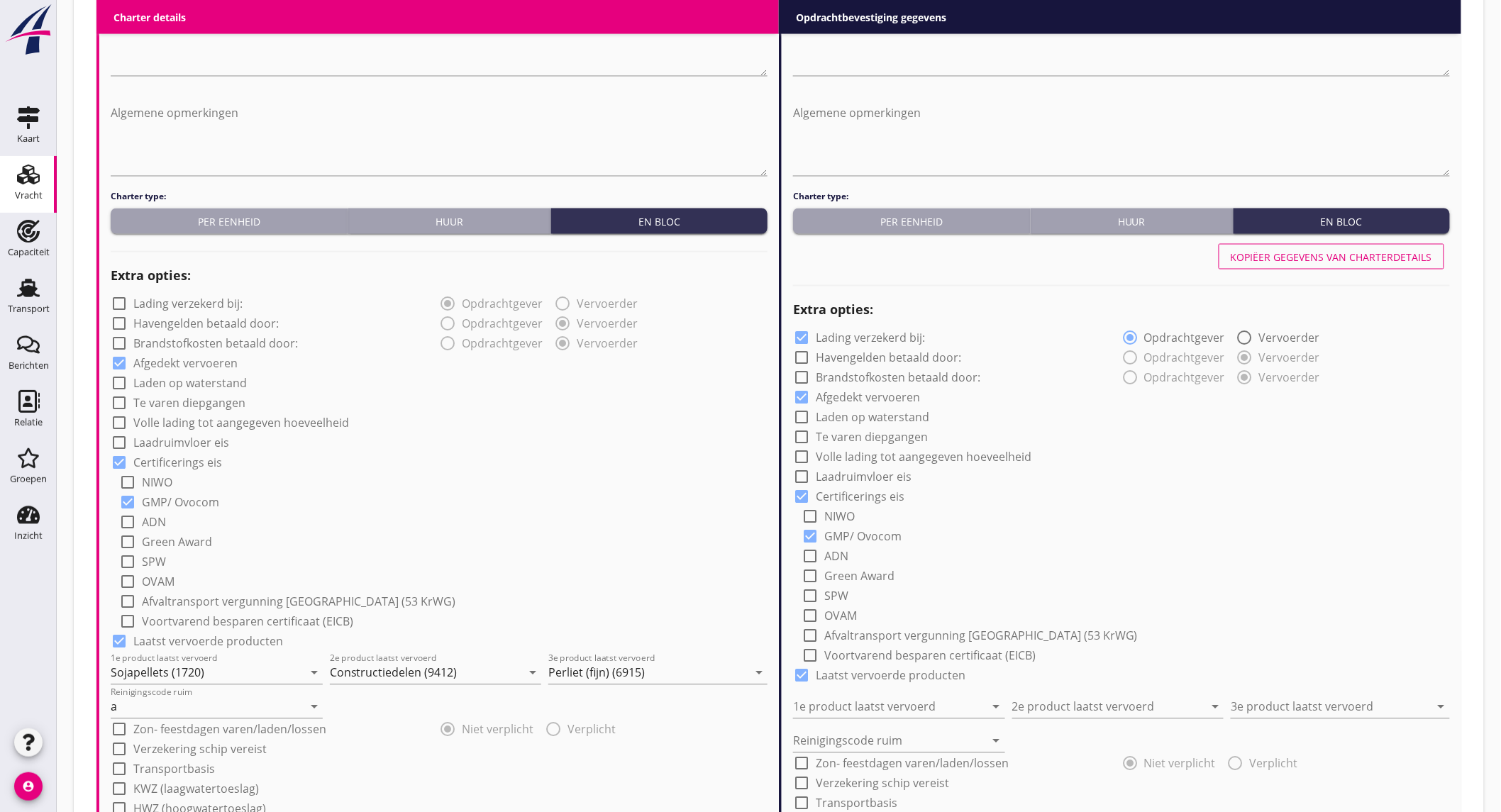
type input "Perliet (fijn) (6915)"
type input "a"
checkbox input "true"
radio input "false"
radio input "true"
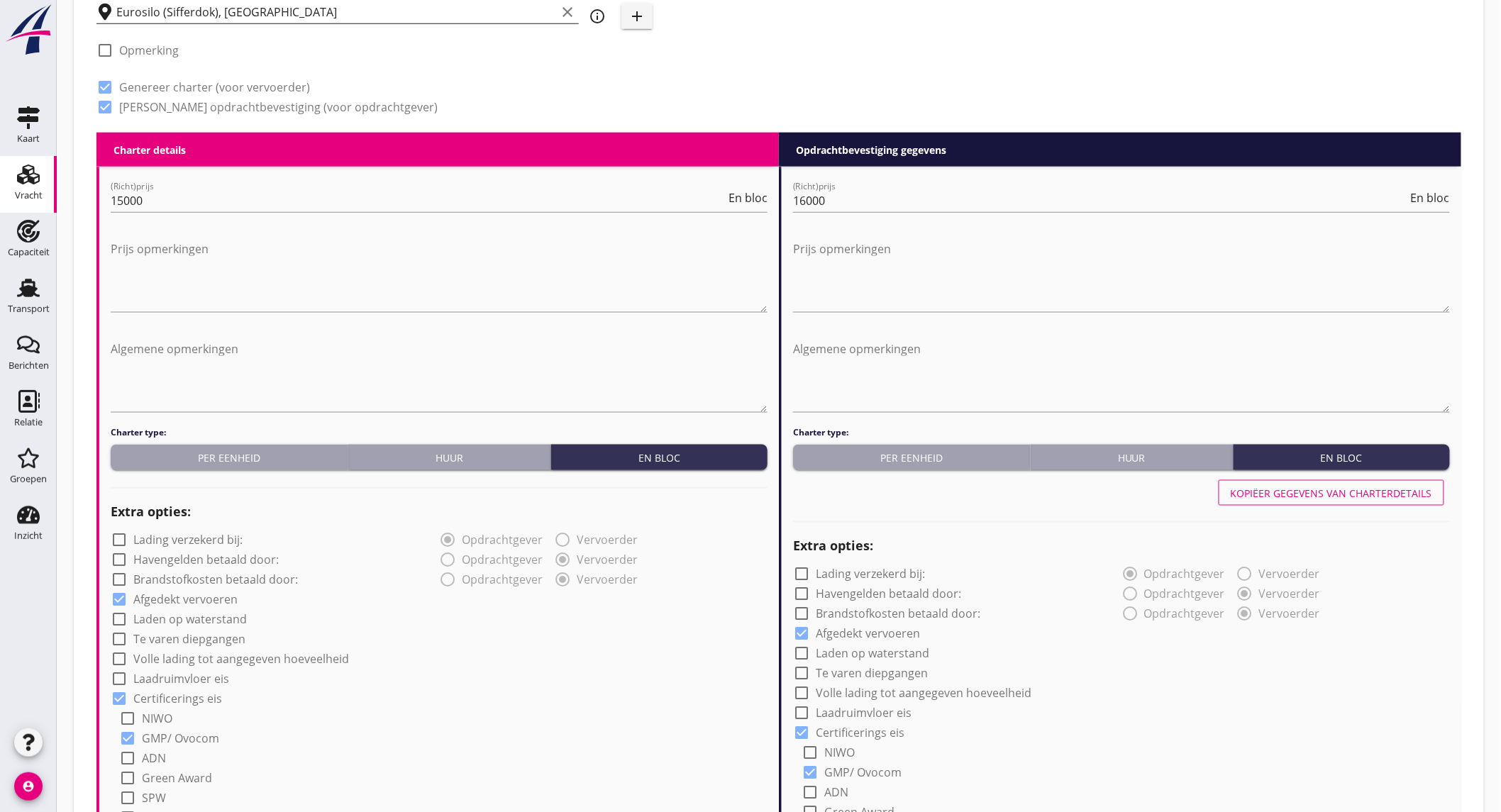
scroll to position [383, 0]
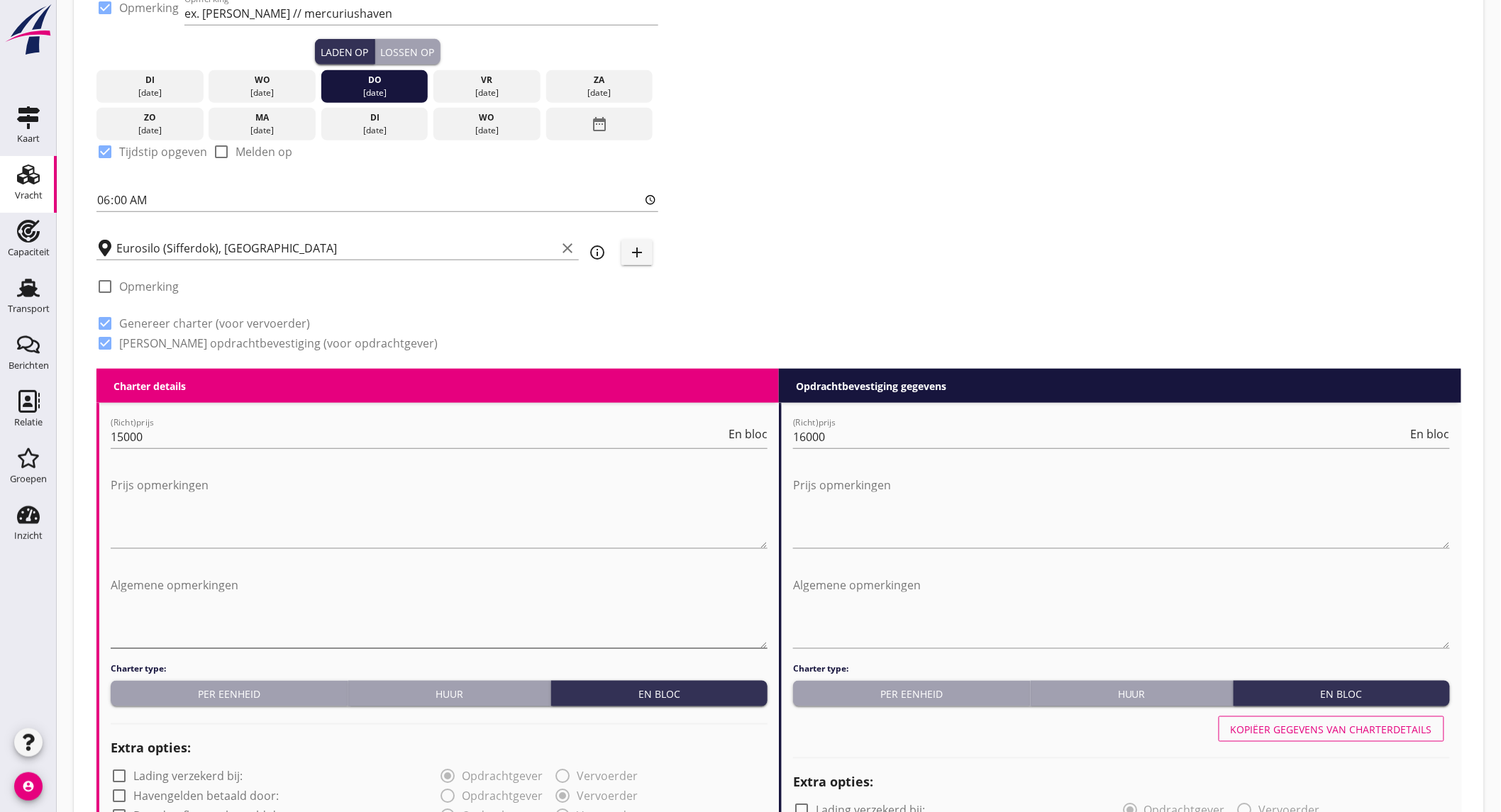
click at [209, 597] on textarea "Algemene opmerkingen" at bounding box center [439, 611] width 657 height 75
click at [198, 583] on textarea "schip vaart" at bounding box center [439, 611] width 657 height 75
click at [325, 589] on textarea "schip vaart tussen de 14-16 u per dag" at bounding box center [439, 611] width 657 height 75
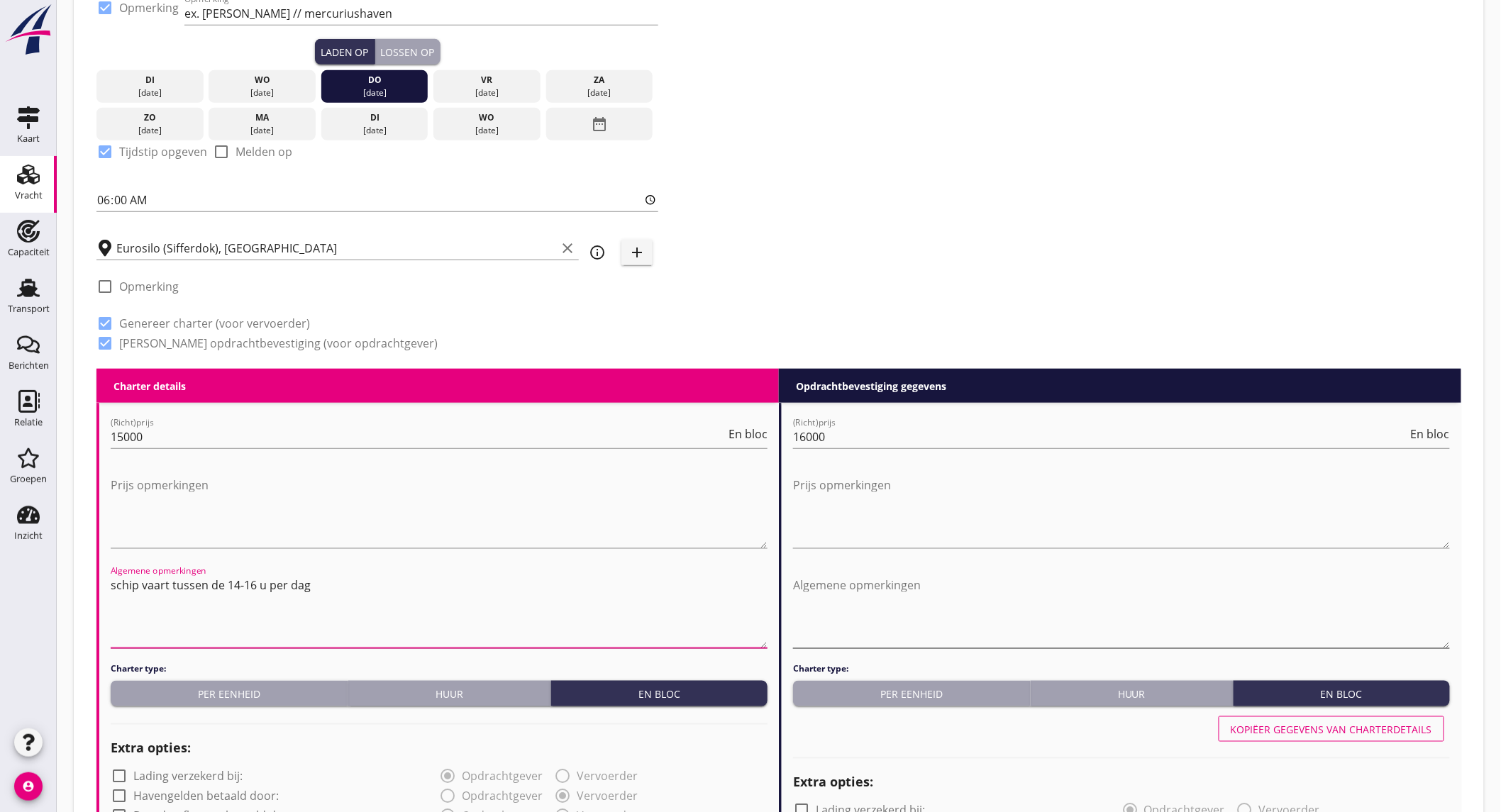
type textarea "schip vaart tussen de 14-16 u per dag"
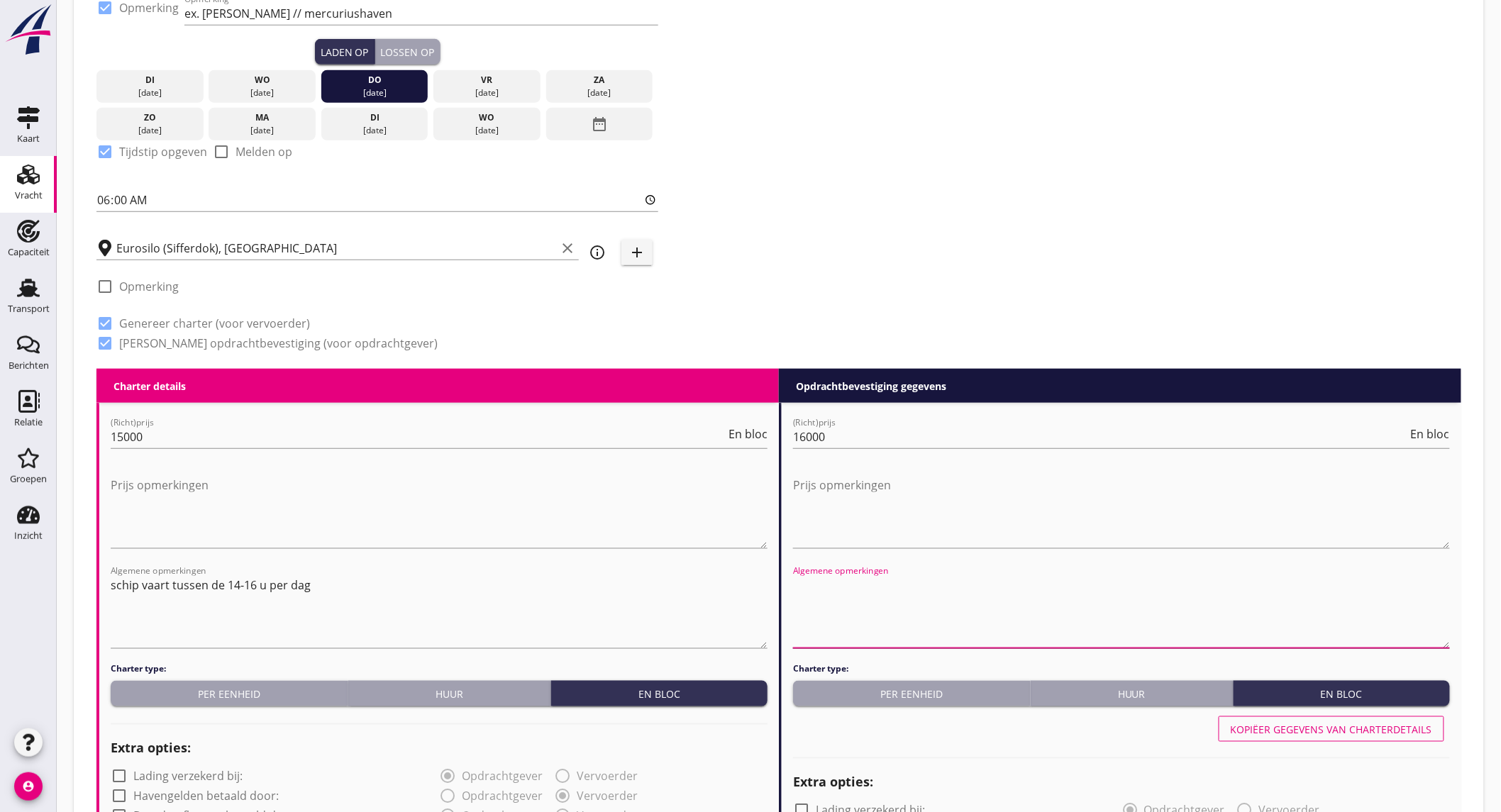
click at [819, 582] on textarea "Algemene opmerkingen" at bounding box center [1121, 611] width 657 height 75
paste textarea "schip vaart tussen de 14-16 u per dag"
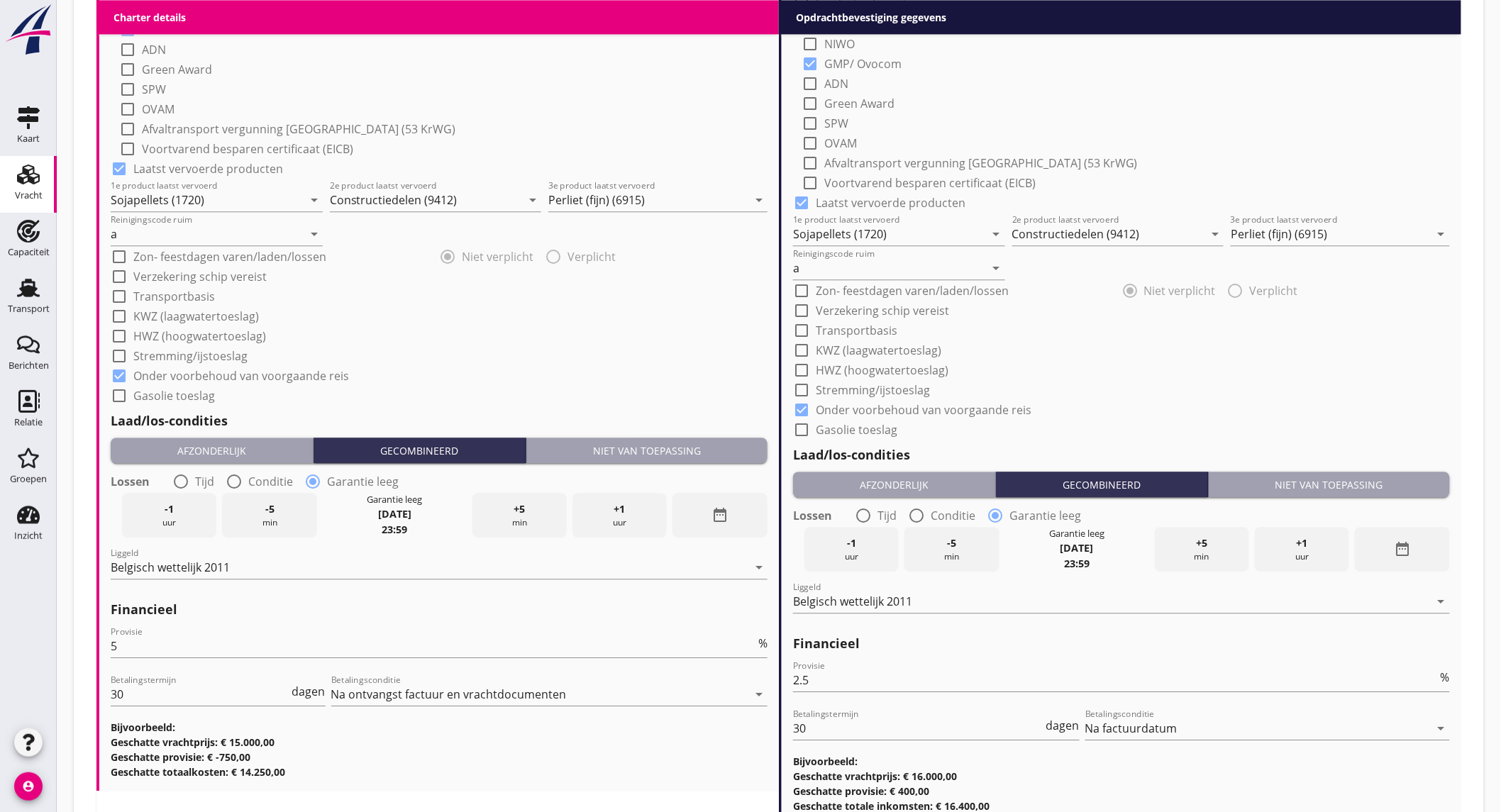
scroll to position [1436, 0]
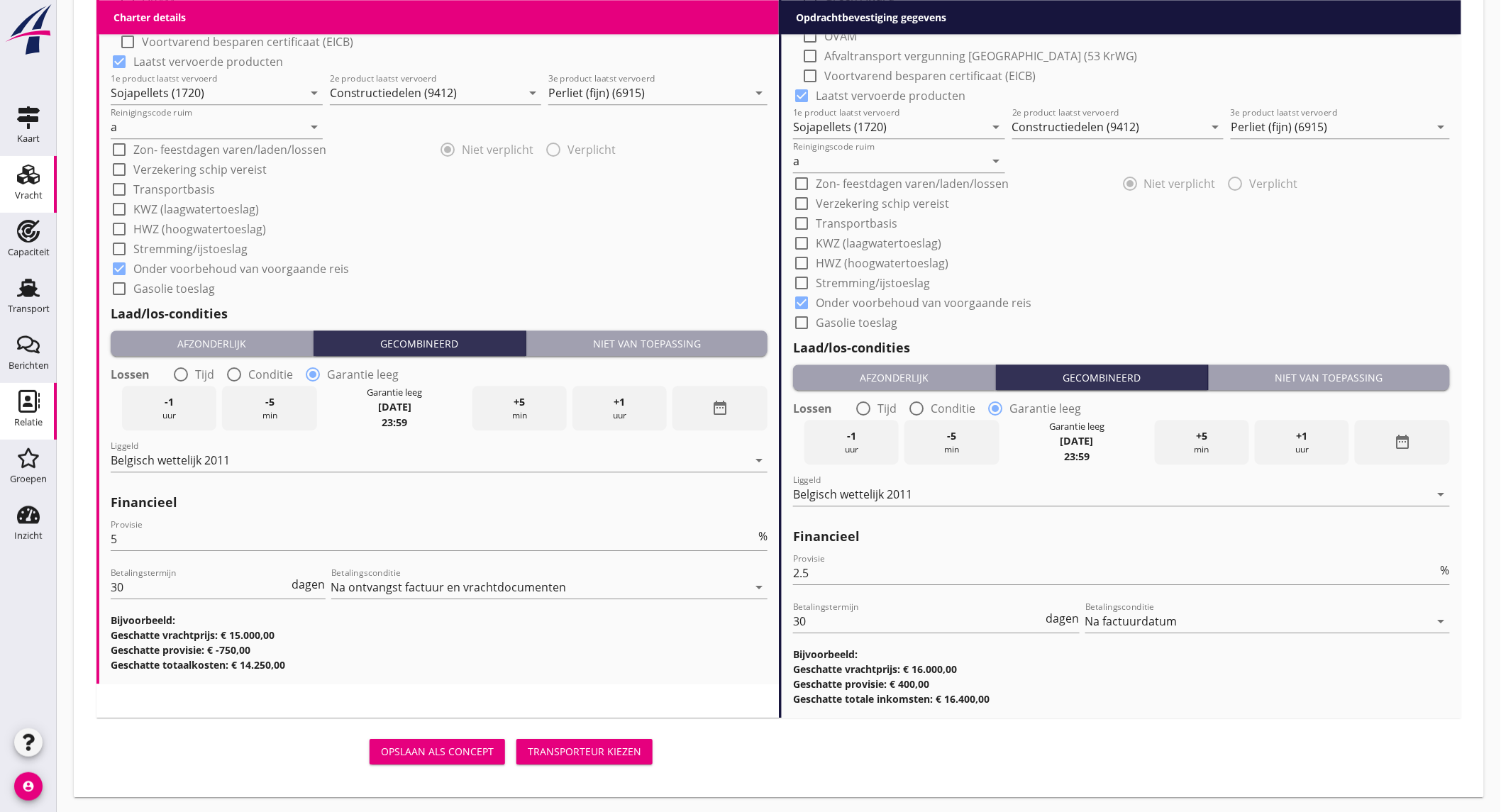
type textarea "schip vaart tussen de 14-16 u per dag"
click at [596, 760] on button "Transporteur kiezen" at bounding box center [584, 752] width 137 height 26
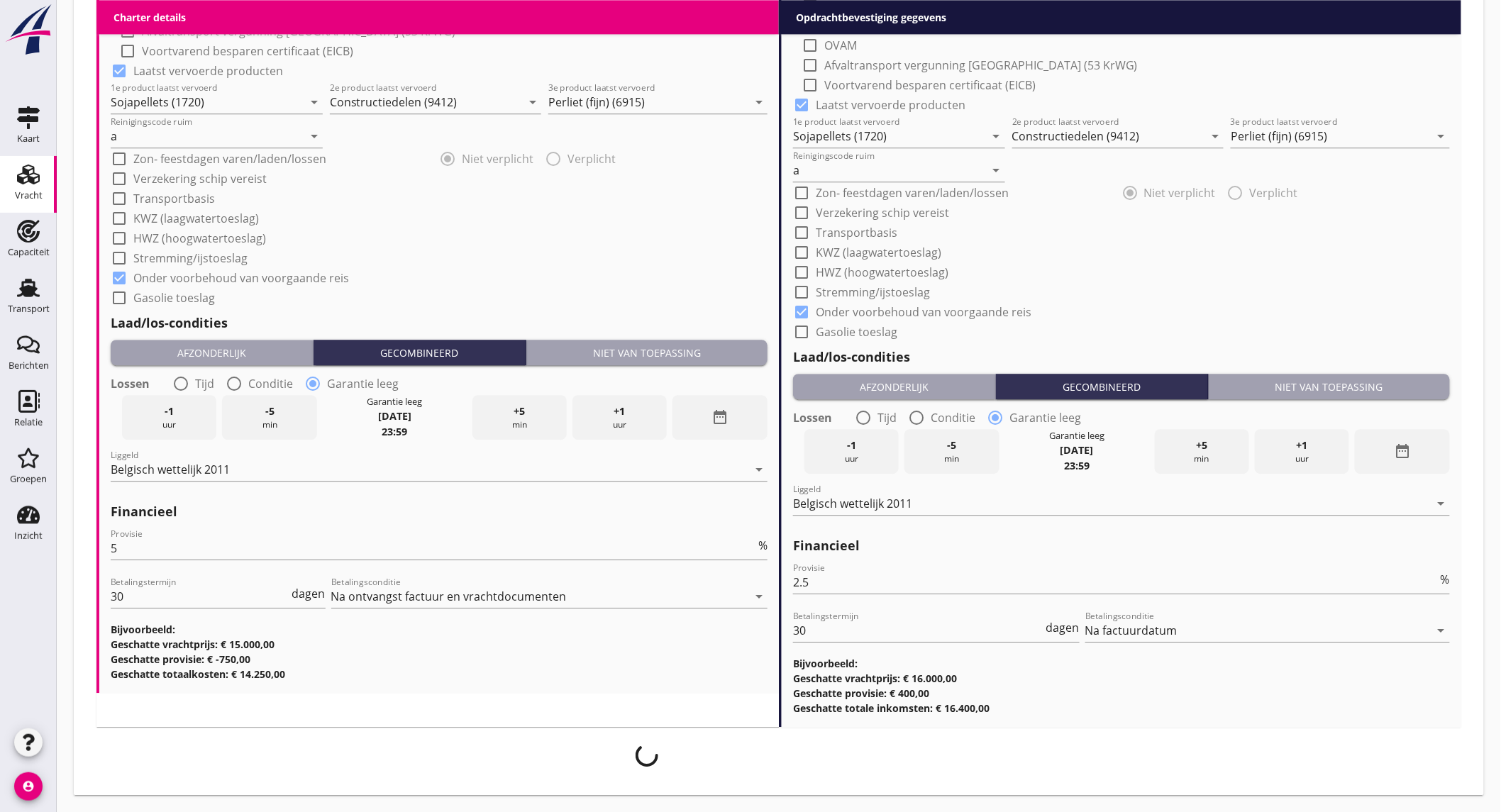
scroll to position [1424, 0]
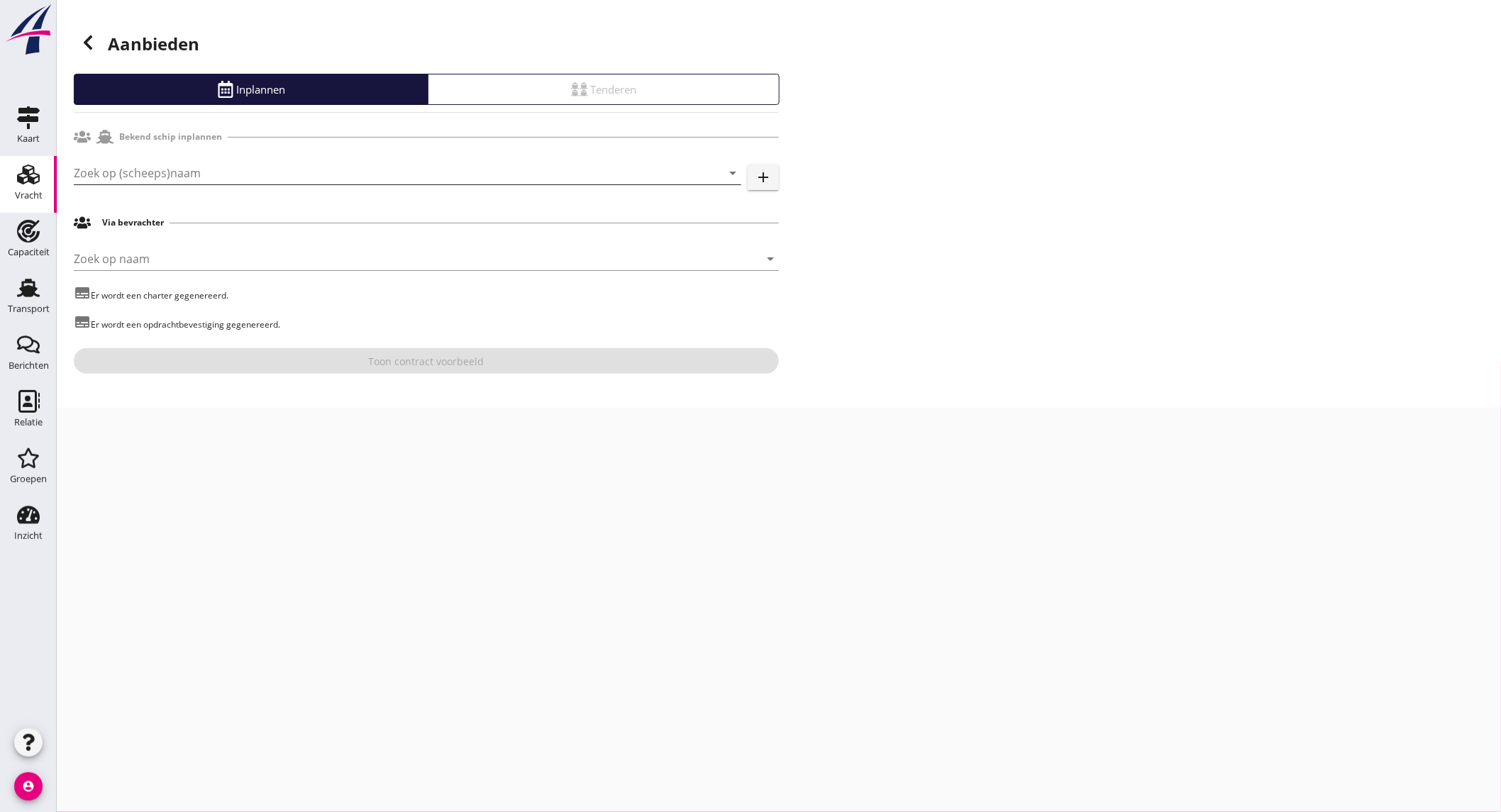
click at [171, 173] on input "Zoek op (scheeps)naam" at bounding box center [388, 173] width 628 height 23
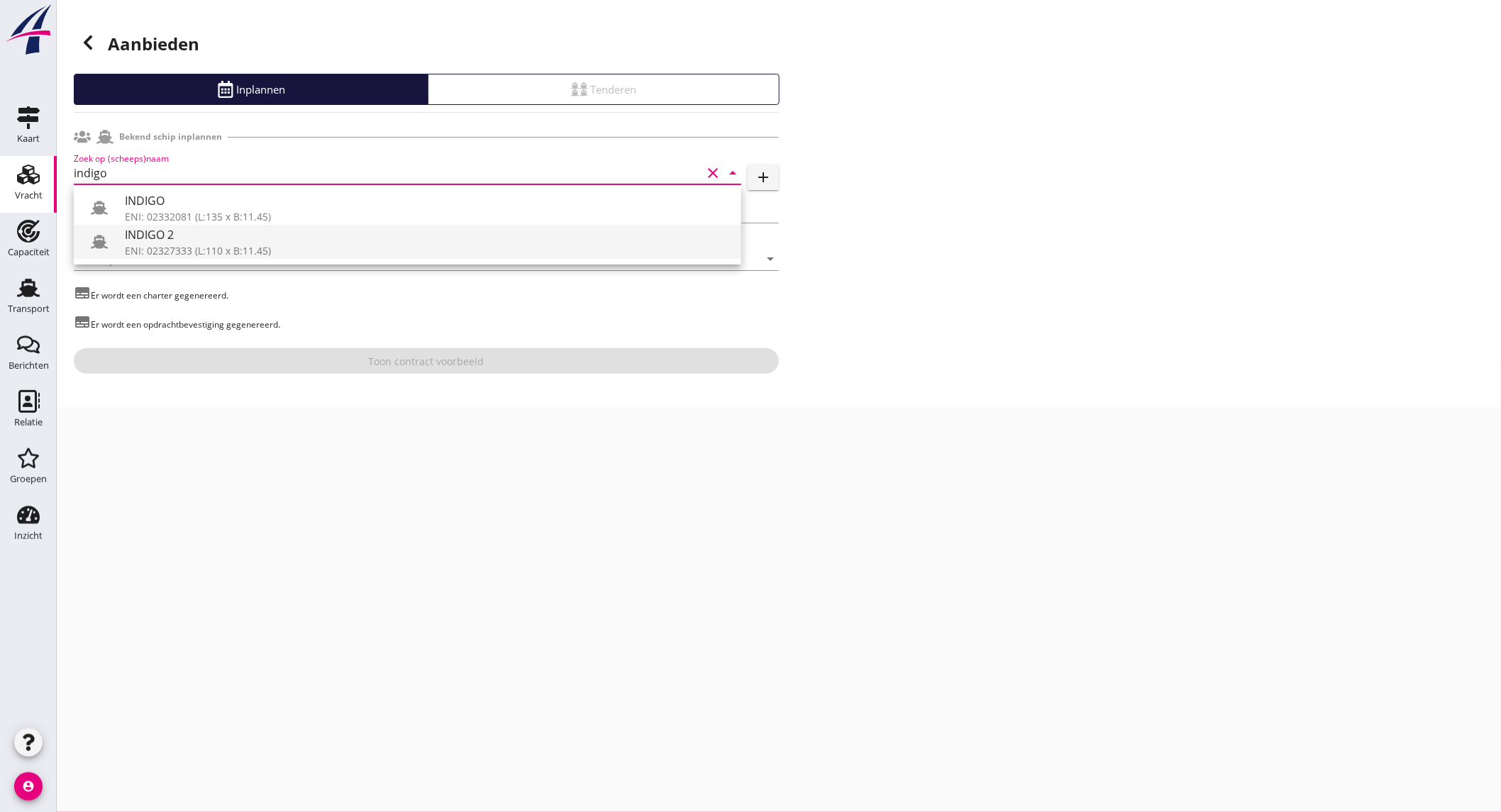
click at [184, 236] on div "INDIGO 2" at bounding box center [427, 235] width 605 height 17
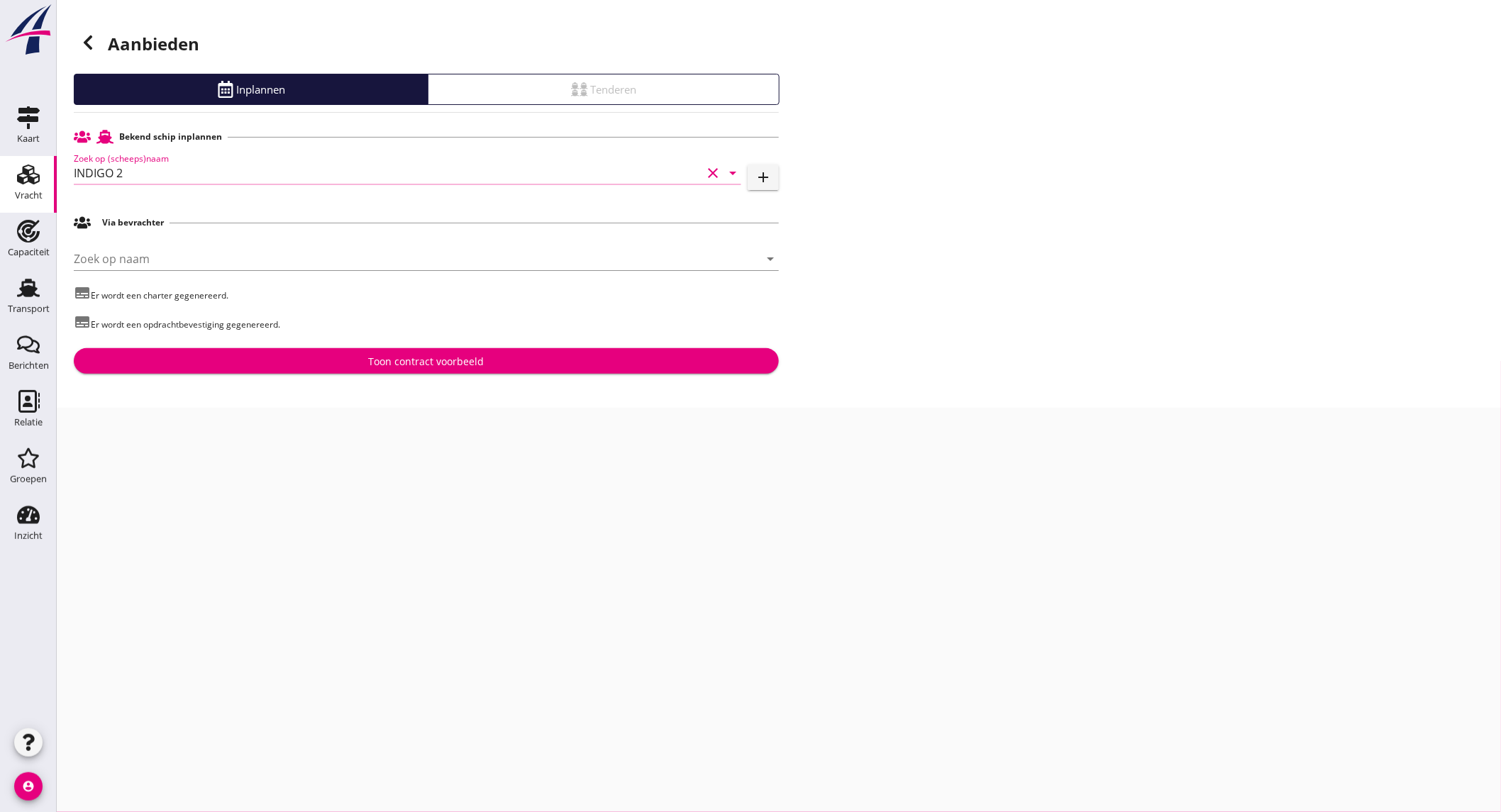
type input "INDIGO 2"
click at [395, 355] on div "Toon contract voorbeeld" at bounding box center [427, 361] width 116 height 15
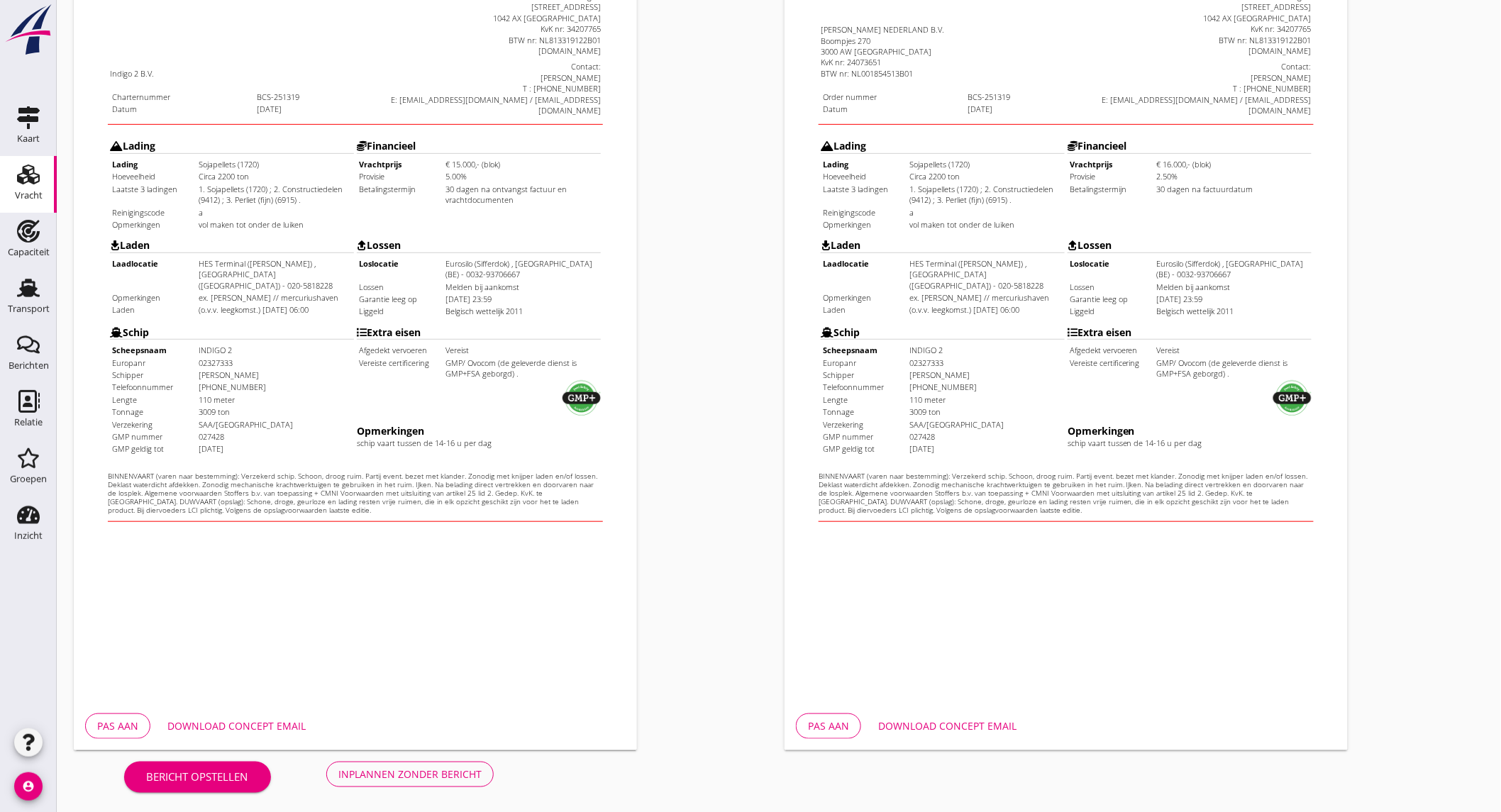
scroll to position [237, 0]
click at [250, 710] on div "Pas aan Download concept email" at bounding box center [356, 726] width 563 height 48
click at [246, 719] on div "Download concept email" at bounding box center [236, 725] width 139 height 15
click at [945, 719] on div "Download concept email" at bounding box center [947, 725] width 139 height 15
click at [393, 777] on div "Inplannen zonder bericht" at bounding box center [410, 773] width 144 height 15
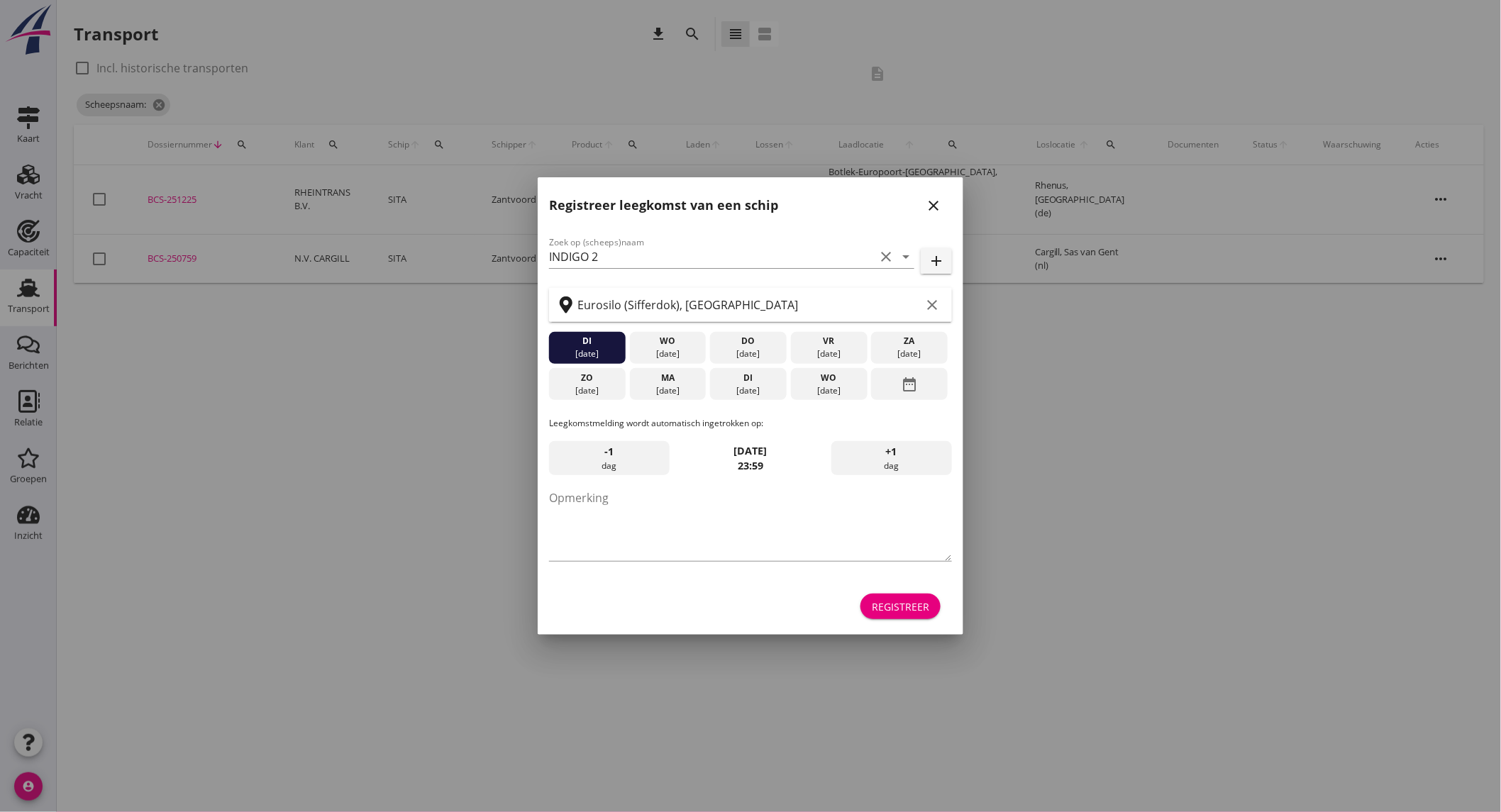
click at [753, 391] on div "[DATE]" at bounding box center [749, 391] width 70 height 13
click at [917, 607] on div "Registreer" at bounding box center [900, 607] width 58 height 15
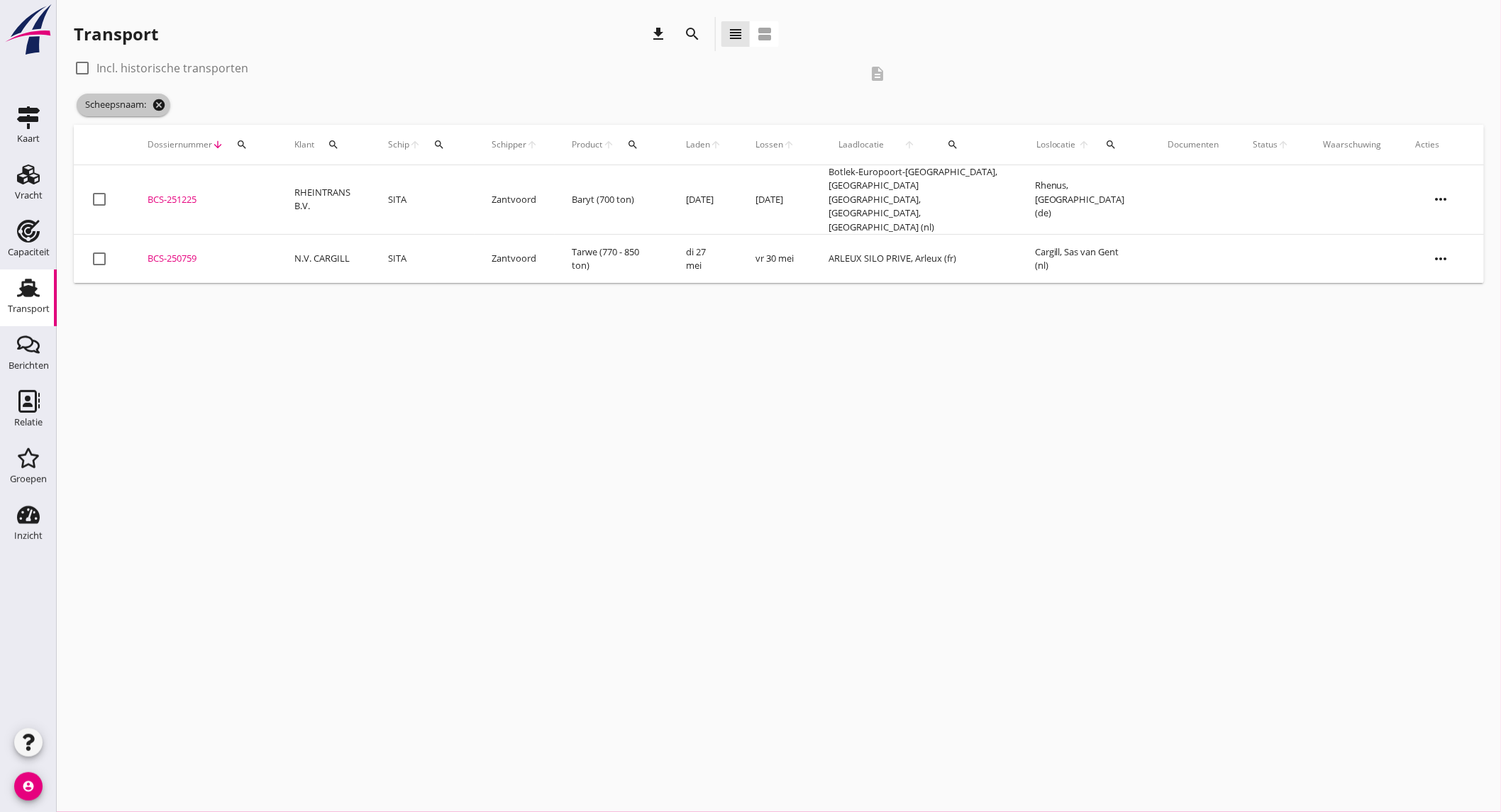
click at [164, 103] on icon "cancel" at bounding box center [159, 105] width 14 height 14
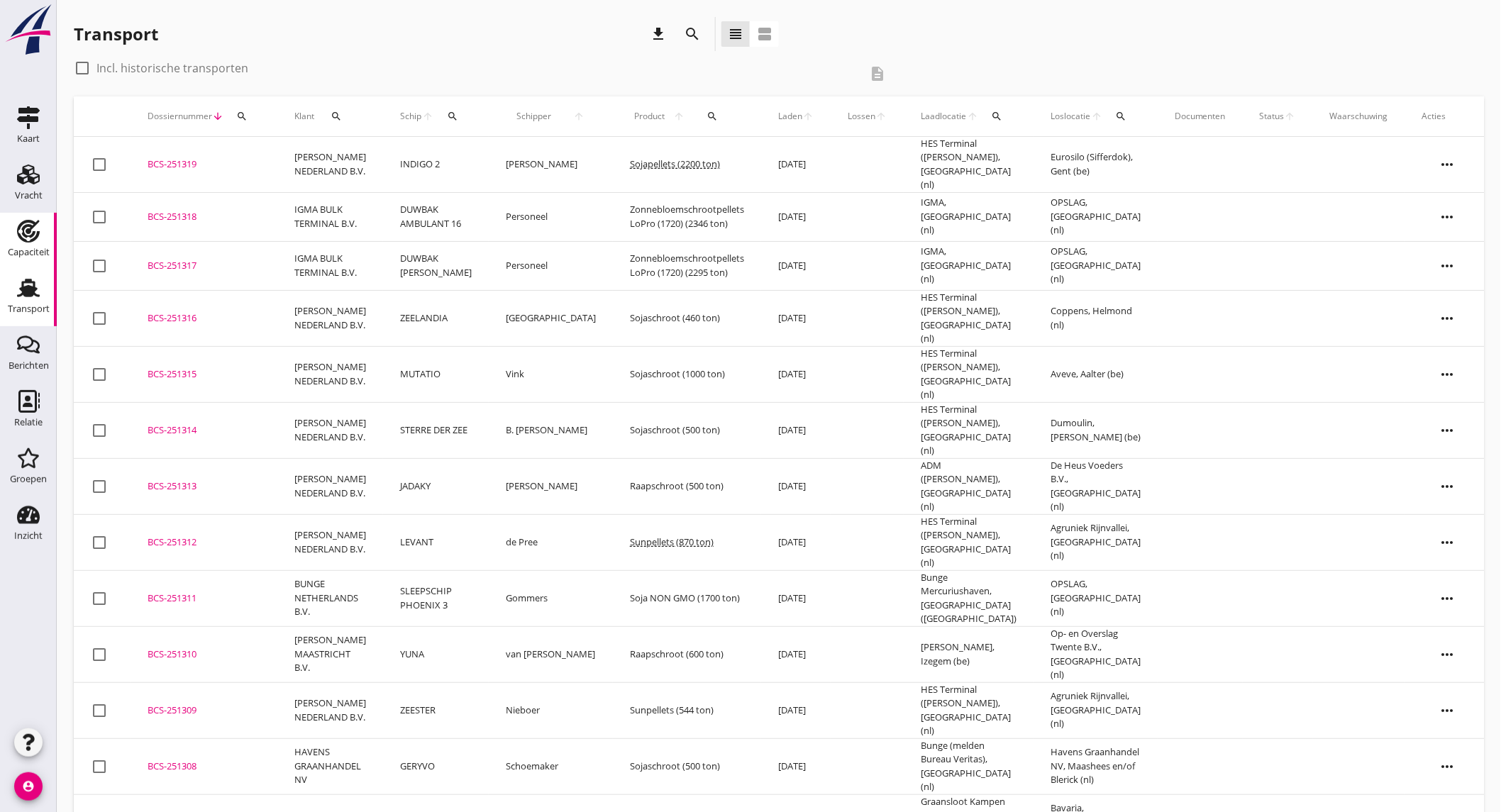
click at [36, 242] on div "Capaciteit" at bounding box center [28, 252] width 42 height 20
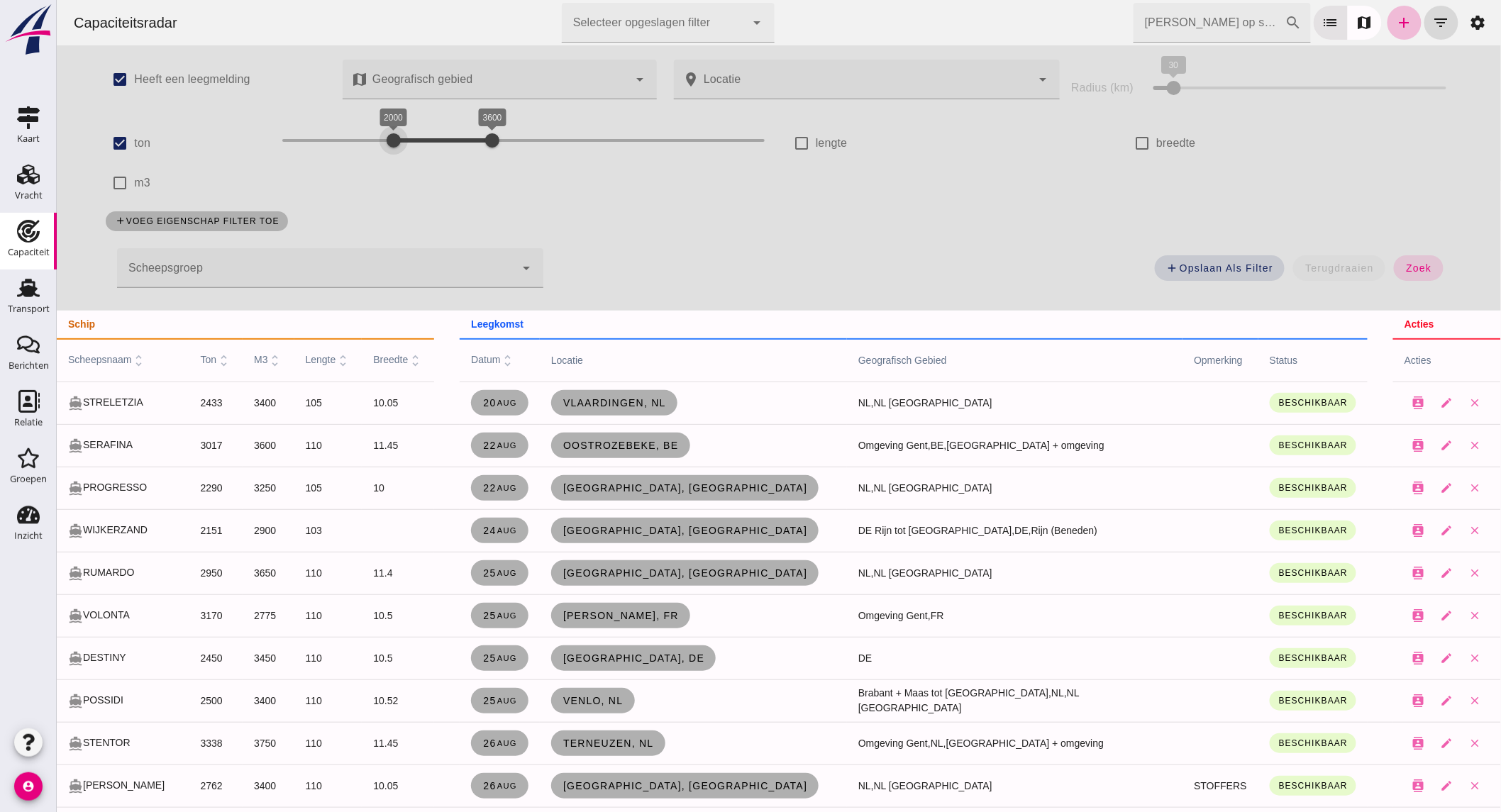
click at [386, 144] on div "2000" at bounding box center [393, 141] width 14 height 14
drag, startPoint x: 487, startPoint y: 133, endPoint x: 425, endPoint y: 137, distance: 62.1
click at [428, 137] on div at bounding box center [442, 141] width 28 height 28
click at [1394, 259] on button "zoek" at bounding box center [1417, 268] width 49 height 26
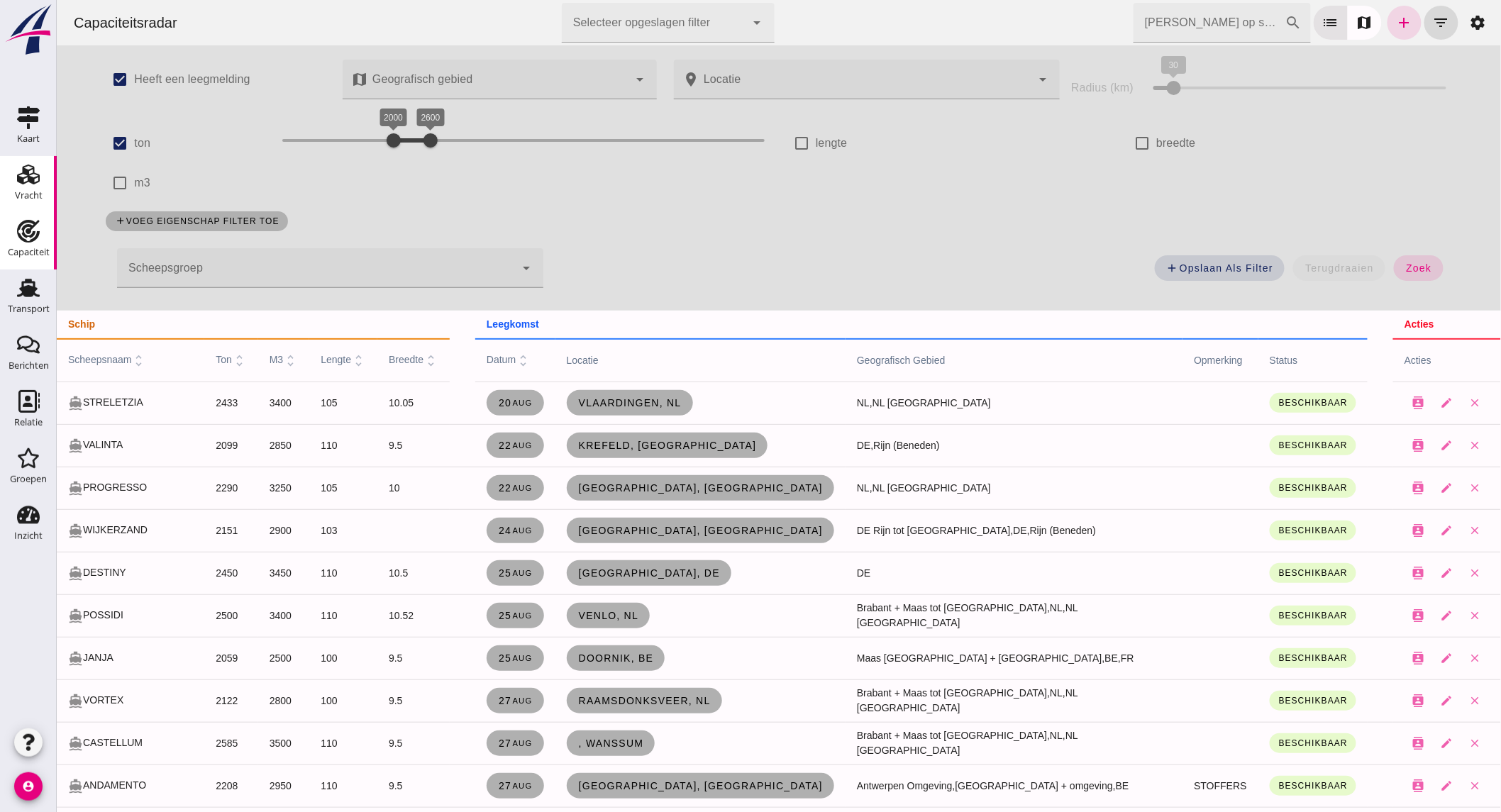
click at [23, 173] on icon "Vracht" at bounding box center [28, 174] width 23 height 23
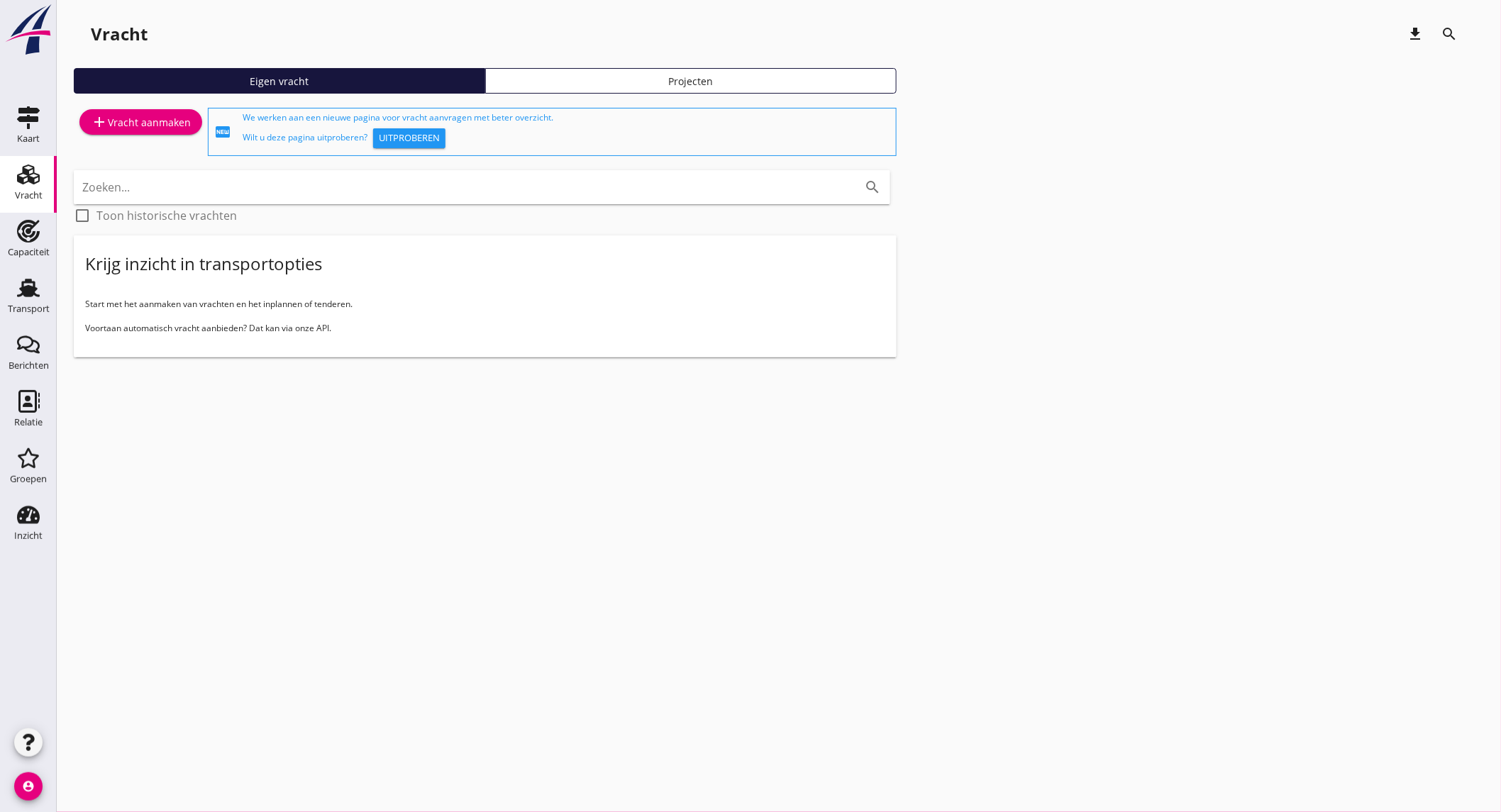
click at [129, 116] on div "add Vracht aanmaken" at bounding box center [141, 122] width 100 height 17
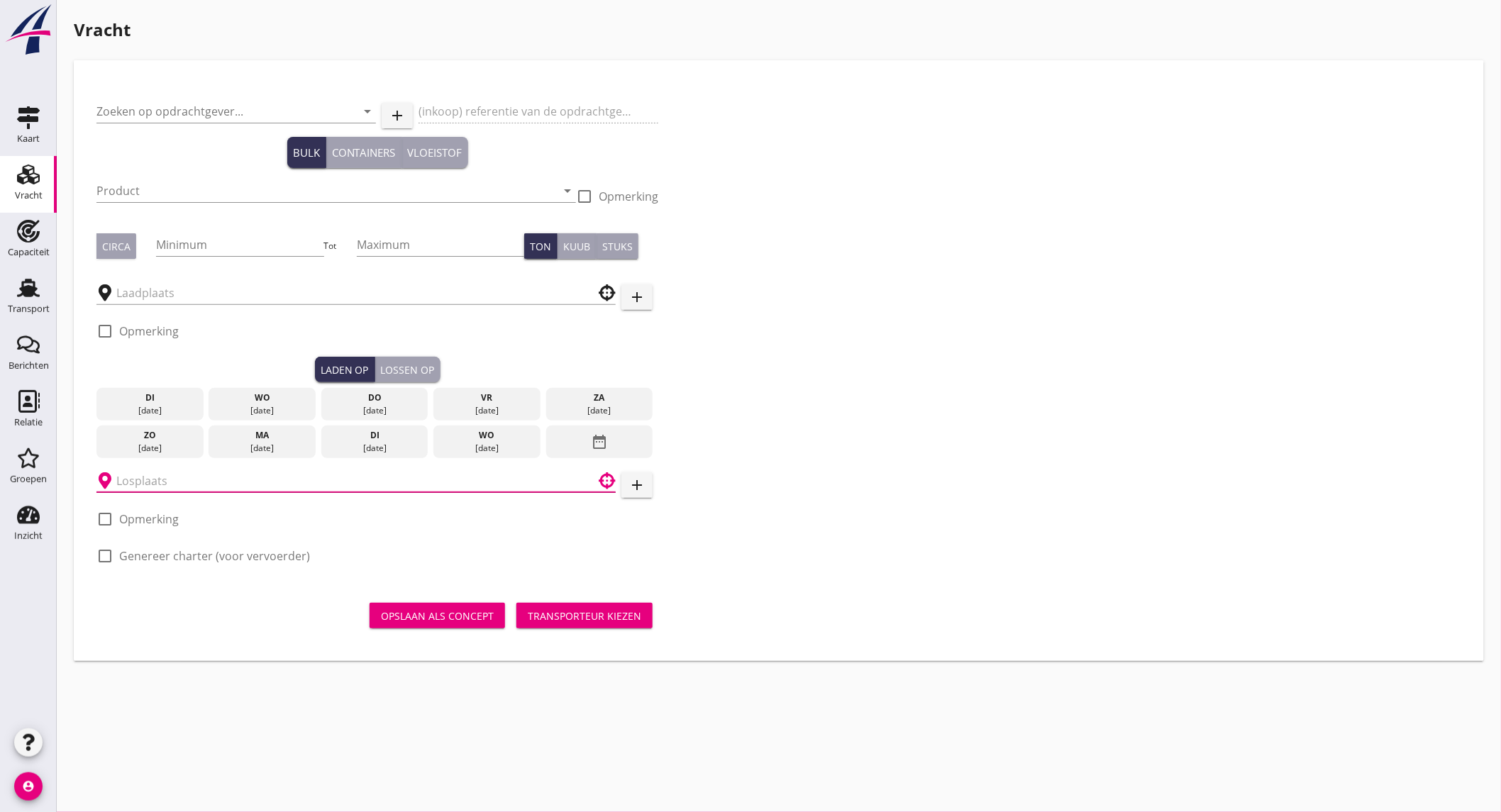
click at [268, 484] on input "text" at bounding box center [346, 481] width 459 height 23
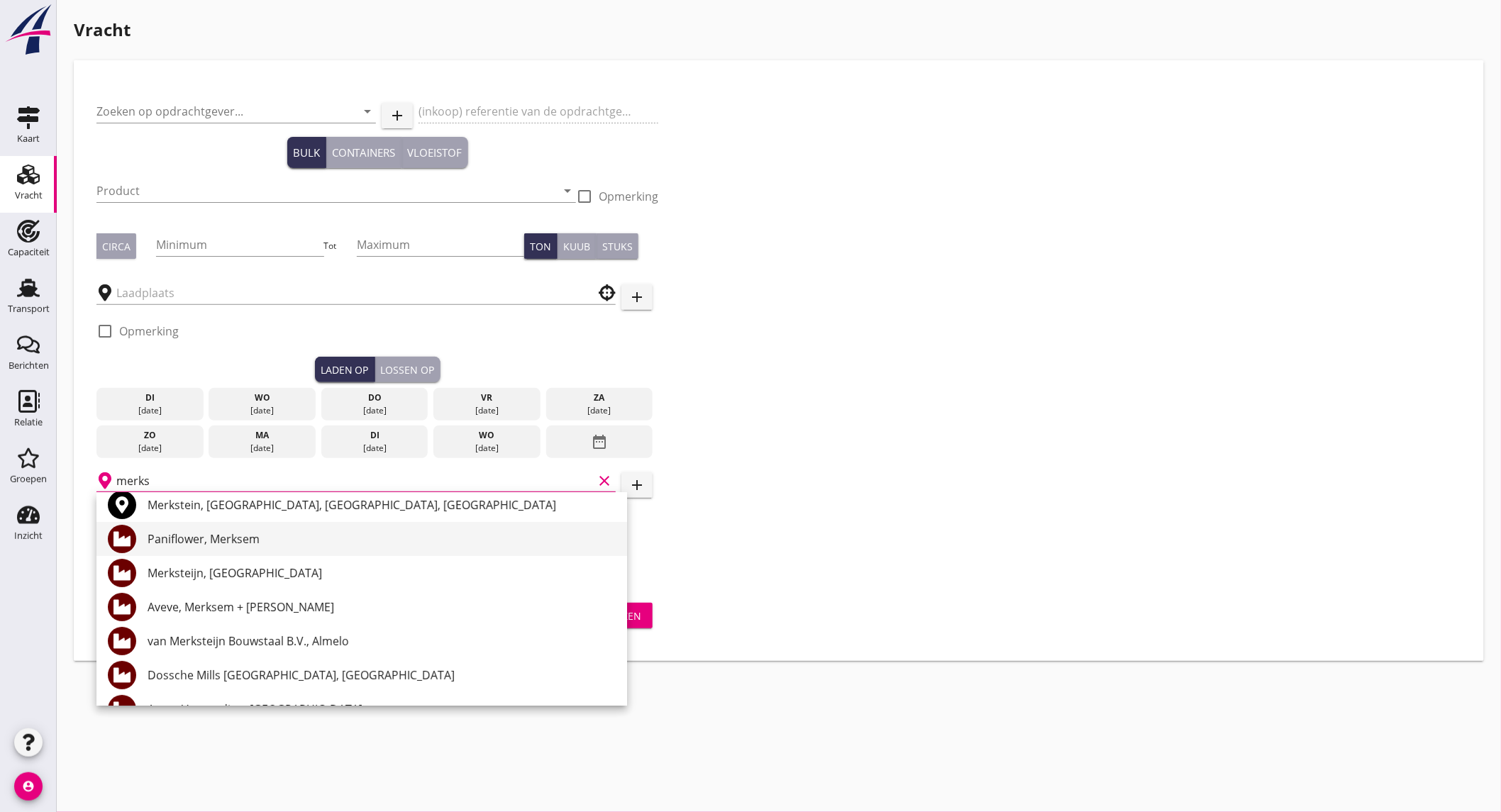
scroll to position [139, 0]
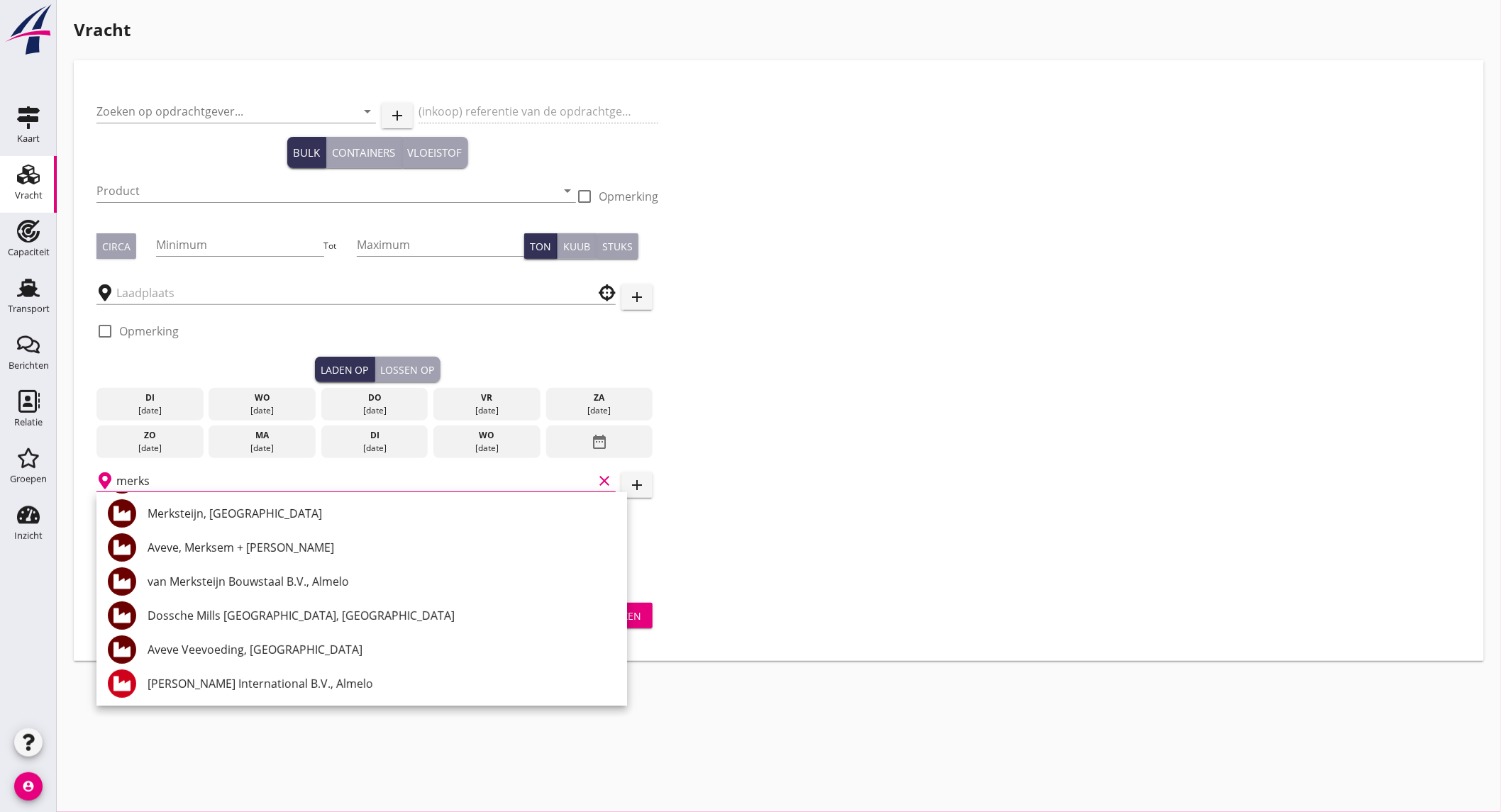
type input "merks"
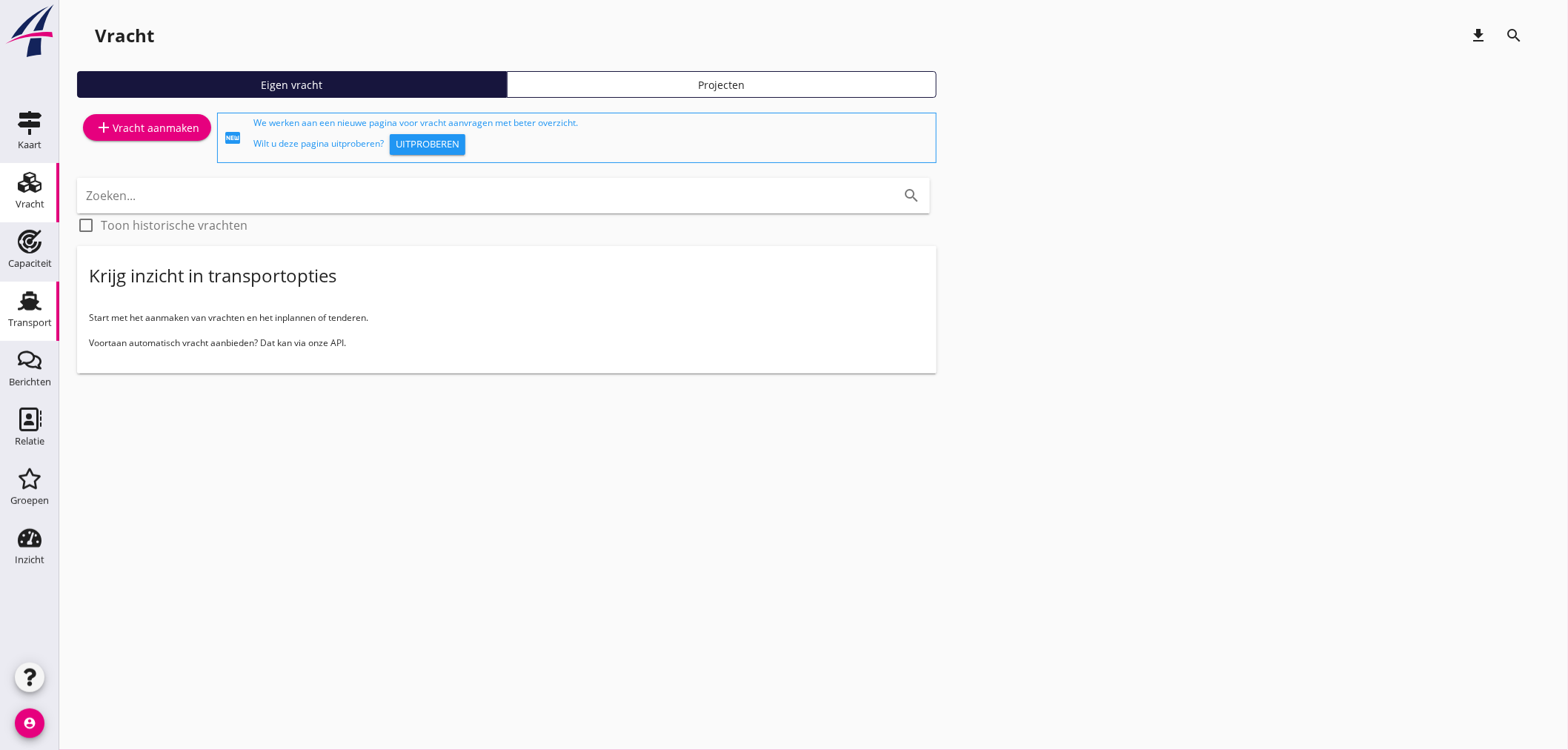
click at [26, 325] on div "Transport" at bounding box center [30, 322] width 44 height 10
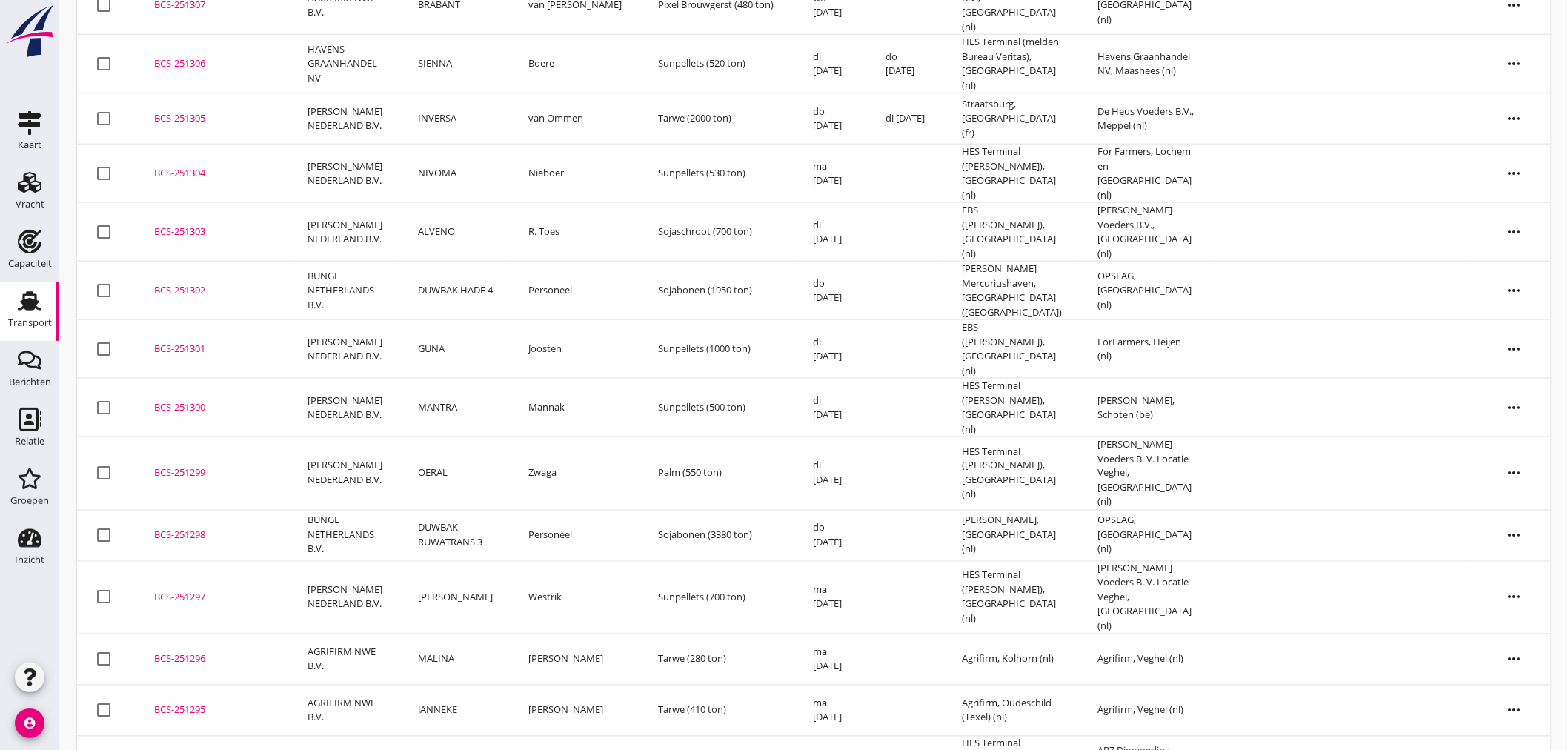
scroll to position [892, 0]
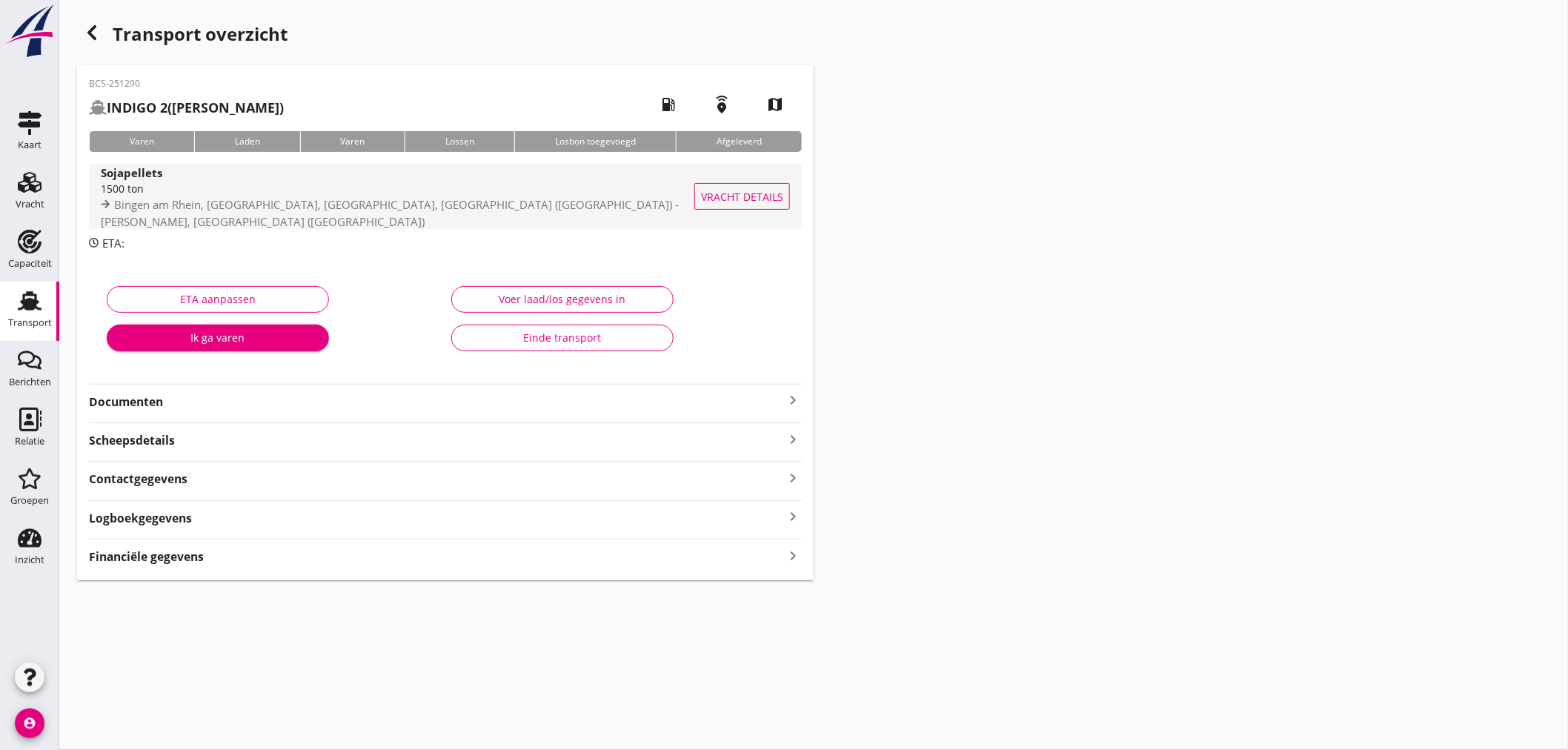
click at [371, 209] on span "Bingen am Rhein, Kreis Mainz-Bingen, Rhineland-Palatinate, Germany (de) - BUNGE…" at bounding box center [390, 212] width 578 height 32
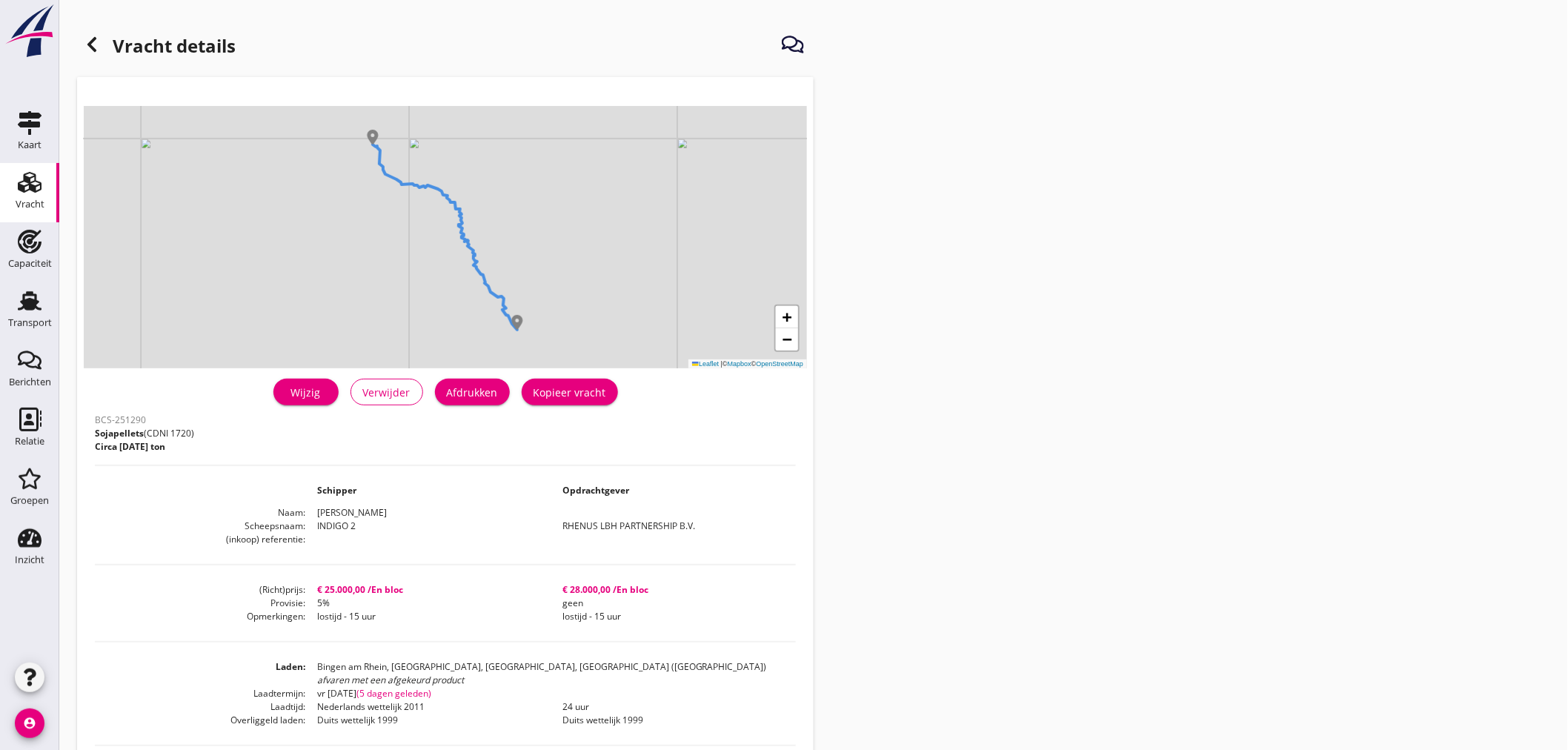
scroll to position [327, 0]
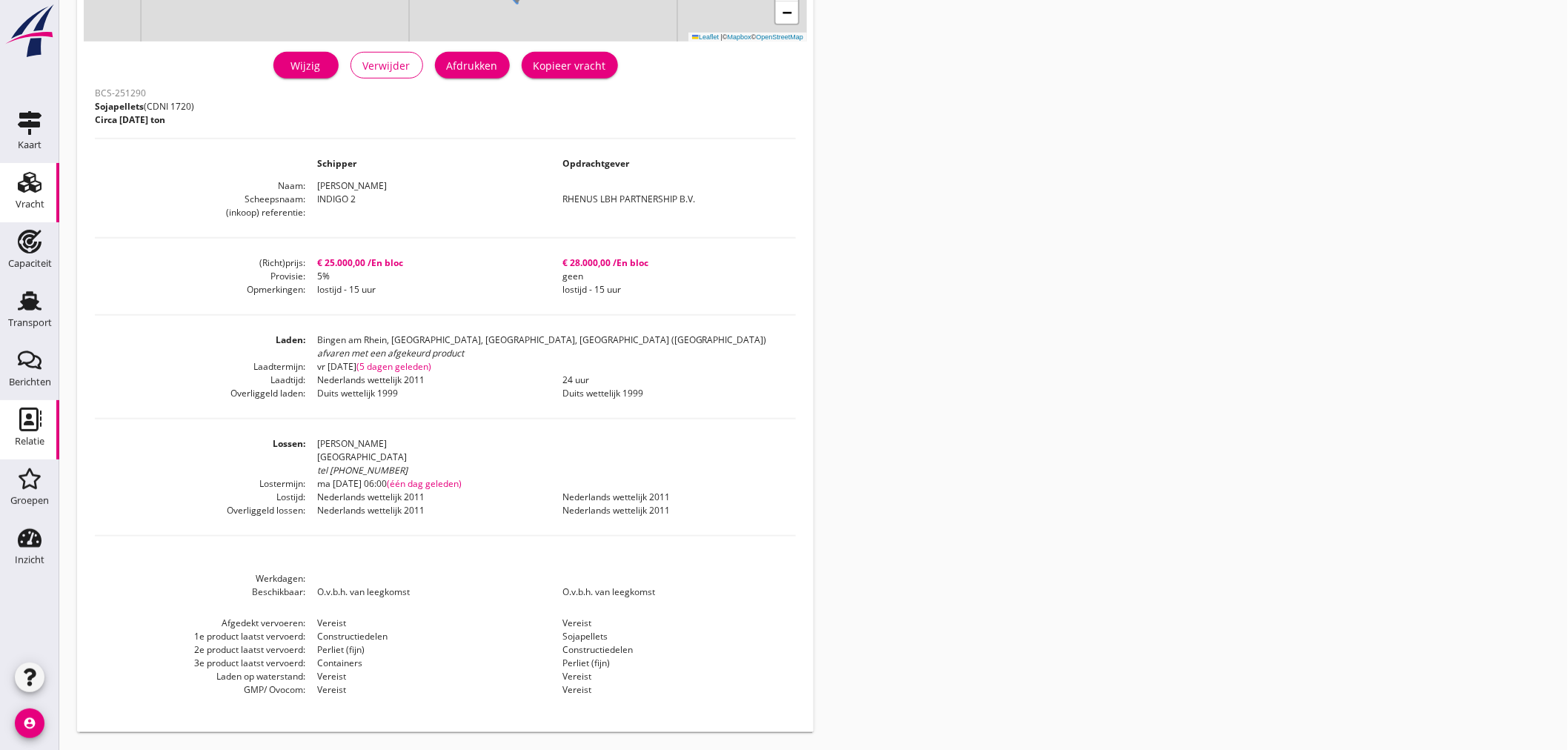
click at [34, 446] on div "Relatie" at bounding box center [30, 441] width 30 height 10
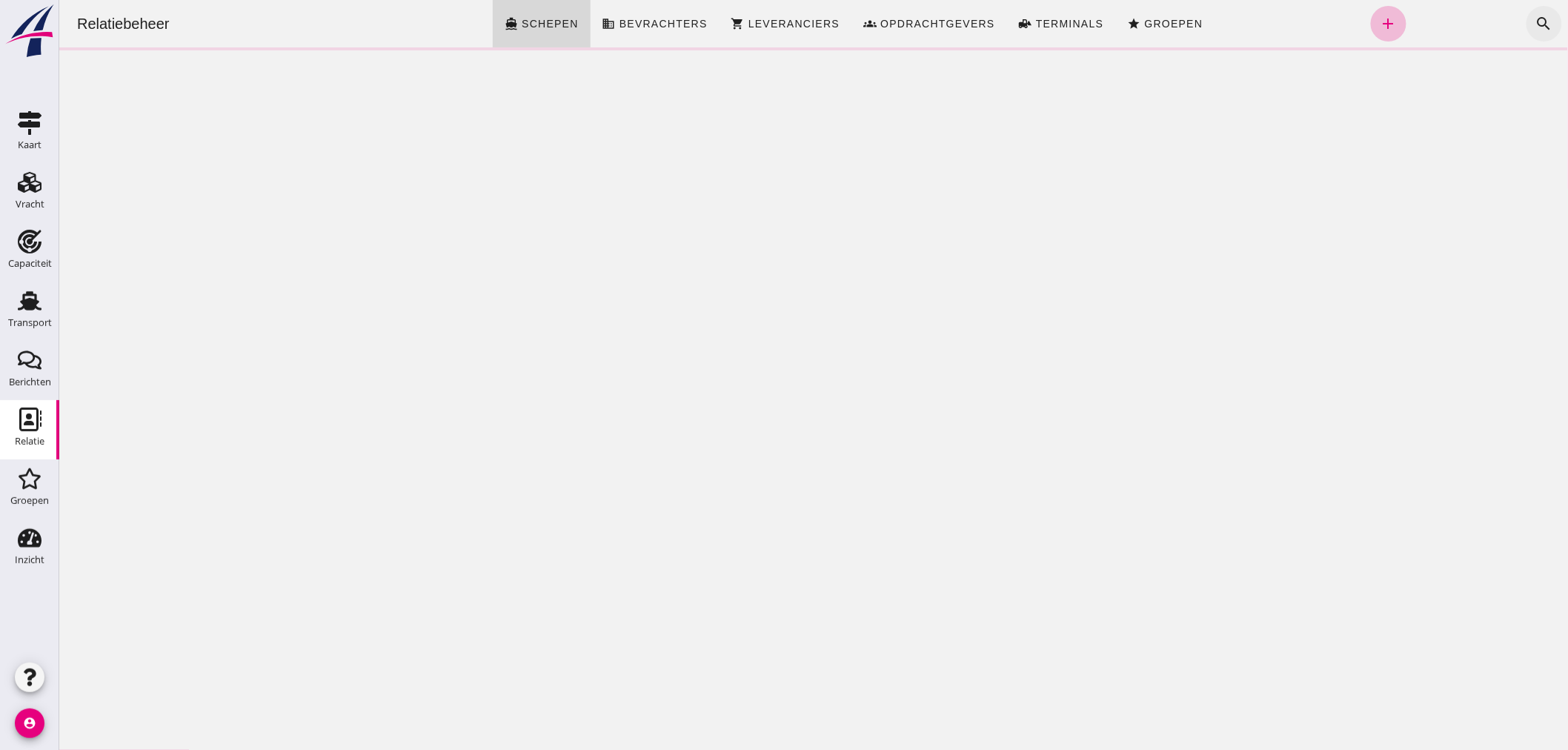
click at [1535, 25] on icon "search" at bounding box center [1543, 24] width 18 height 18
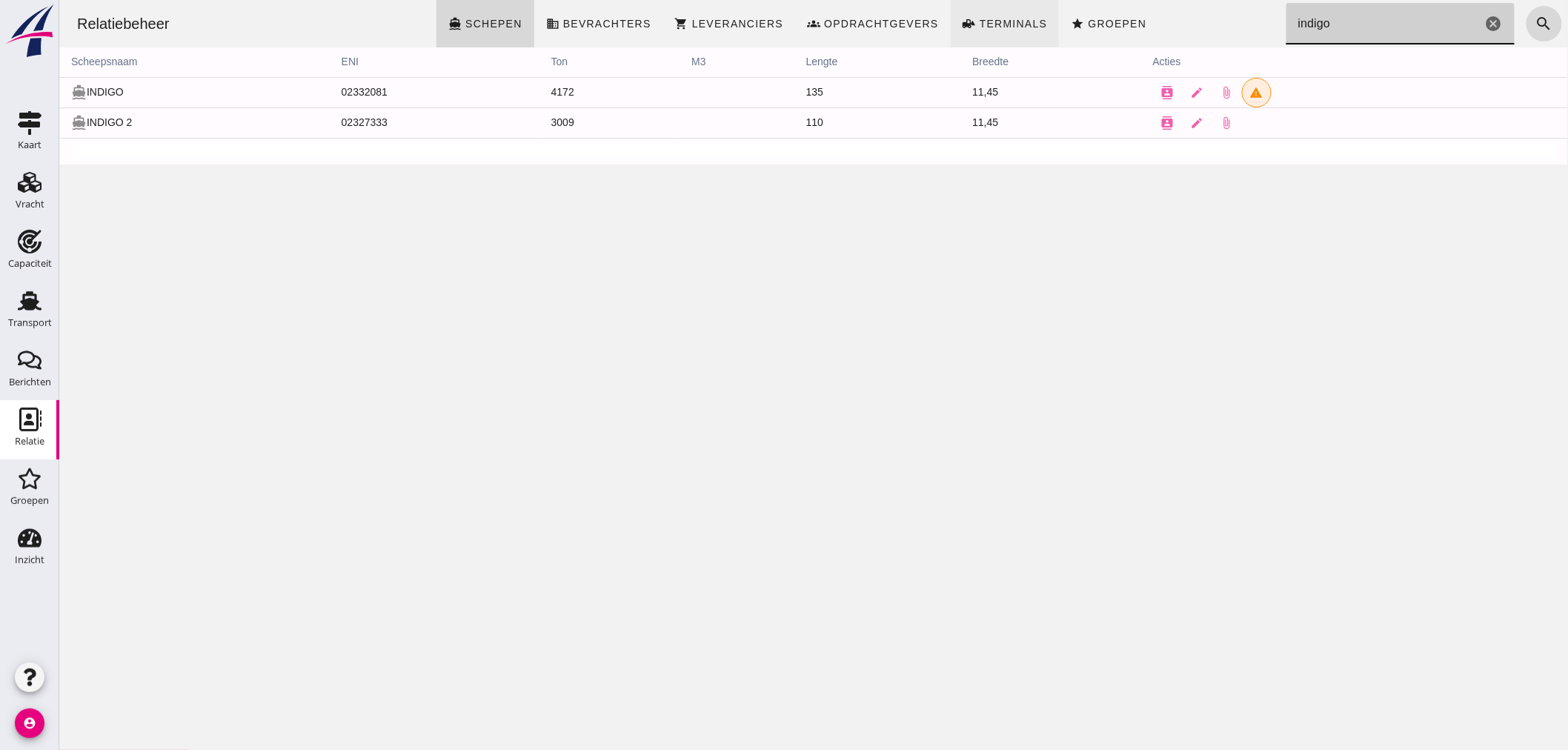
type input "indigo"
